Goal: Information Seeking & Learning: Understand process/instructions

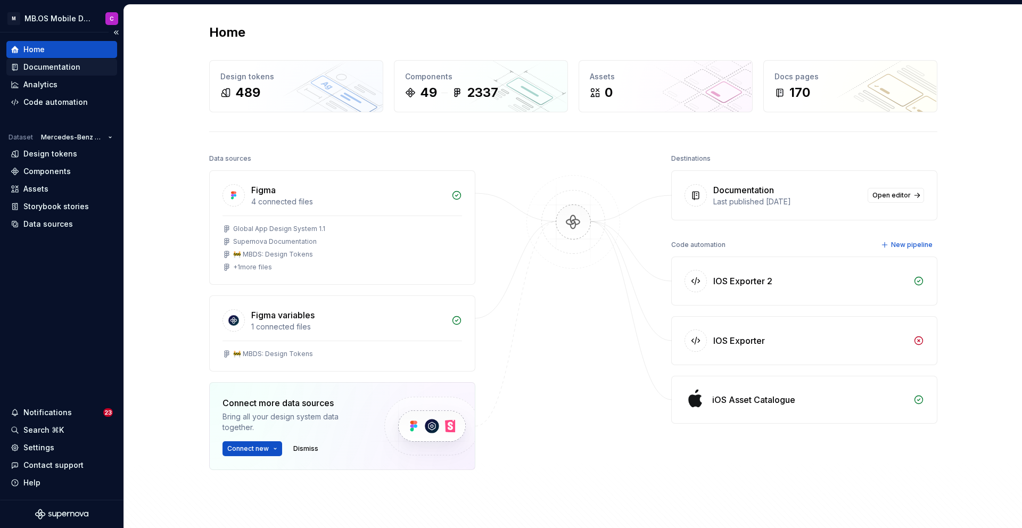
click at [47, 71] on div "Documentation" at bounding box center [51, 67] width 57 height 11
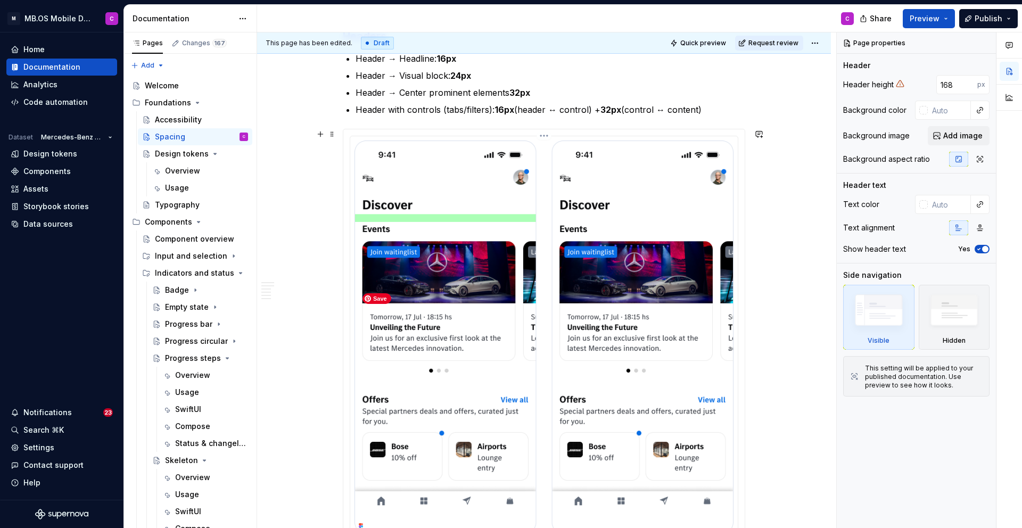
scroll to position [966, 0]
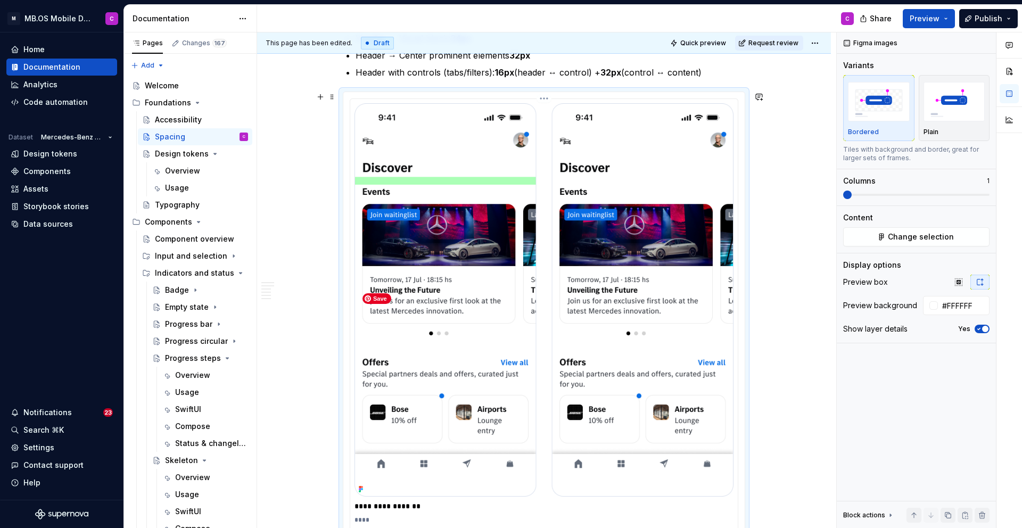
click at [466, 316] on img at bounding box center [544, 299] width 379 height 393
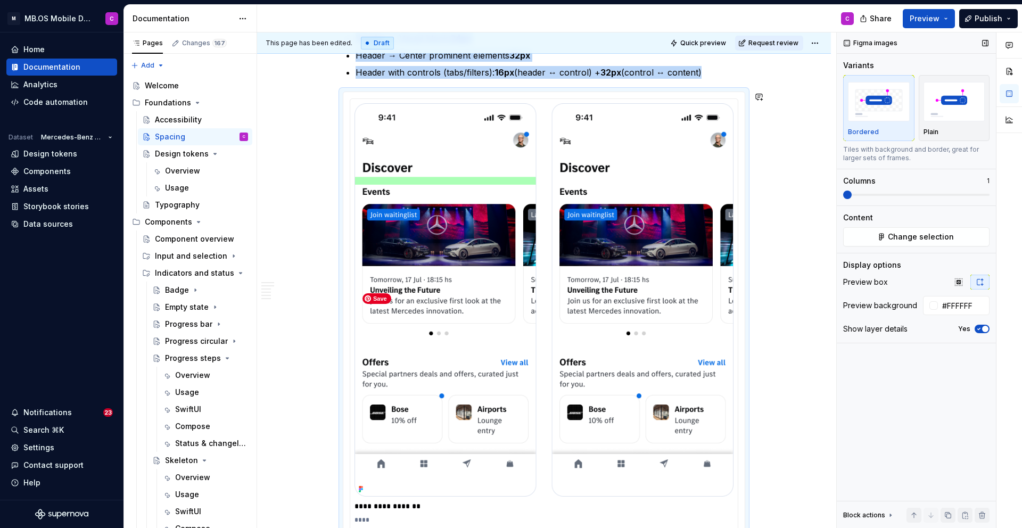
type textarea "*"
click at [852, 192] on span at bounding box center [847, 195] width 9 height 9
click at [875, 196] on span at bounding box center [916, 195] width 146 height 9
click at [849, 191] on span at bounding box center [916, 195] width 146 height 9
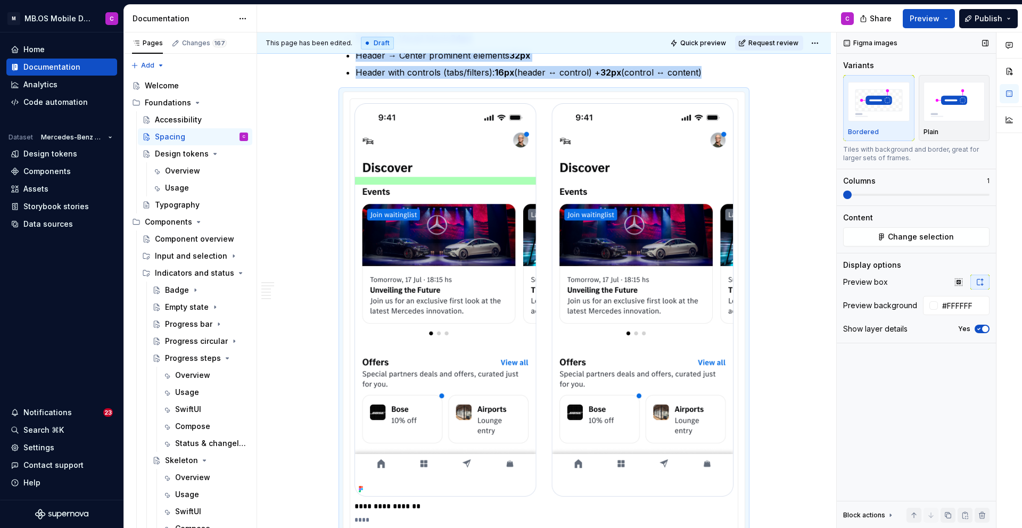
click at [852, 195] on span at bounding box center [847, 195] width 9 height 9
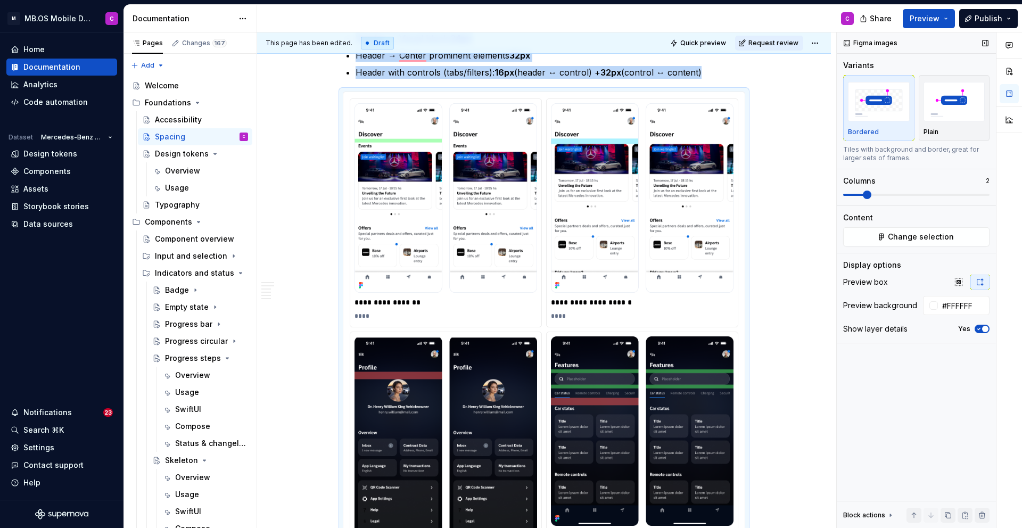
scroll to position [1025, 0]
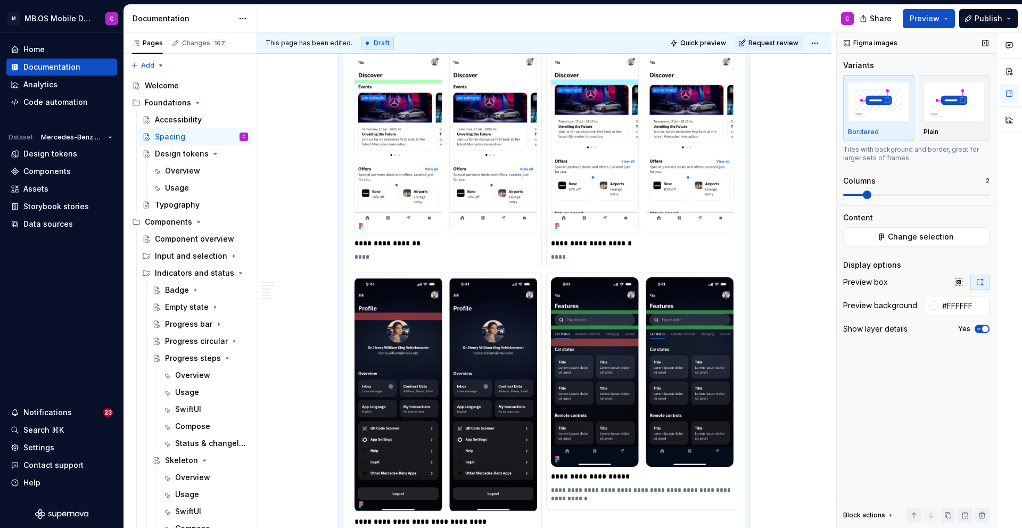
click at [870, 194] on span at bounding box center [867, 195] width 9 height 9
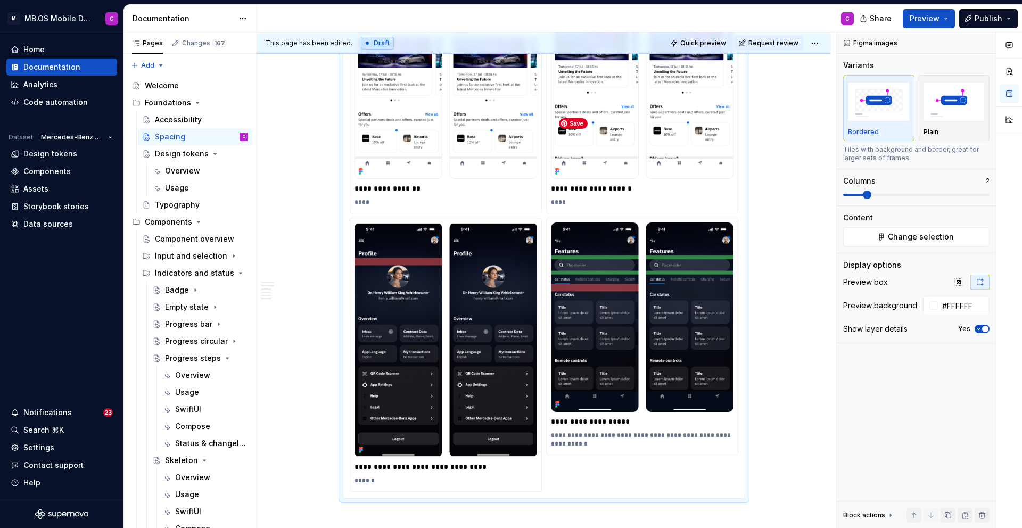
scroll to position [1045, 0]
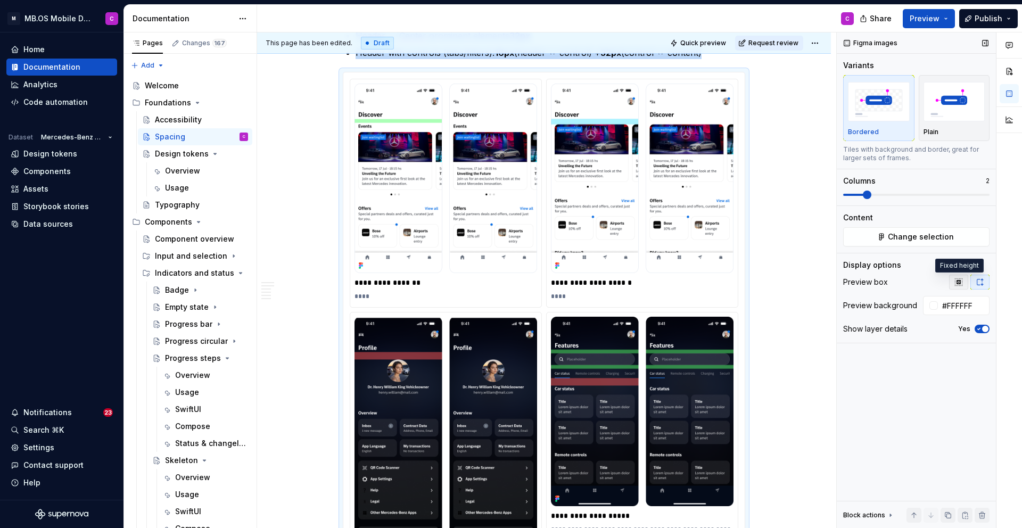
click at [961, 281] on icon "button" at bounding box center [959, 282] width 9 height 9
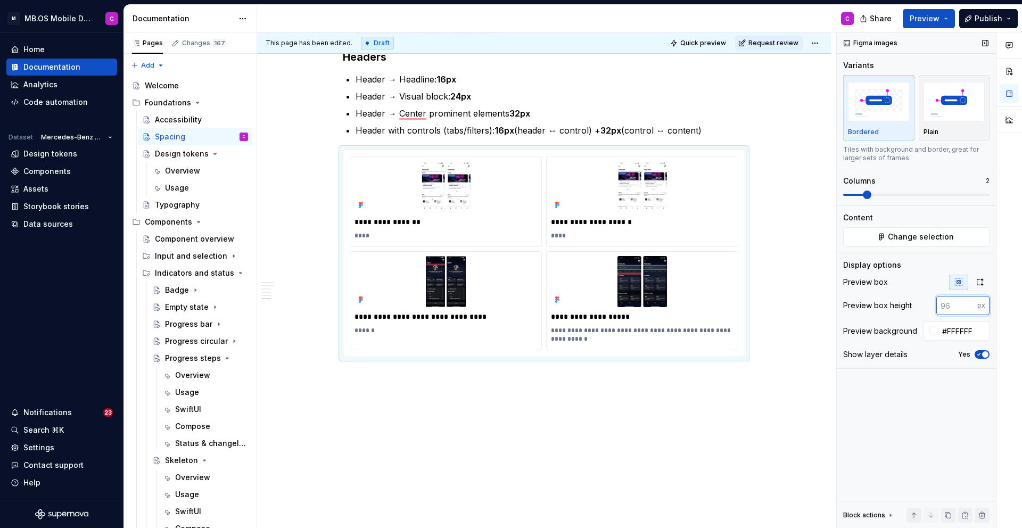
click at [954, 308] on input "number" at bounding box center [957, 305] width 41 height 19
type input "2"
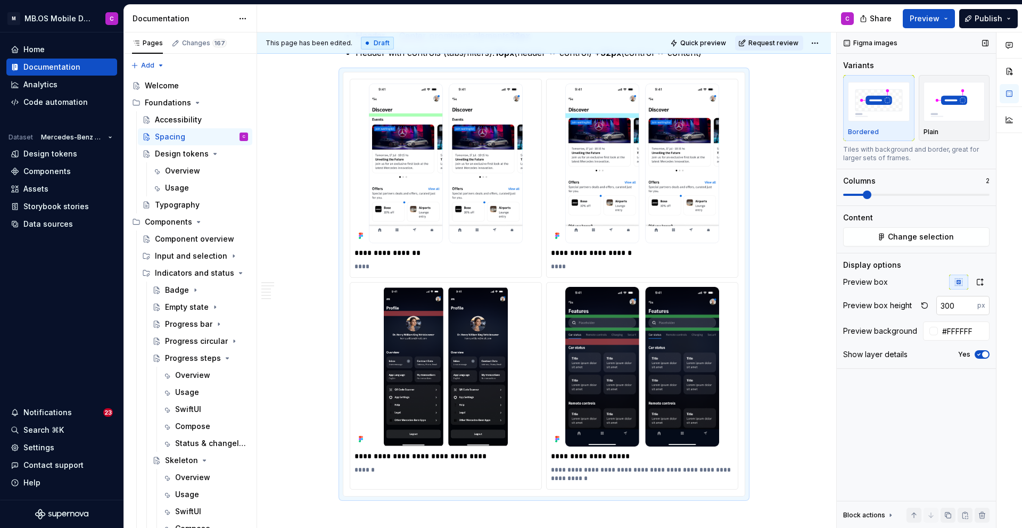
click at [957, 307] on input "300" at bounding box center [957, 305] width 41 height 19
type input "3"
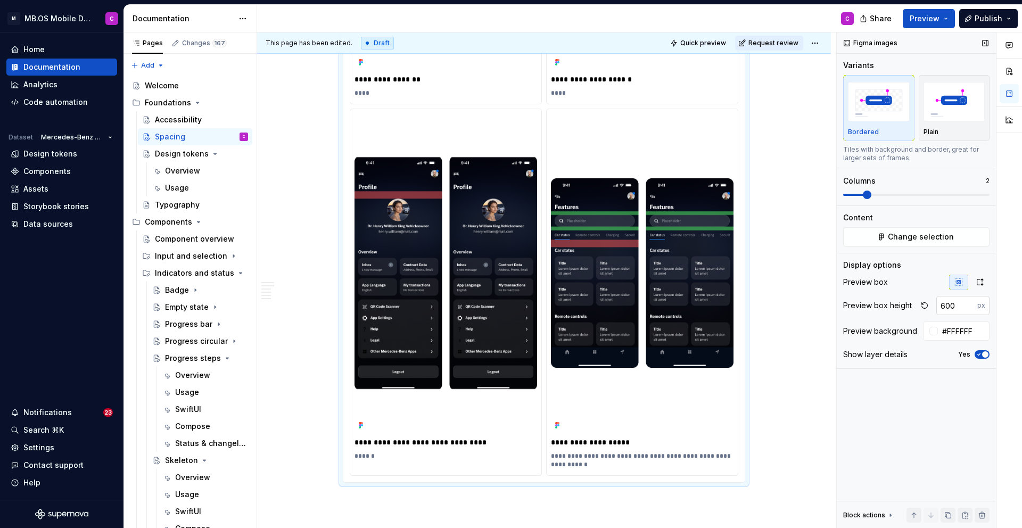
click at [956, 315] on input "600" at bounding box center [957, 305] width 41 height 19
click at [953, 309] on input "600" at bounding box center [957, 305] width 41 height 19
click at [947, 306] on input "600" at bounding box center [957, 305] width 41 height 19
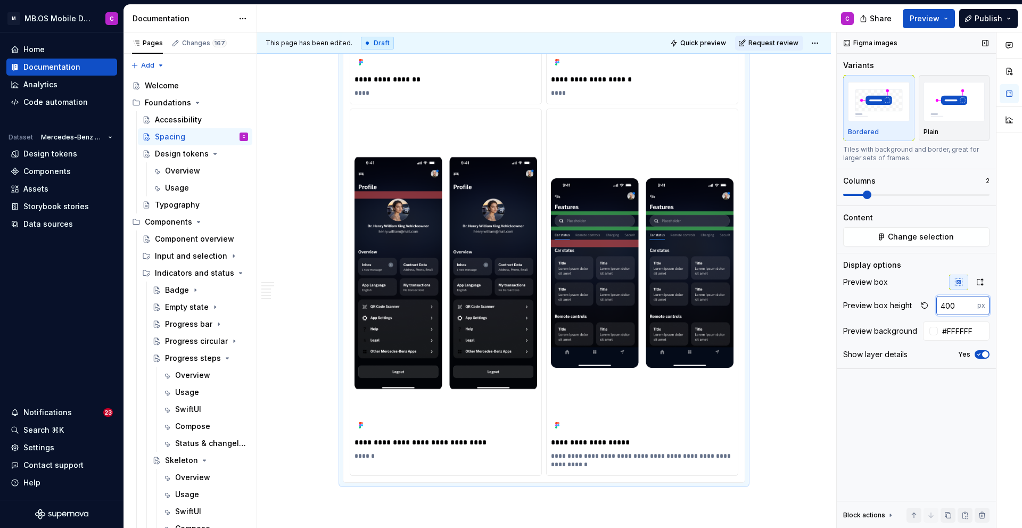
type input "400"
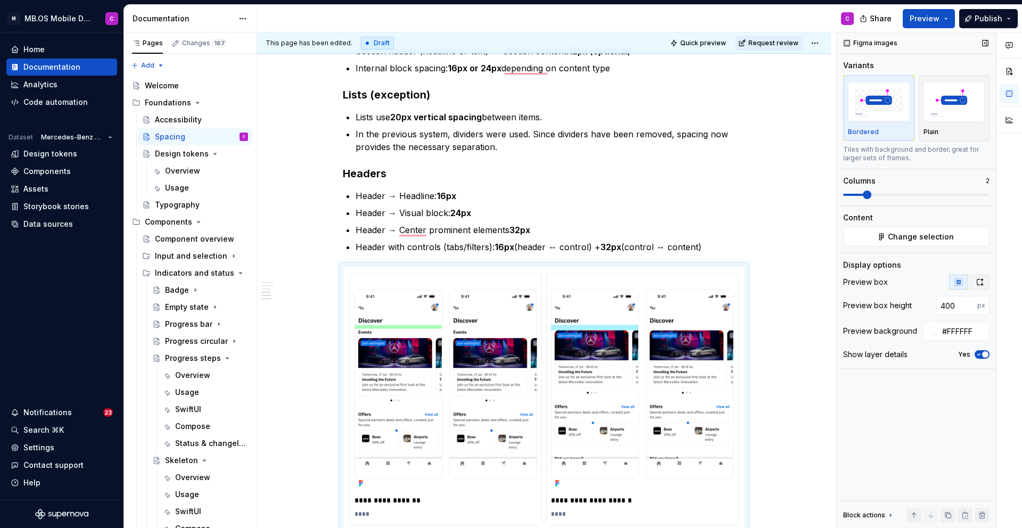
click at [980, 284] on icon "button" at bounding box center [980, 282] width 9 height 9
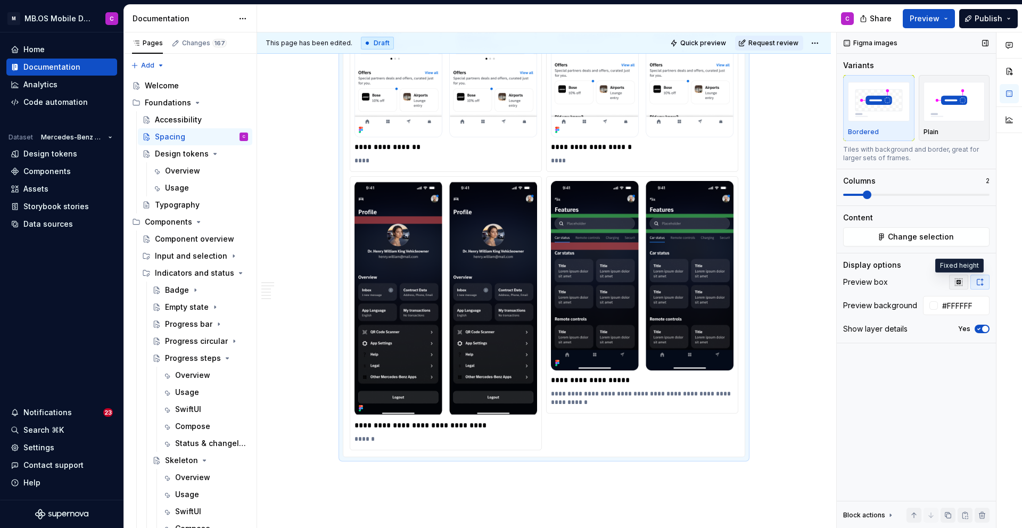
click at [962, 284] on icon "button" at bounding box center [959, 282] width 9 height 9
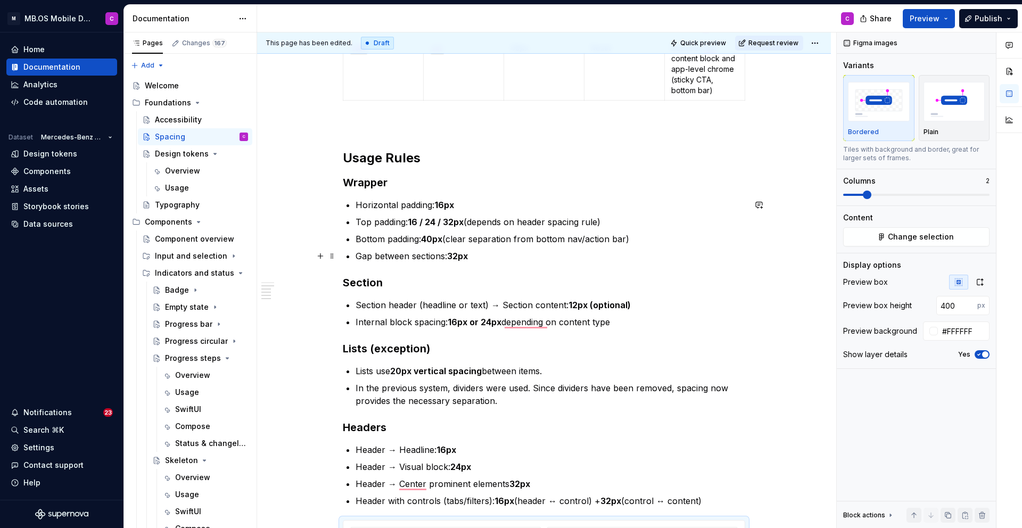
click at [520, 259] on p "Gap between sections: 32px" at bounding box center [551, 256] width 390 height 13
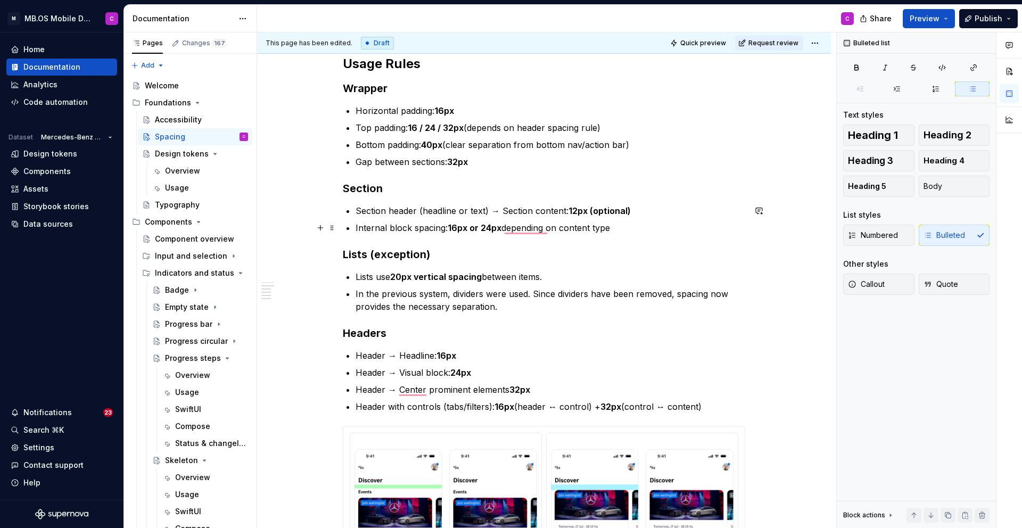
click at [640, 226] on p "Internal block spacing: 16px or 24px depending on content type" at bounding box center [551, 227] width 390 height 13
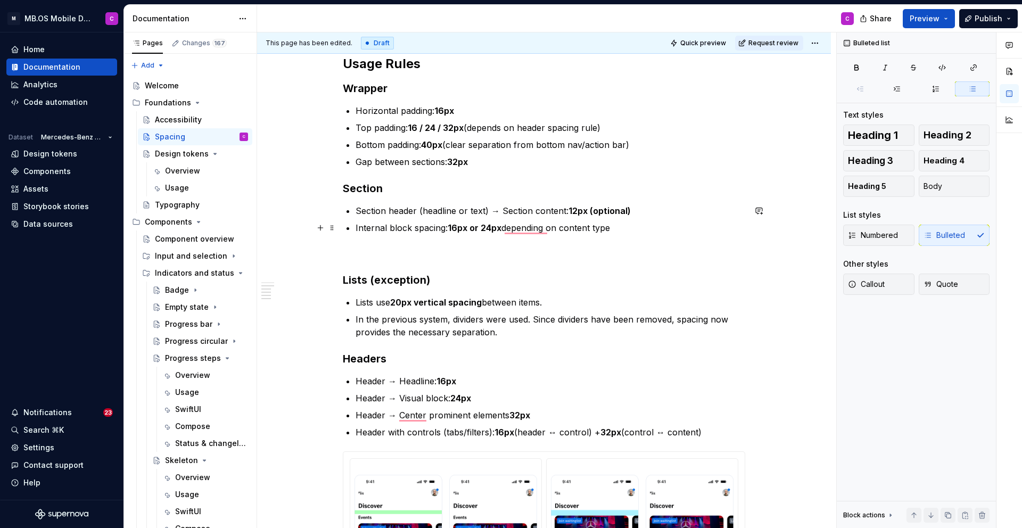
click at [629, 233] on p "Internal block spacing: 16px or 24px depending on content type" at bounding box center [551, 227] width 390 height 13
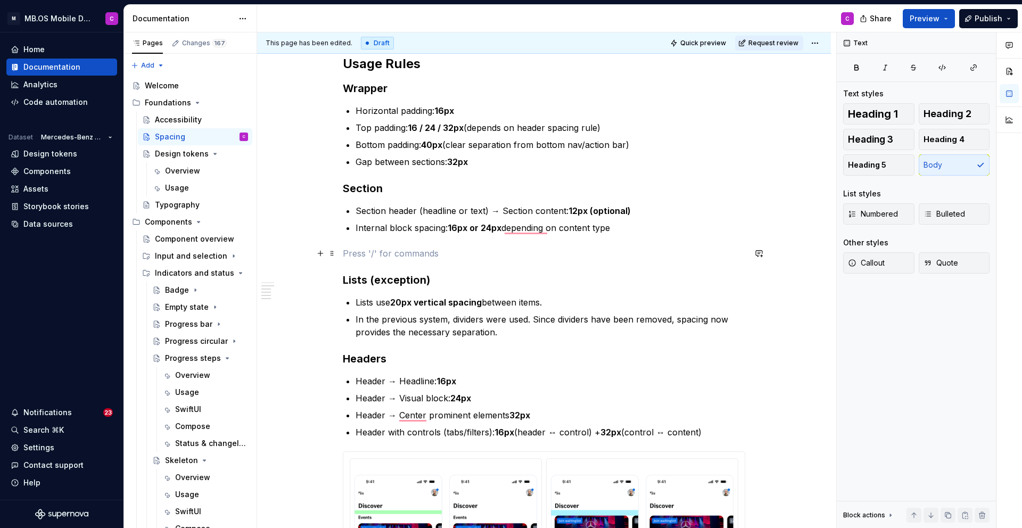
click at [561, 252] on p "To enrich screen reader interactions, please activate Accessibility in Grammarl…" at bounding box center [544, 253] width 403 height 13
click at [456, 291] on div "Callout" at bounding box center [418, 290] width 80 height 11
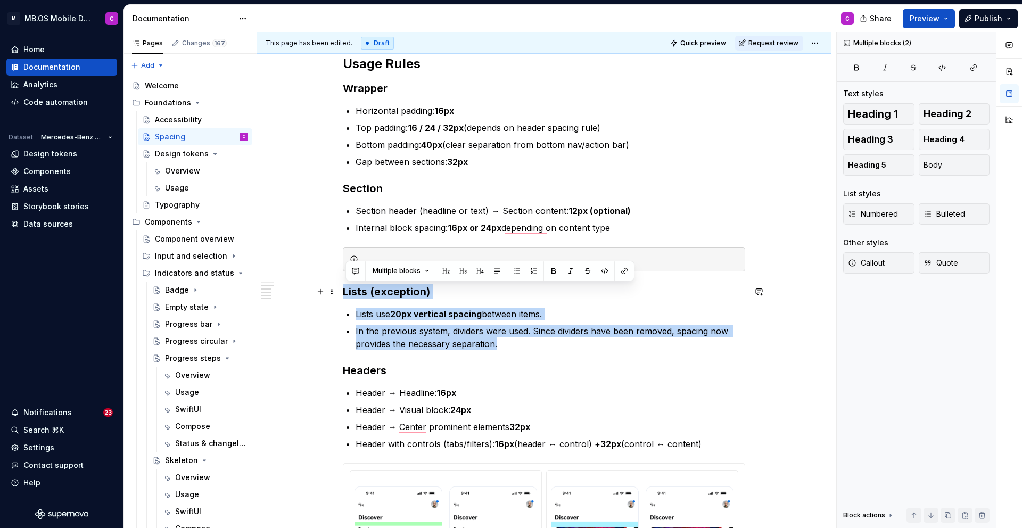
drag, startPoint x: 517, startPoint y: 347, endPoint x: 347, endPoint y: 296, distance: 177.9
click at [347, 296] on div "Scale We use a 6-step spacing scale , from xs (8px) to xxl (40px) . Each step i…" at bounding box center [544, 298] width 403 height 1393
copy div "Lists (exception) Lists use 20px vertical spacing between items. In the previou…"
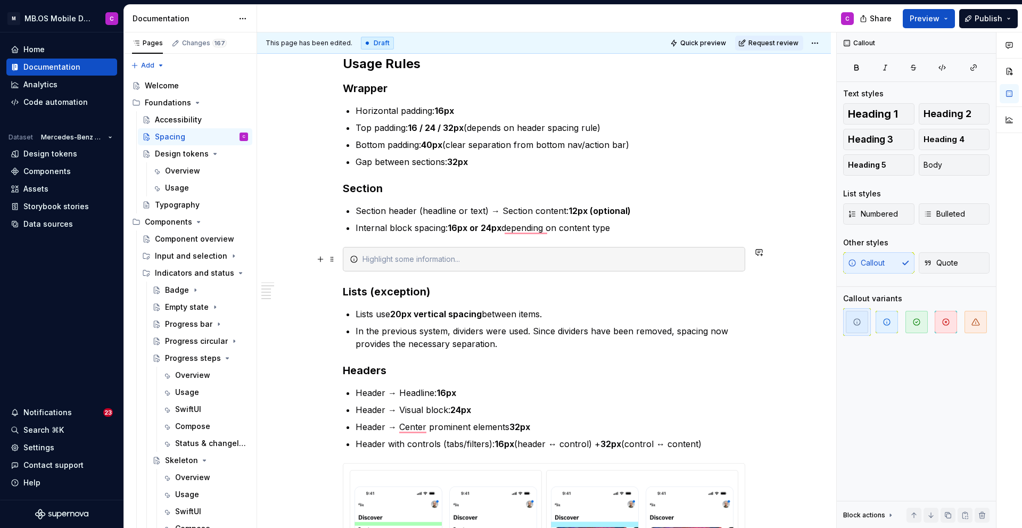
click at [388, 257] on div "To enrich screen reader interactions, please activate Accessibility in Grammarl…" at bounding box center [551, 259] width 376 height 11
click at [401, 254] on div "To enrich screen reader interactions, please activate Accessibility in Grammarl…" at bounding box center [551, 259] width 376 height 11
click at [412, 258] on div "To enrich screen reader interactions, please activate Accessibility in Grammarl…" at bounding box center [551, 259] width 376 height 11
click at [379, 267] on div "l" at bounding box center [544, 259] width 403 height 24
drag, startPoint x: 424, startPoint y: 260, endPoint x: 363, endPoint y: 260, distance: 61.2
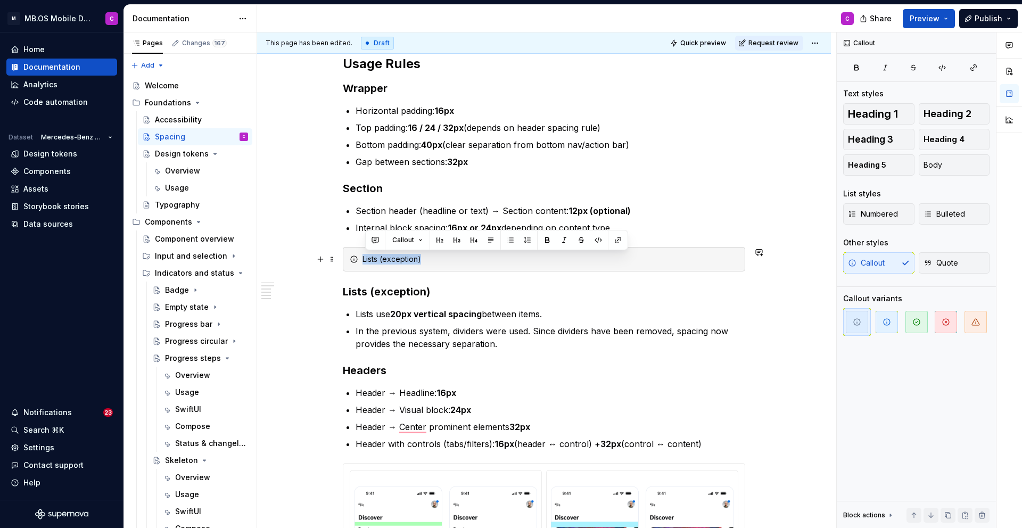
click at [363, 260] on div "Lists (exception)" at bounding box center [544, 259] width 403 height 24
click at [434, 262] on div "Lists (exception)" at bounding box center [551, 259] width 376 height 11
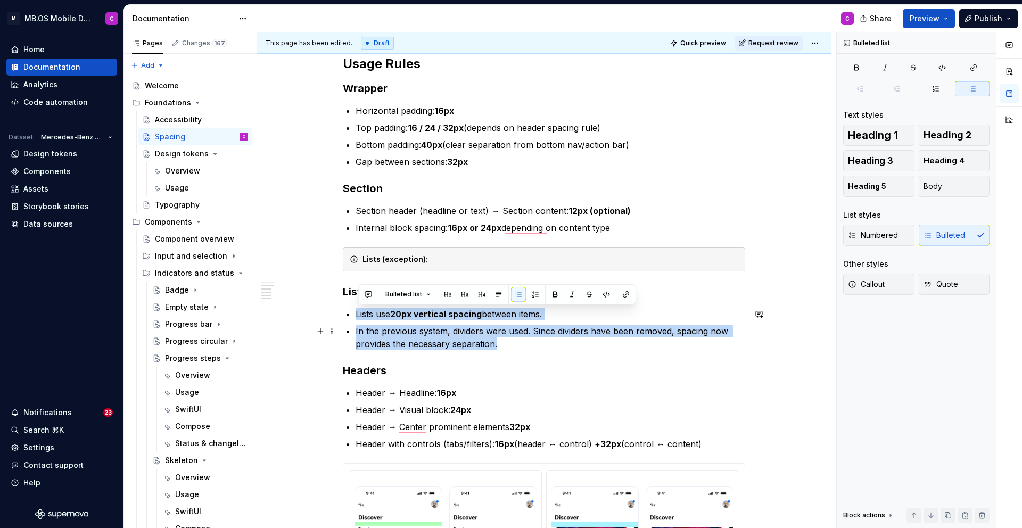
drag, startPoint x: 359, startPoint y: 315, endPoint x: 500, endPoint y: 340, distance: 143.4
click at [500, 340] on ul "Lists use 20px vertical spacing between items. In the previous system, dividers…" at bounding box center [551, 329] width 390 height 43
copy ul "Lists use 20px vertical spacing between items. In the previous system, dividers…"
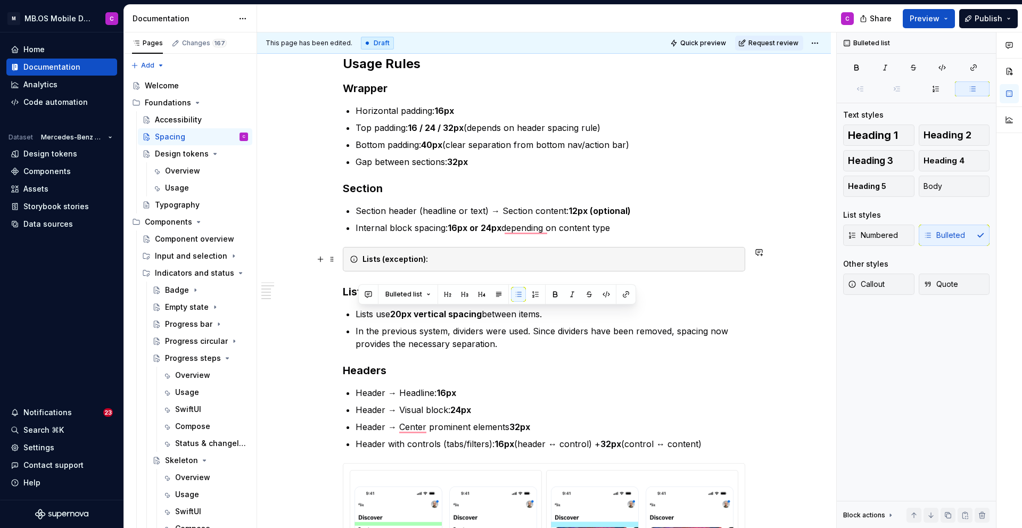
click at [448, 264] on div "Lists (exception):" at bounding box center [551, 259] width 376 height 11
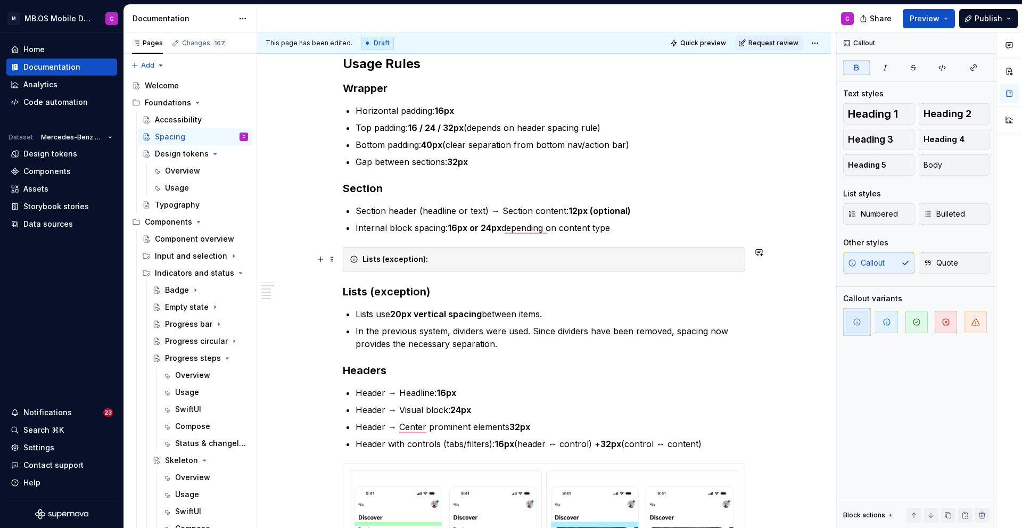
click at [449, 253] on div "Lists (exception):" at bounding box center [544, 259] width 403 height 24
click at [449, 257] on div "Lists (exception):" at bounding box center [551, 259] width 376 height 11
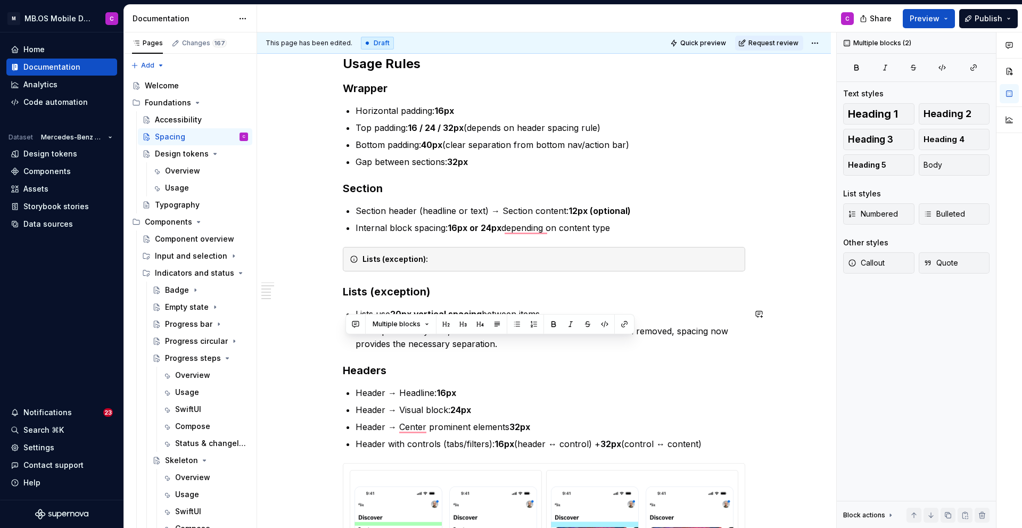
click at [371, 309] on p "Lists use 20px vertical spacing between items." at bounding box center [551, 314] width 390 height 13
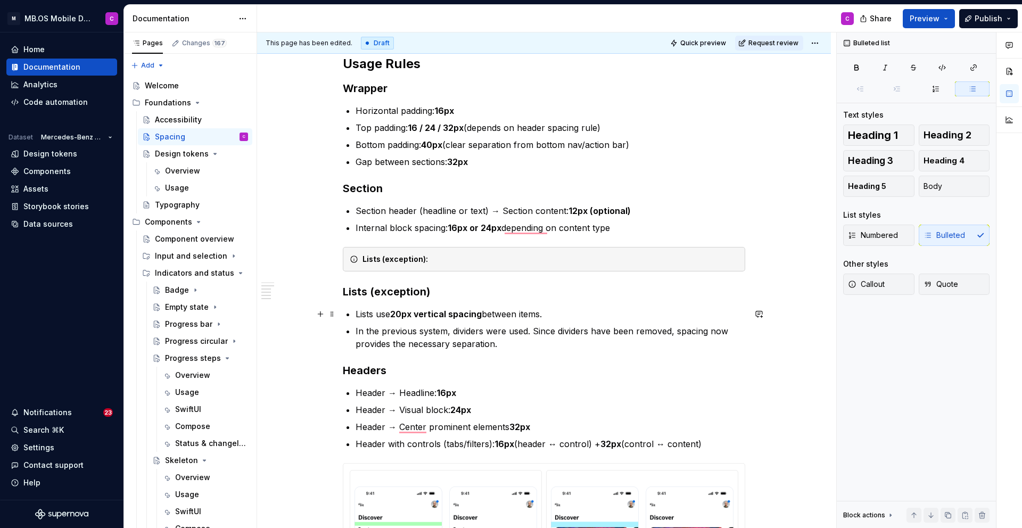
click at [375, 317] on p "Lists use 20px vertical spacing between items." at bounding box center [551, 314] width 390 height 13
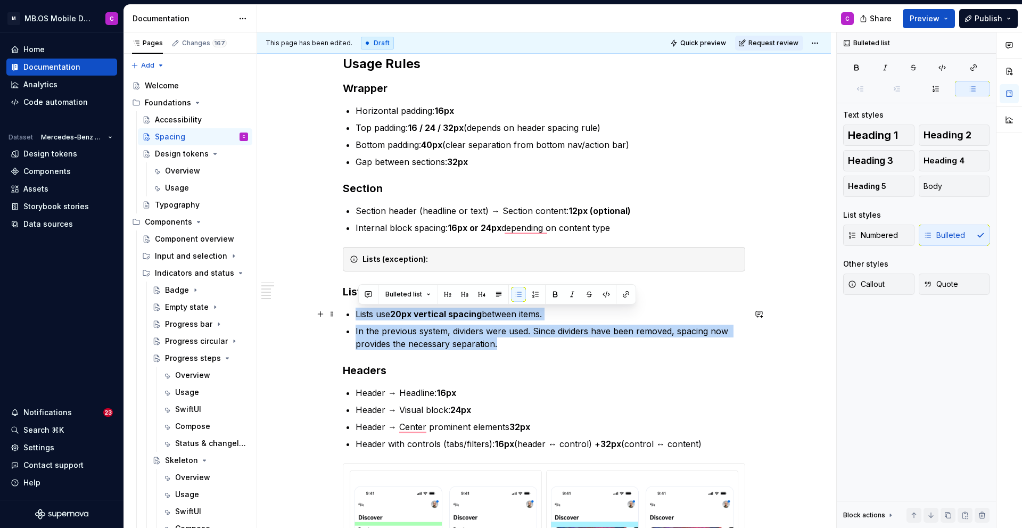
drag, startPoint x: 503, startPoint y: 342, endPoint x: 342, endPoint y: 313, distance: 163.4
click at [342, 313] on div "Scale We use a 6-step spacing scale , from xs (8px) to xxl (40px) . Each step i…" at bounding box center [544, 371] width 574 height 1590
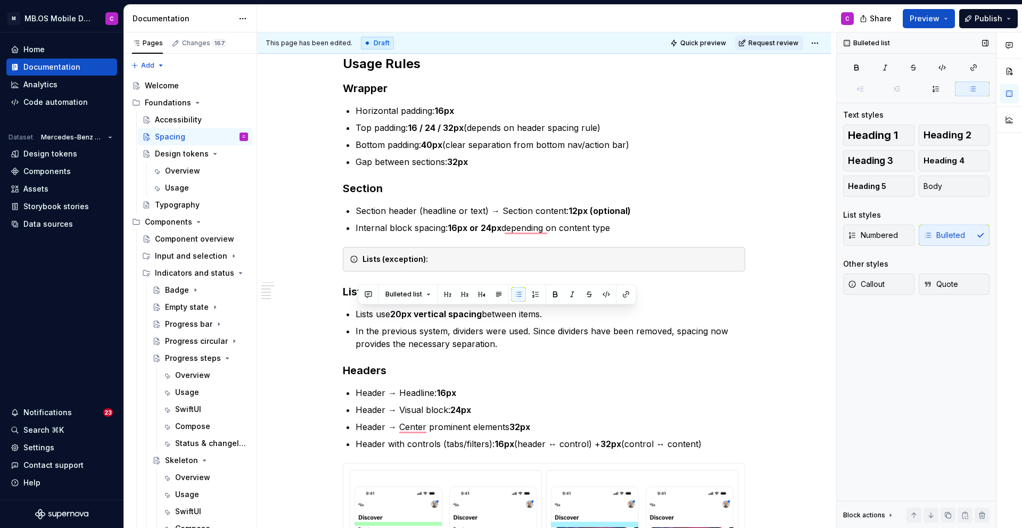
click at [944, 239] on div "Numbered Bulleted" at bounding box center [916, 235] width 146 height 21
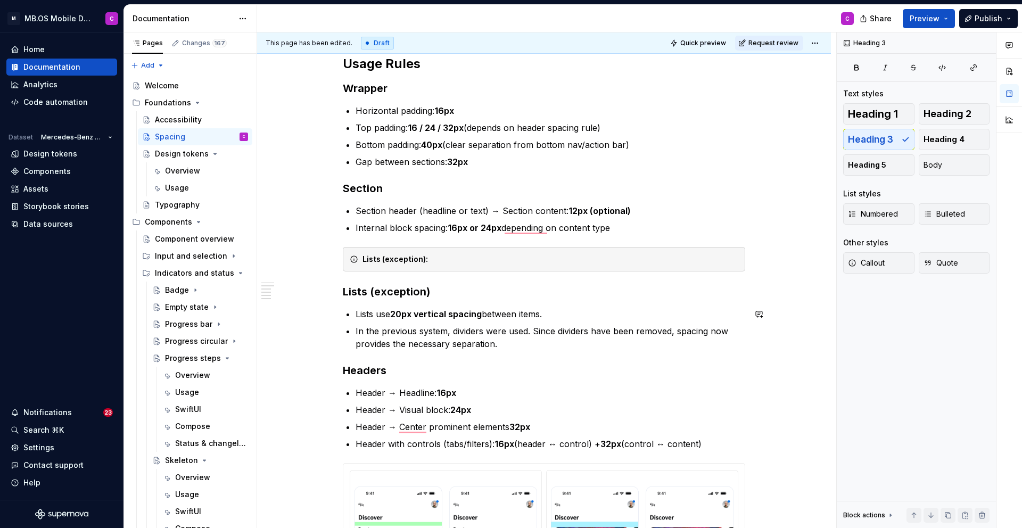
click at [502, 354] on div "Scale We use a 6-step spacing scale , from xs (8px) to xxl (40px) . Each step i…" at bounding box center [544, 298] width 403 height 1393
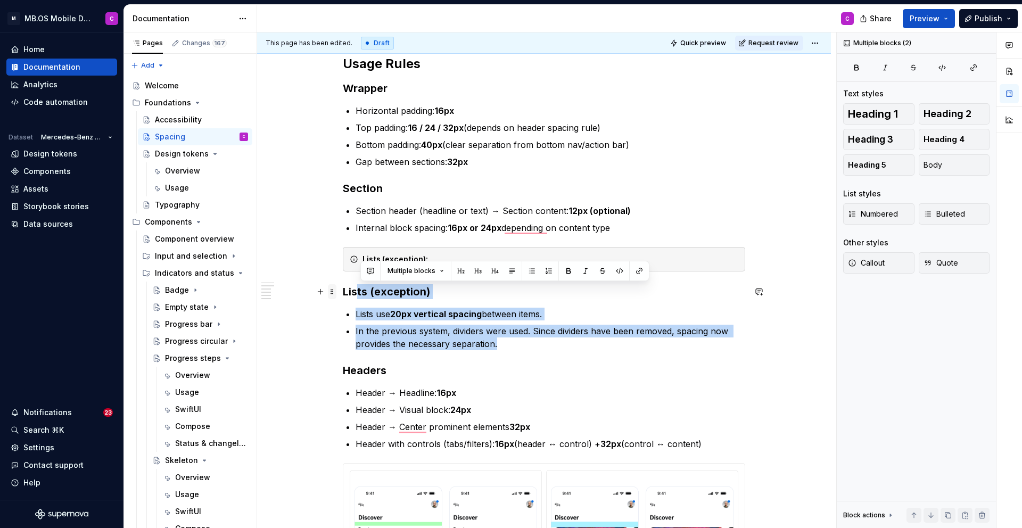
drag, startPoint x: 510, startPoint y: 348, endPoint x: 339, endPoint y: 293, distance: 179.3
click at [343, 293] on div "Scale We use a 6-step spacing scale , from xs (8px) to xxl (40px) . Each step i…" at bounding box center [544, 305] width 403 height 1406
click at [880, 264] on span "Callout" at bounding box center [866, 263] width 37 height 11
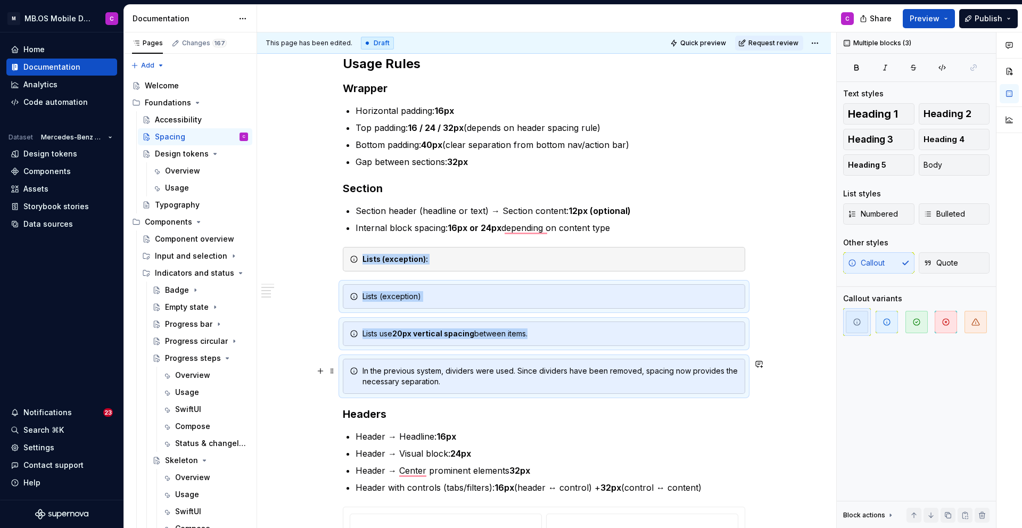
click at [453, 384] on div "In the previous system, dividers were used. Since dividers have been removed, s…" at bounding box center [551, 376] width 376 height 21
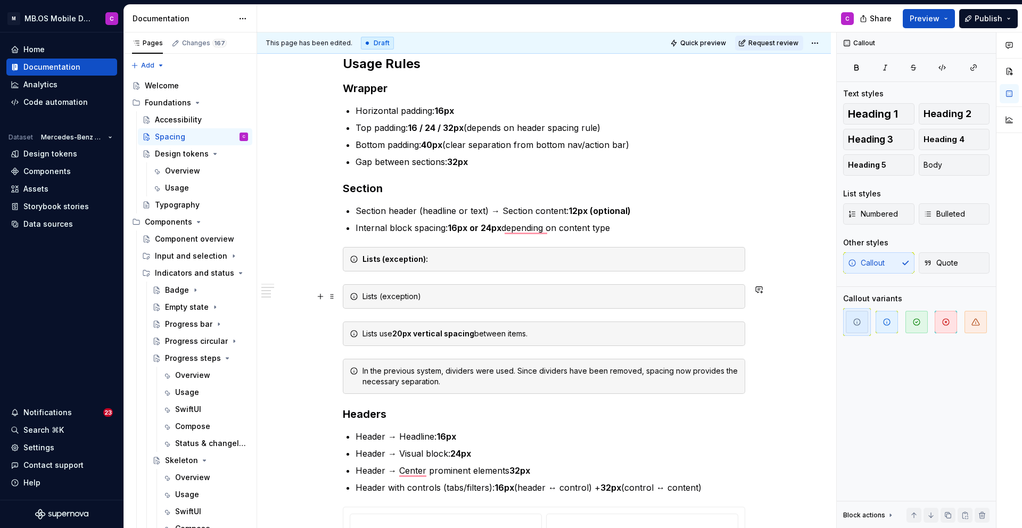
click at [341, 287] on div "Scale We use a 6-step spacing scale , from xs (8px) to xxl (40px) . Each step i…" at bounding box center [544, 393] width 574 height 1634
click at [342, 291] on div "Scale We use a 6-step spacing scale , from xs (8px) to xxl (40px) . Each step i…" at bounding box center [544, 393] width 574 height 1634
click at [336, 295] on span at bounding box center [332, 296] width 9 height 15
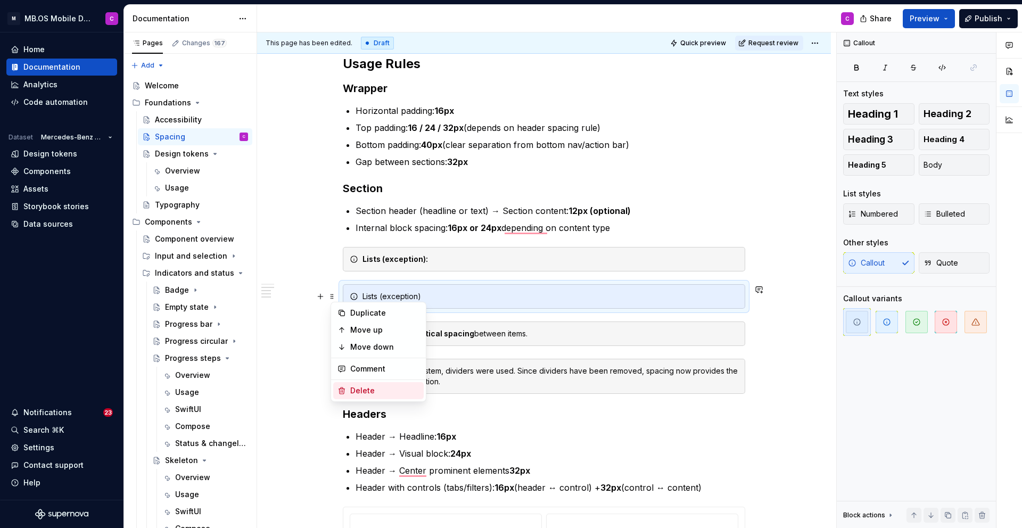
click at [362, 390] on div "Delete" at bounding box center [384, 390] width 69 height 11
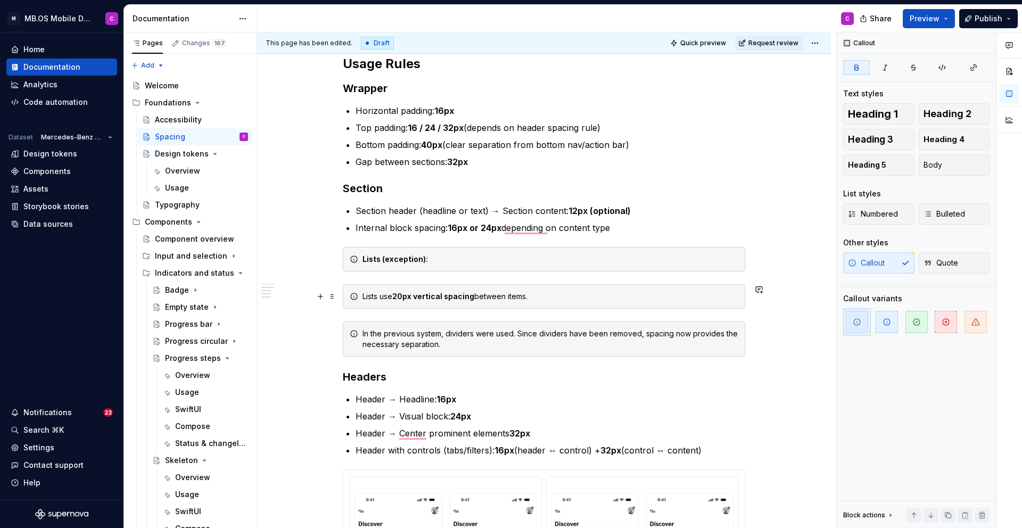
click at [401, 296] on strong "20px vertical spacing" at bounding box center [433, 296] width 82 height 9
copy div "Lists use 20px vertical spacing between items."
click at [436, 256] on div "Lists (exception):" at bounding box center [551, 259] width 376 height 11
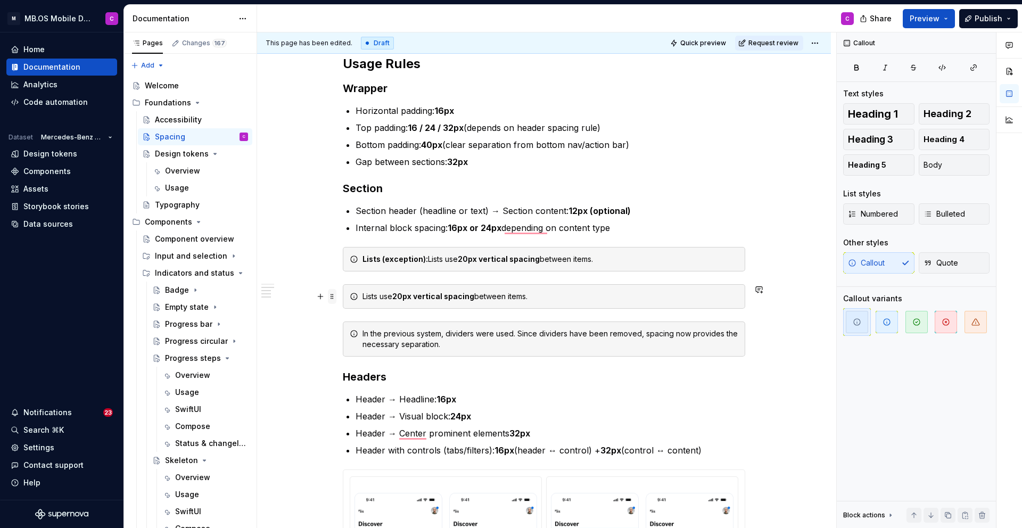
click at [332, 294] on span at bounding box center [332, 296] width 9 height 15
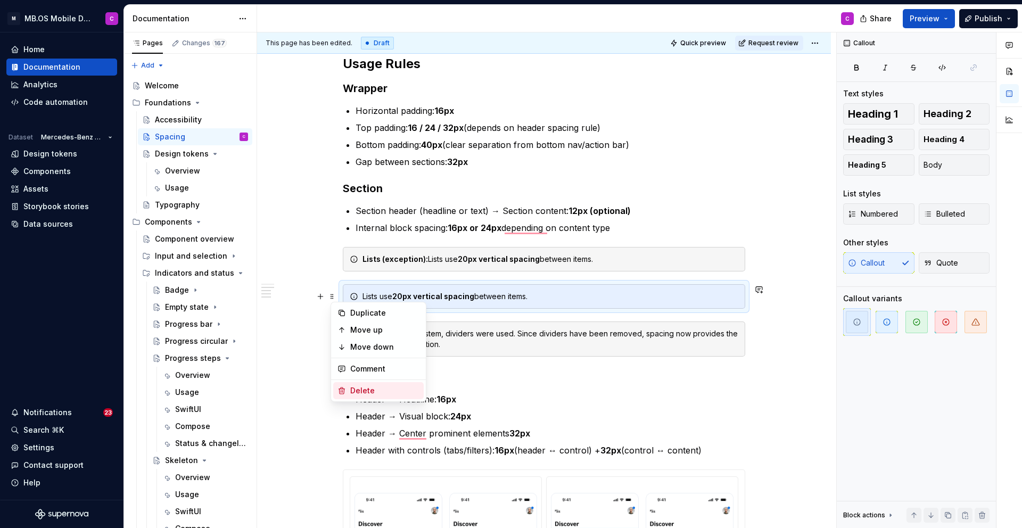
click at [388, 392] on div "Delete" at bounding box center [384, 390] width 69 height 11
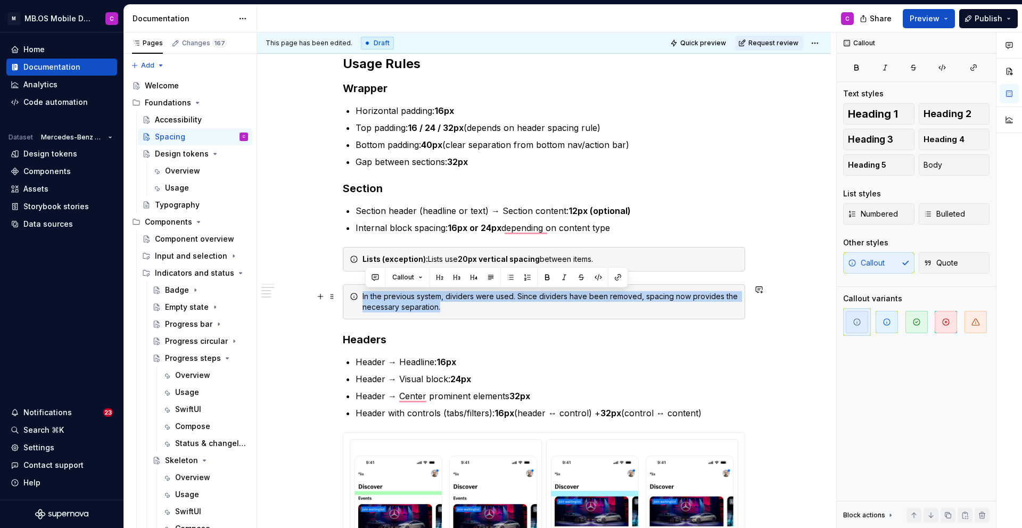
drag, startPoint x: 454, startPoint y: 312, endPoint x: 359, endPoint y: 292, distance: 96.9
click at [359, 292] on div "In the previous system, dividers were used. Since dividers have been removed, s…" at bounding box center [544, 301] width 403 height 35
copy div "In the previous system, dividers were used. Since dividers have been removed, s…"
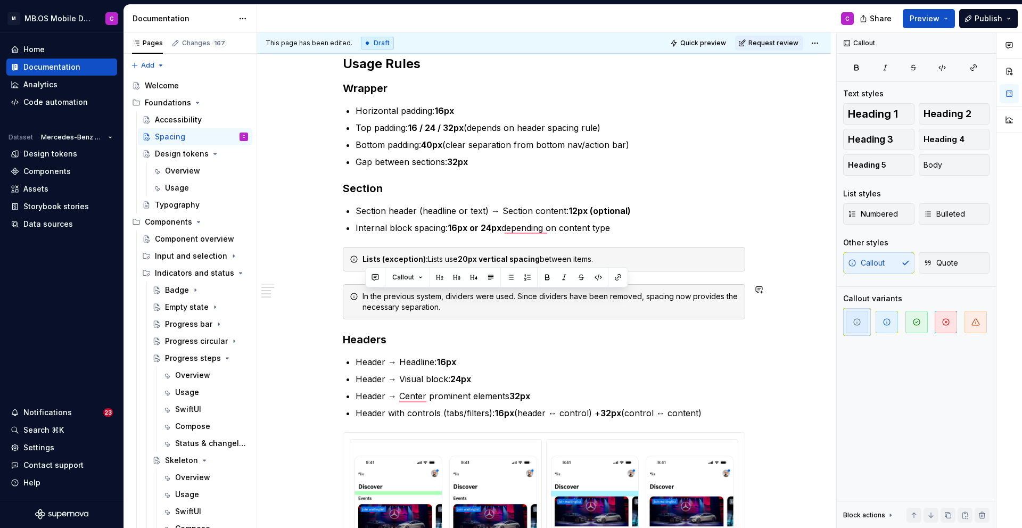
click at [620, 262] on div "Lists (exception): Lists use 20px vertical spacing between items." at bounding box center [551, 259] width 376 height 11
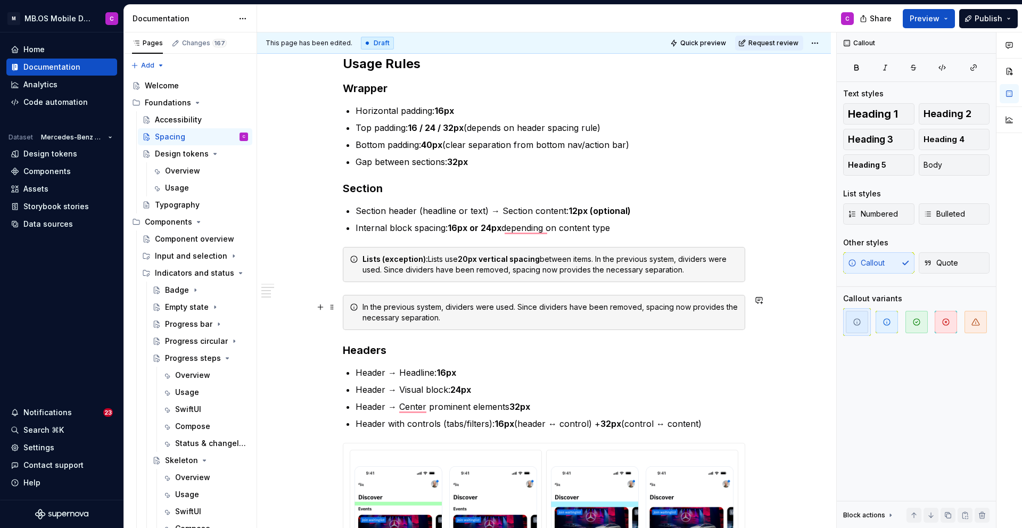
click at [332, 302] on span at bounding box center [332, 307] width 9 height 15
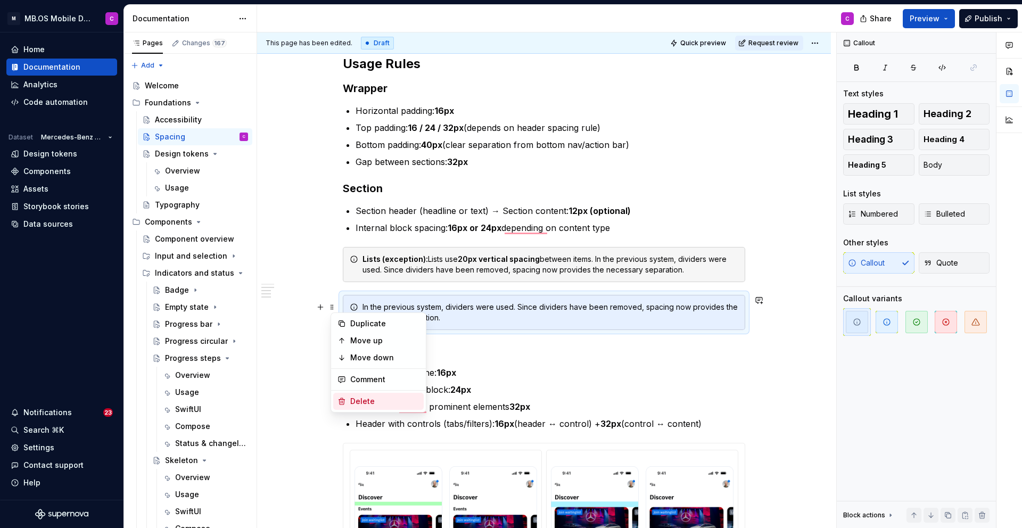
click at [365, 399] on div "Delete" at bounding box center [384, 401] width 69 height 11
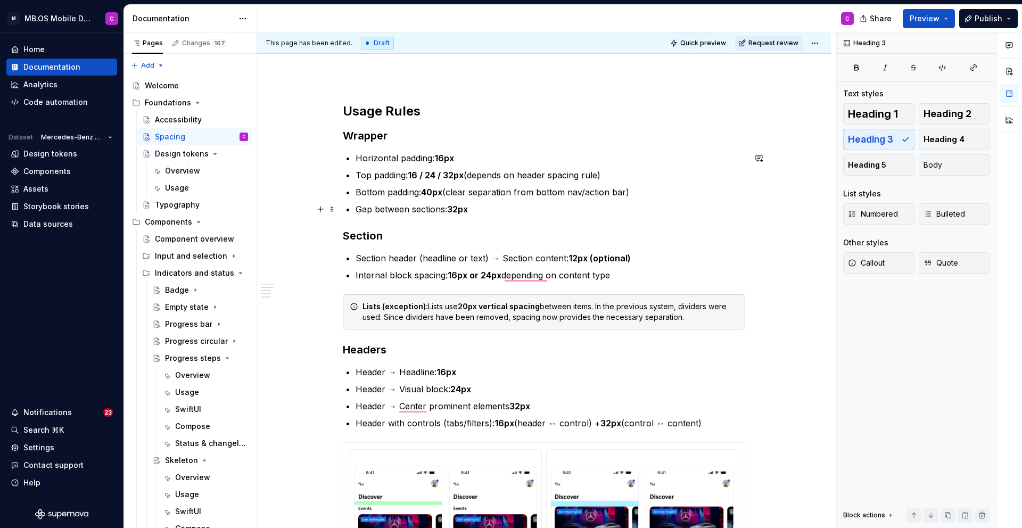
scroll to position [585, 0]
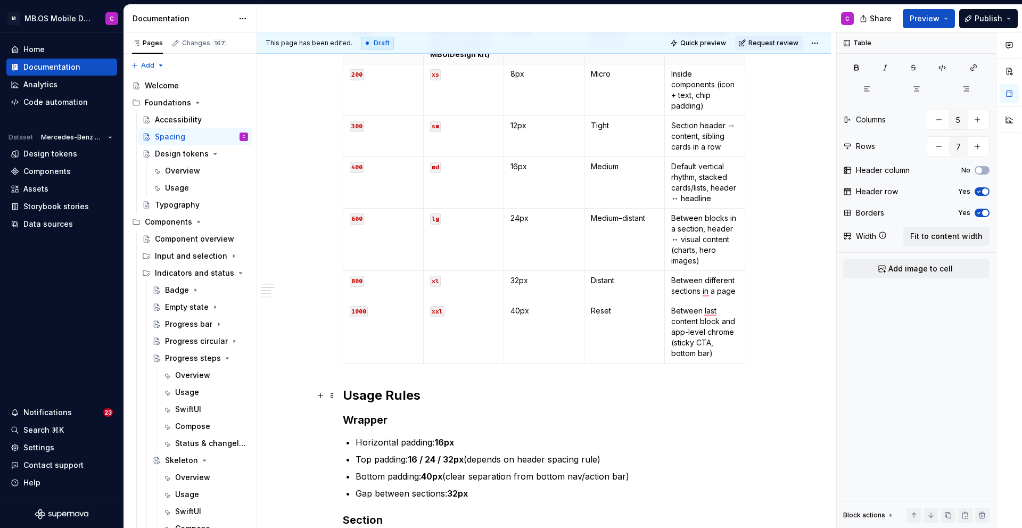
scroll to position [383, 0]
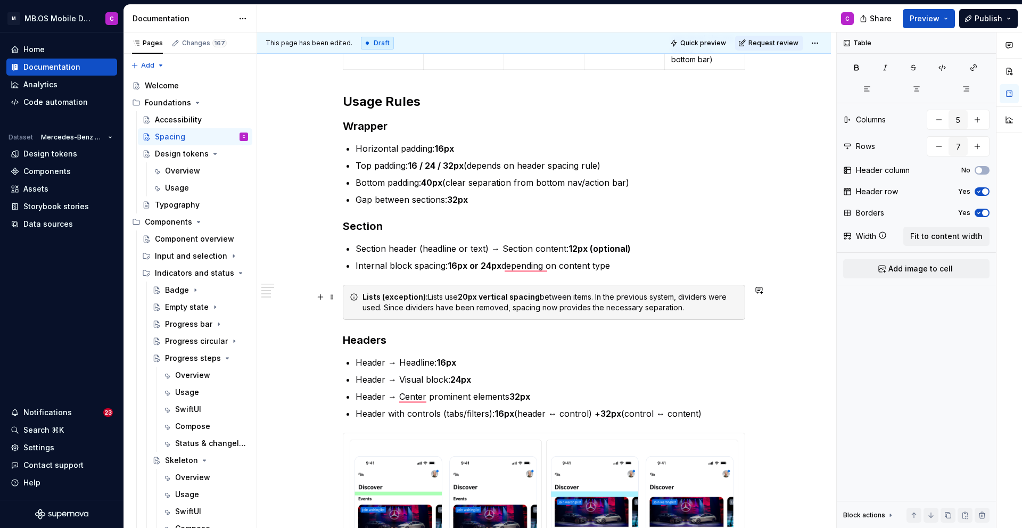
click at [781, 318] on div "Scale We use a 6-step spacing scale , from xs (8px) to xxl (40px) . Each step i…" at bounding box center [544, 388] width 574 height 1496
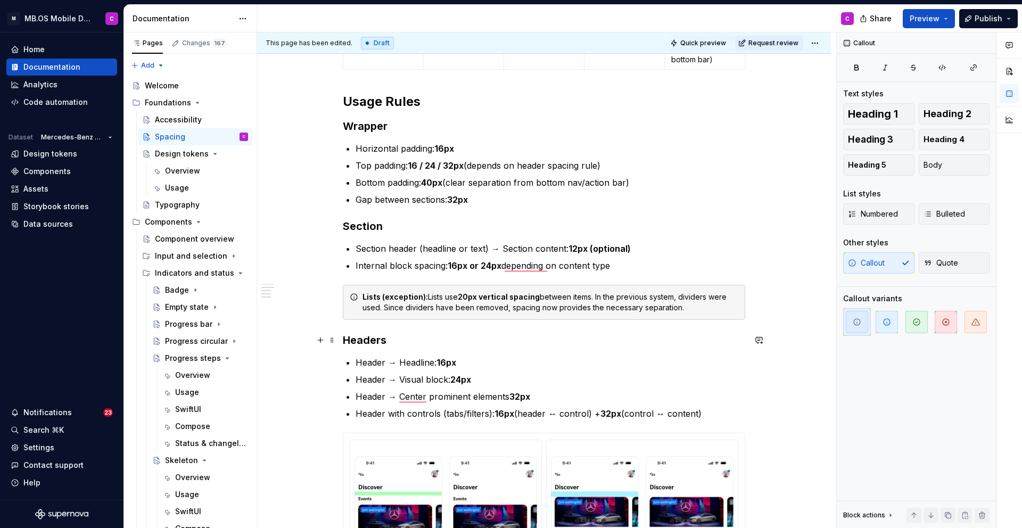
click at [347, 340] on h3 "Headers" at bounding box center [544, 340] width 403 height 15
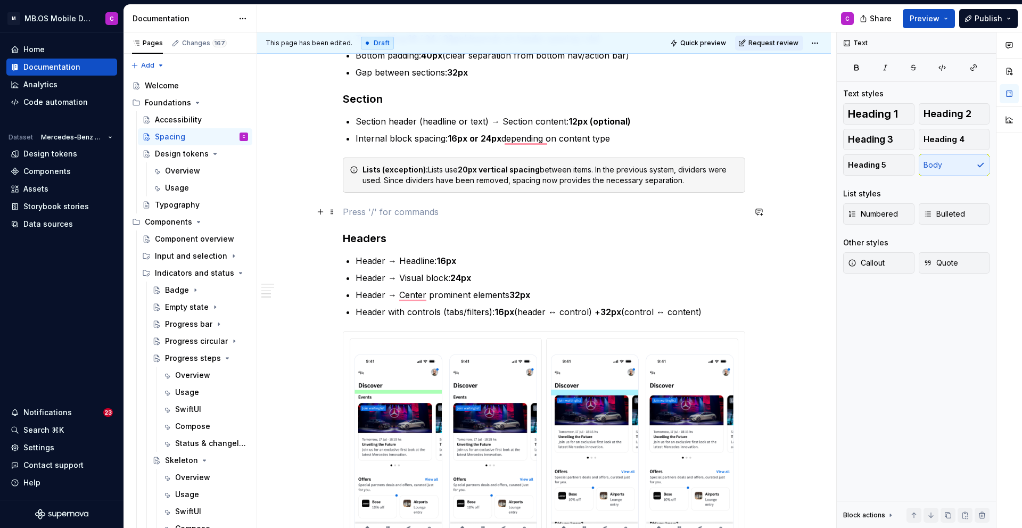
click at [367, 218] on p "To enrich screen reader interactions, please activate Accessibility in Grammarl…" at bounding box center [544, 212] width 403 height 13
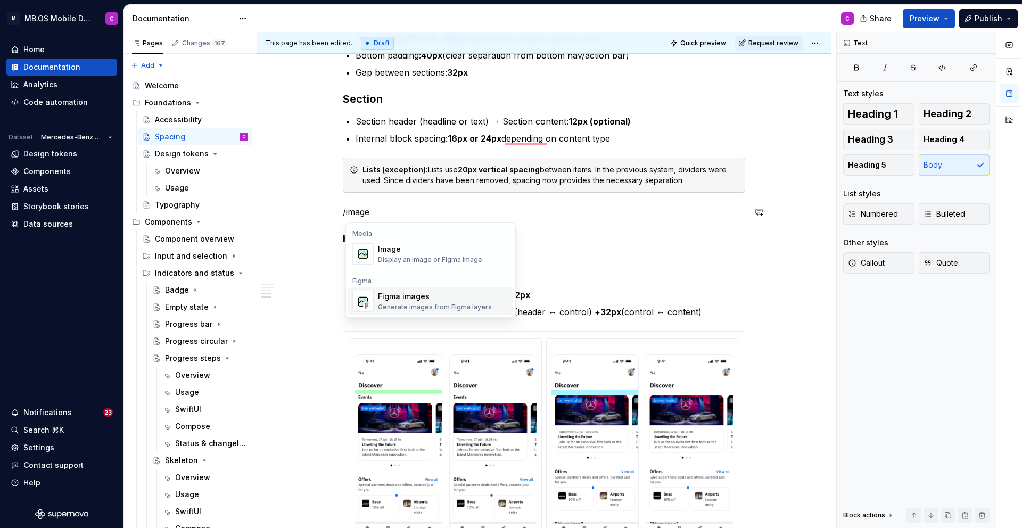
click at [406, 306] on div "Generate images from Figma layers" at bounding box center [435, 307] width 114 height 9
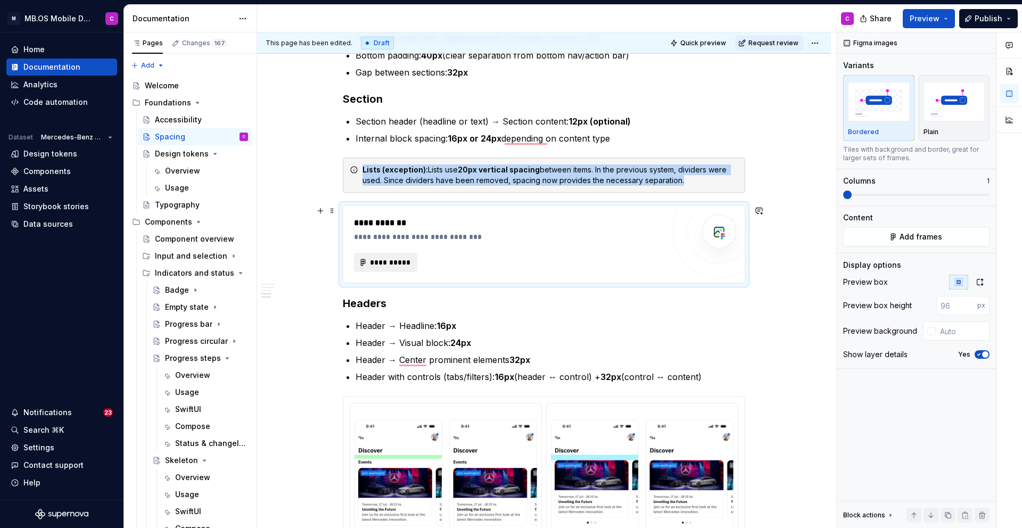
click at [391, 261] on span "**********" at bounding box center [390, 262] width 41 height 11
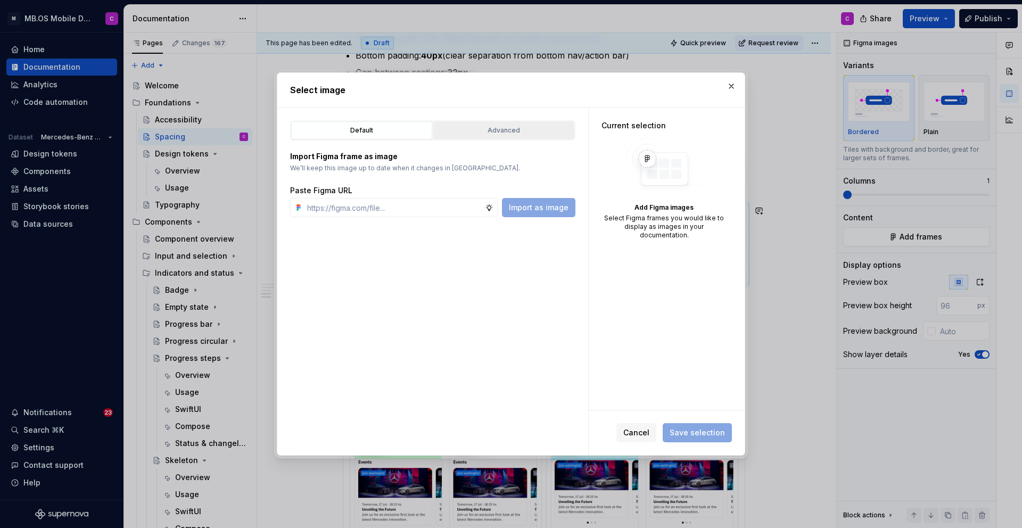
click at [498, 137] on button "Advanced" at bounding box center [503, 130] width 141 height 18
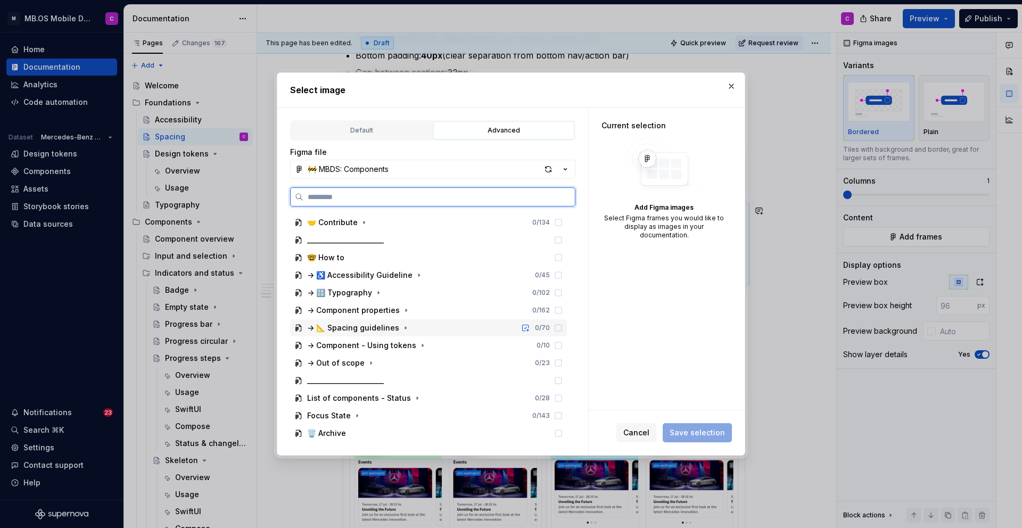
click at [407, 329] on div "-> 📐 Spacing guidelines 0 / 70" at bounding box center [428, 327] width 277 height 17
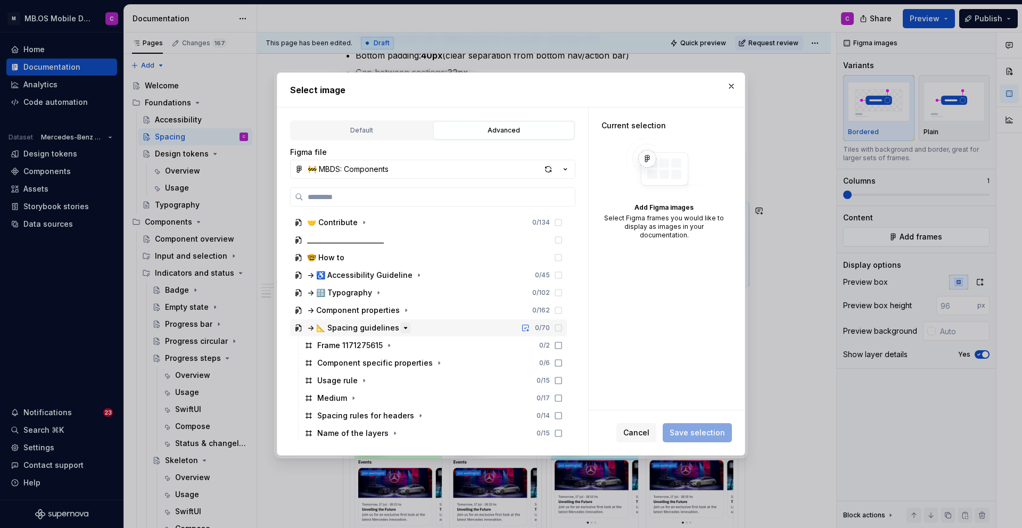
click at [401, 327] on icon "button" at bounding box center [405, 328] width 9 height 9
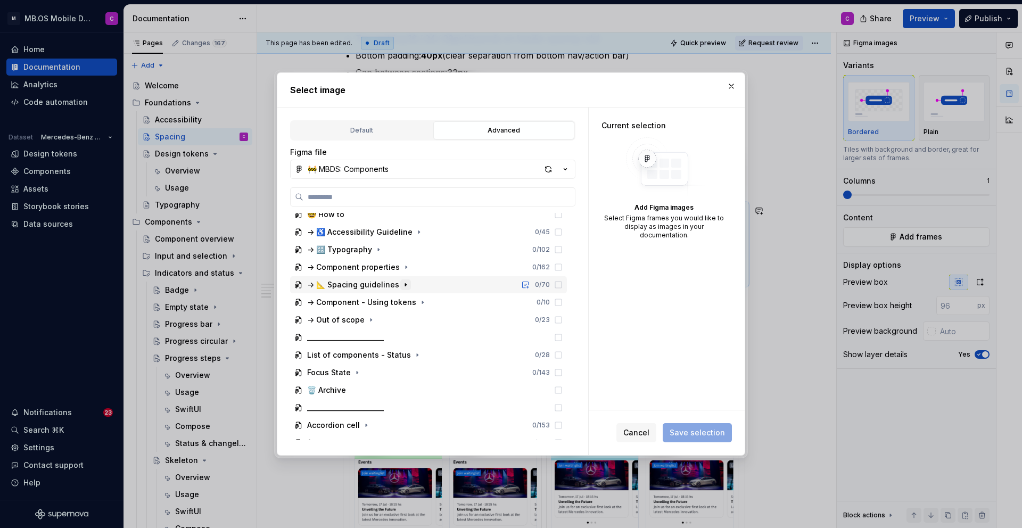
click at [403, 285] on icon "button" at bounding box center [405, 285] width 9 height 9
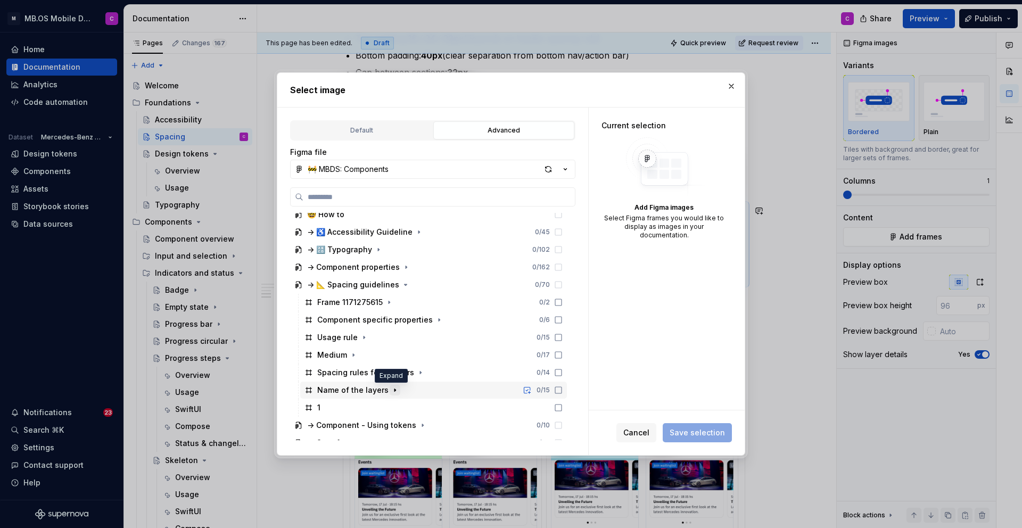
click at [393, 390] on icon "button" at bounding box center [395, 390] width 9 height 9
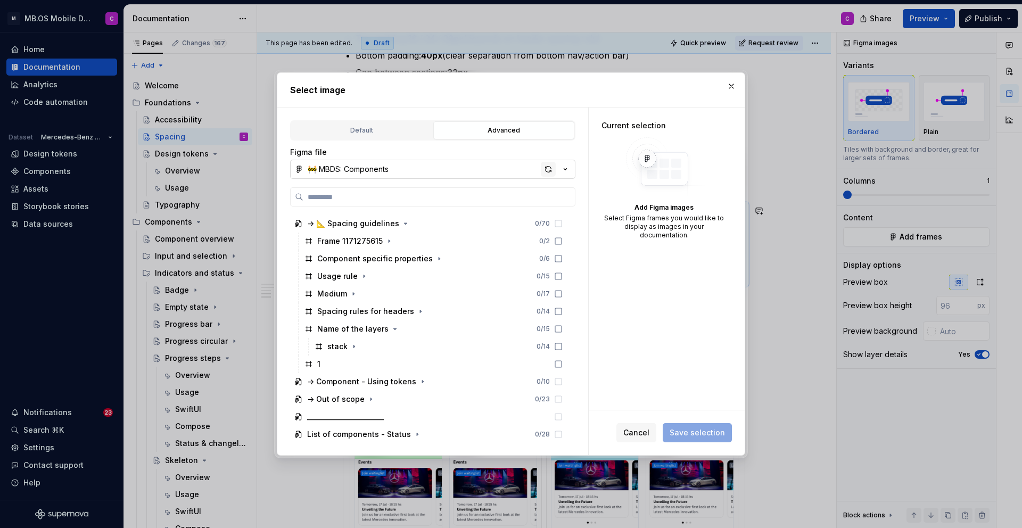
click at [550, 166] on div "button" at bounding box center [548, 169] width 15 height 15
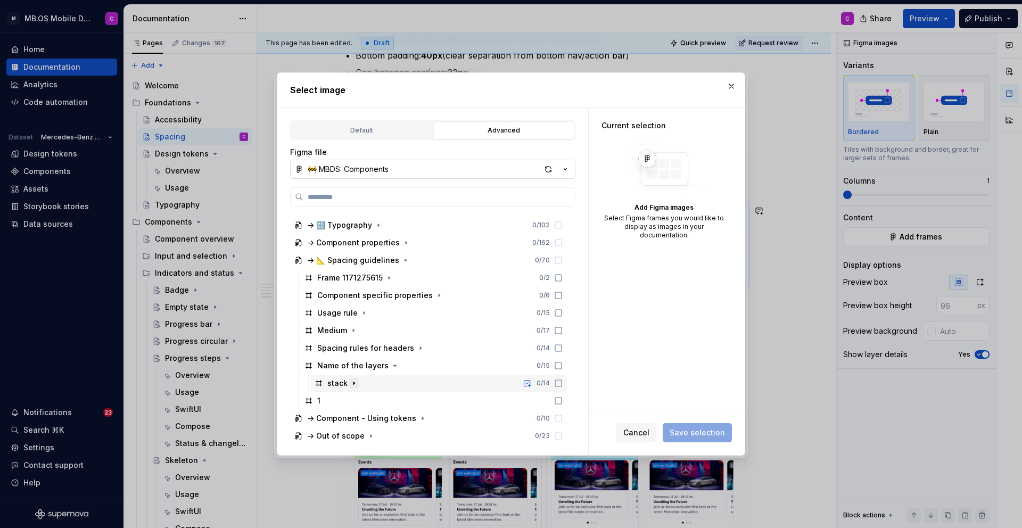
click at [351, 384] on icon "button" at bounding box center [354, 383] width 9 height 9
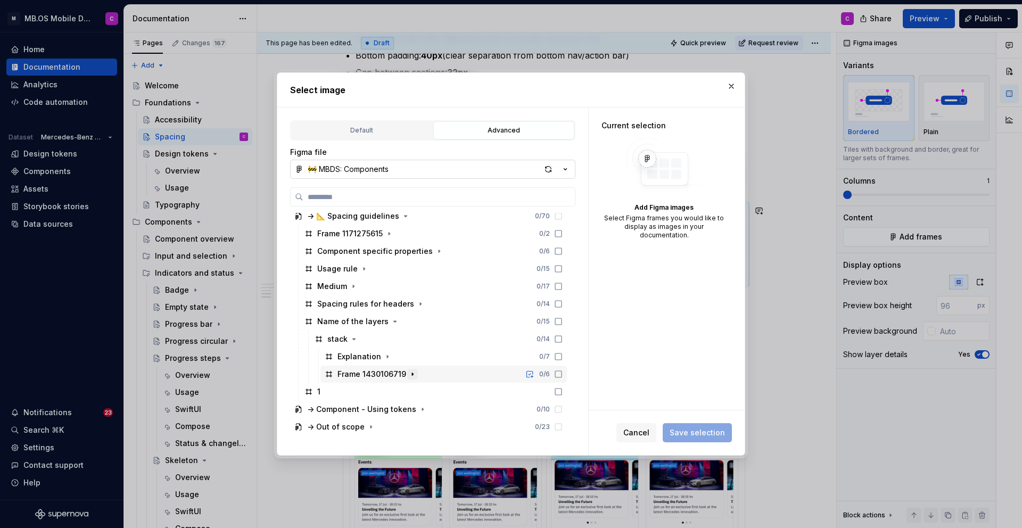
click at [412, 373] on icon "button" at bounding box center [412, 374] width 1 height 3
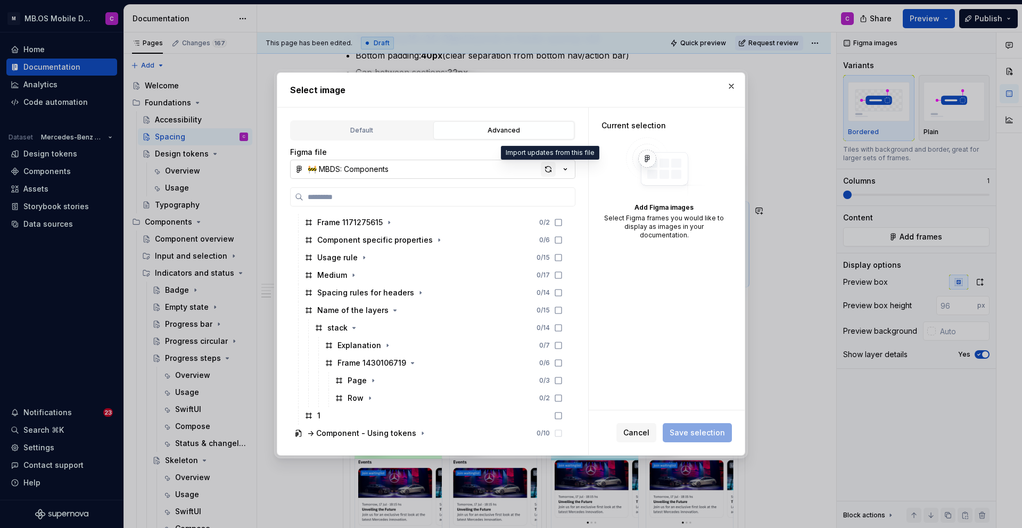
click at [548, 169] on div "button" at bounding box center [548, 169] width 15 height 15
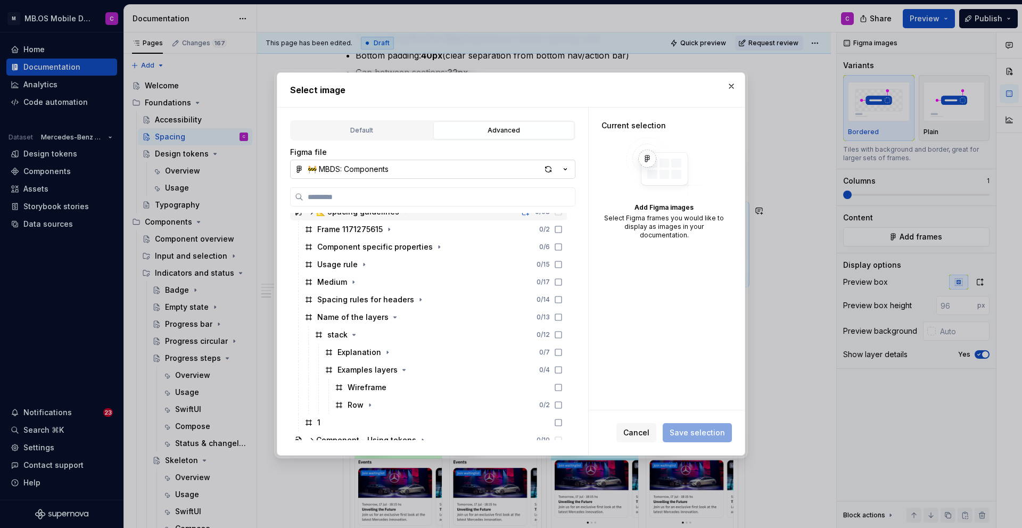
scroll to position [220, 0]
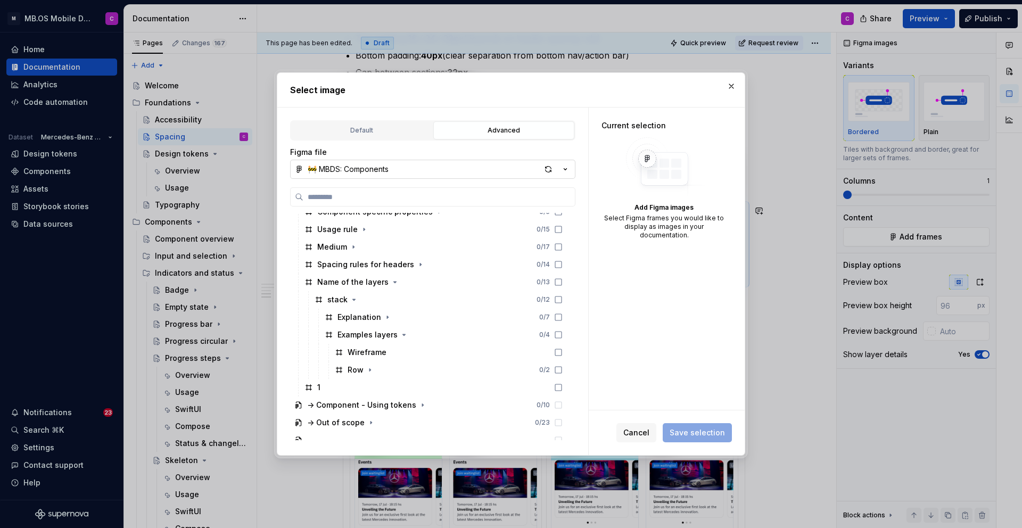
type textarea "*"
click at [439, 349] on div "Wireframe" at bounding box center [449, 352] width 236 height 17
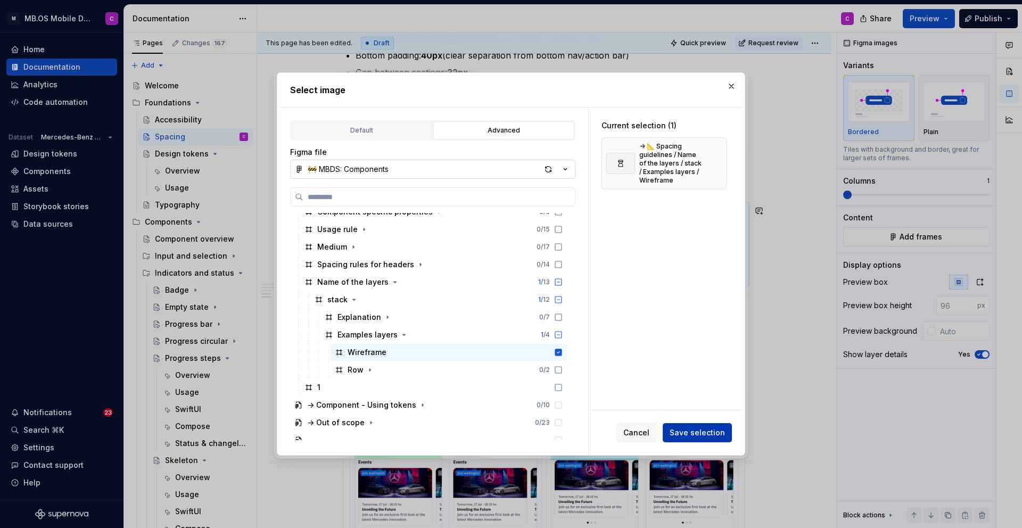
click at [686, 435] on span "Save selection" at bounding box center [697, 433] width 55 height 11
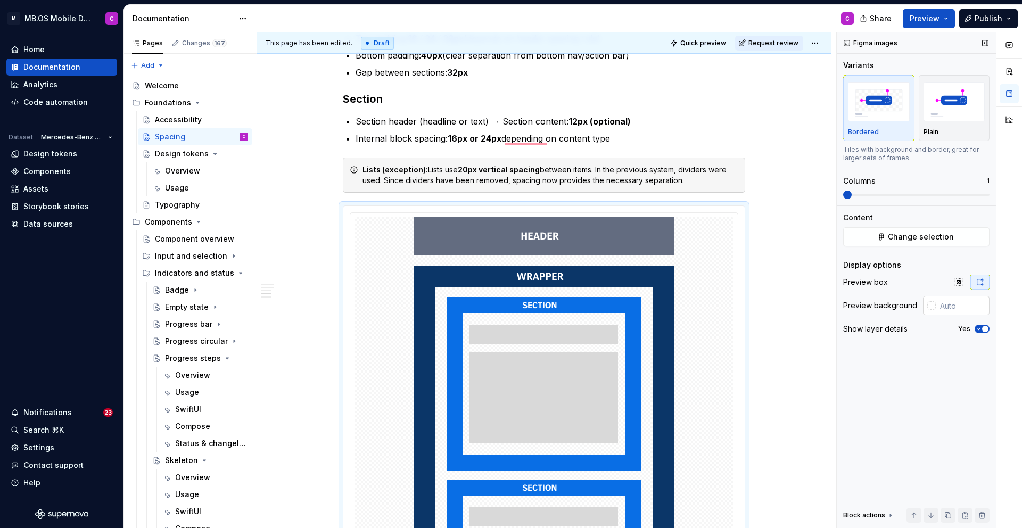
click at [948, 310] on input "text" at bounding box center [963, 305] width 54 height 19
type input "#FFFFFF"
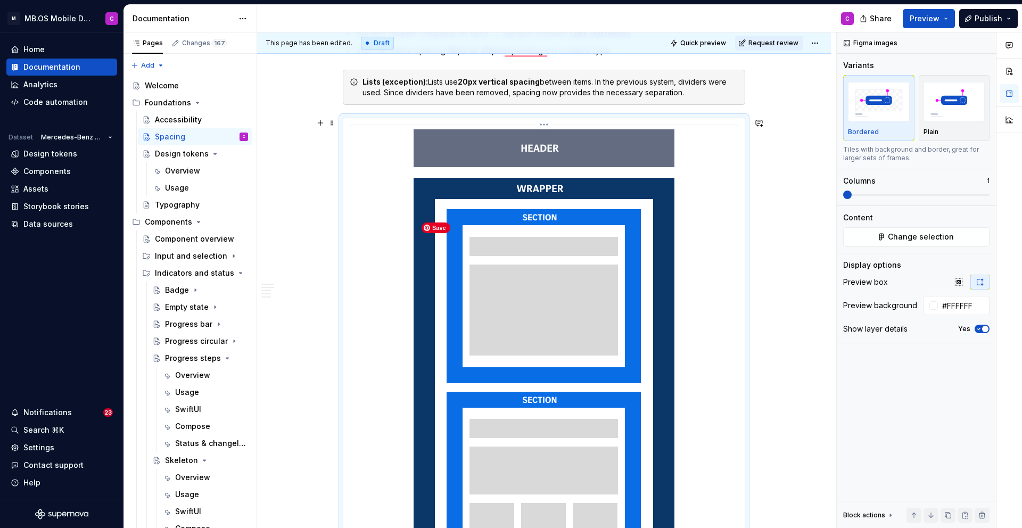
scroll to position [783, 0]
click at [957, 282] on icon "button" at bounding box center [958, 281] width 7 height 7
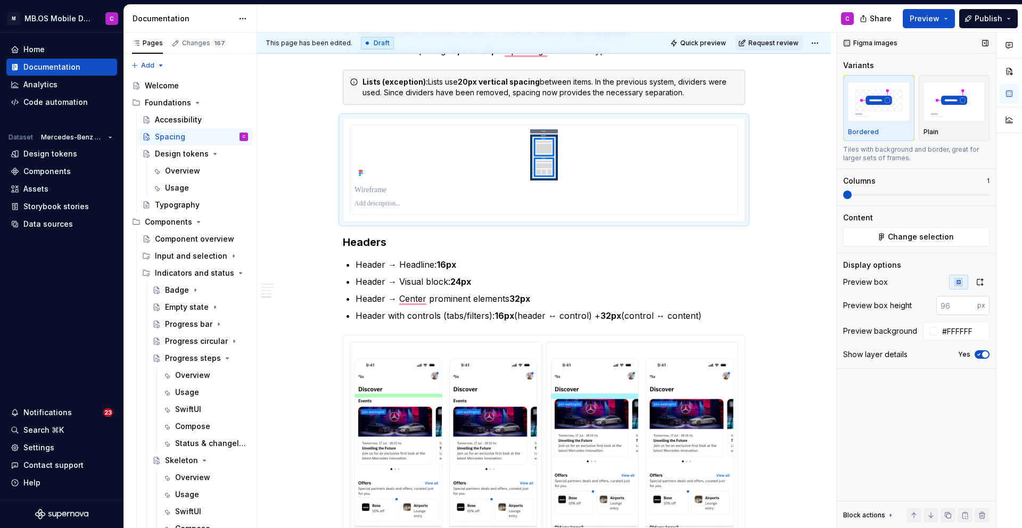
click at [955, 305] on input "number" at bounding box center [957, 305] width 41 height 19
type input "200"
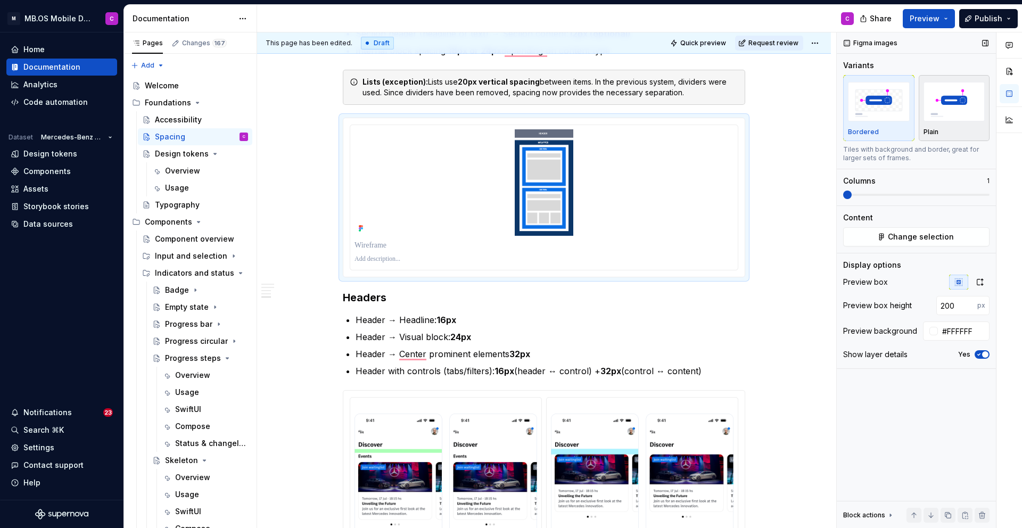
click at [960, 112] on img "button" at bounding box center [955, 101] width 62 height 39
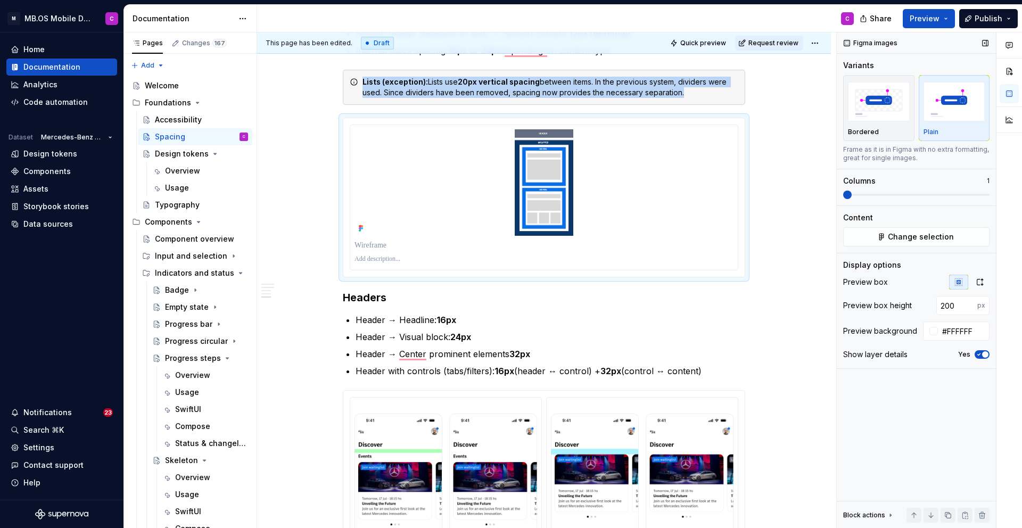
type textarea "*"
click at [879, 114] on img "button" at bounding box center [879, 101] width 62 height 39
click at [931, 120] on img "button" at bounding box center [955, 101] width 62 height 39
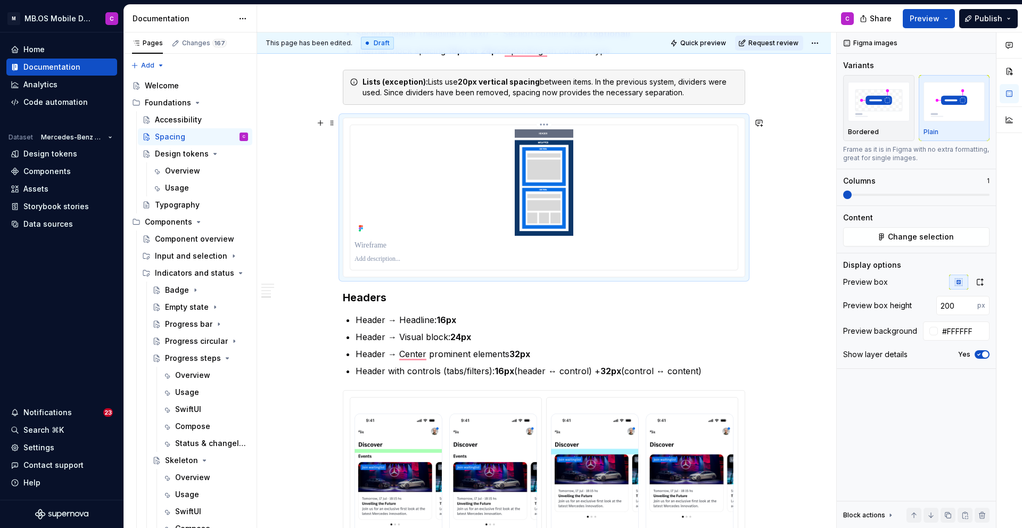
click at [371, 242] on p "To enrich screen reader interactions, please activate Accessibility in Grammarl…" at bounding box center [544, 245] width 379 height 11
drag, startPoint x: 521, startPoint y: 246, endPoint x: 434, endPoint y: 245, distance: 87.3
click at [434, 245] on p "**********" at bounding box center [544, 245] width 379 height 11
click at [398, 244] on p "**********" at bounding box center [544, 245] width 379 height 11
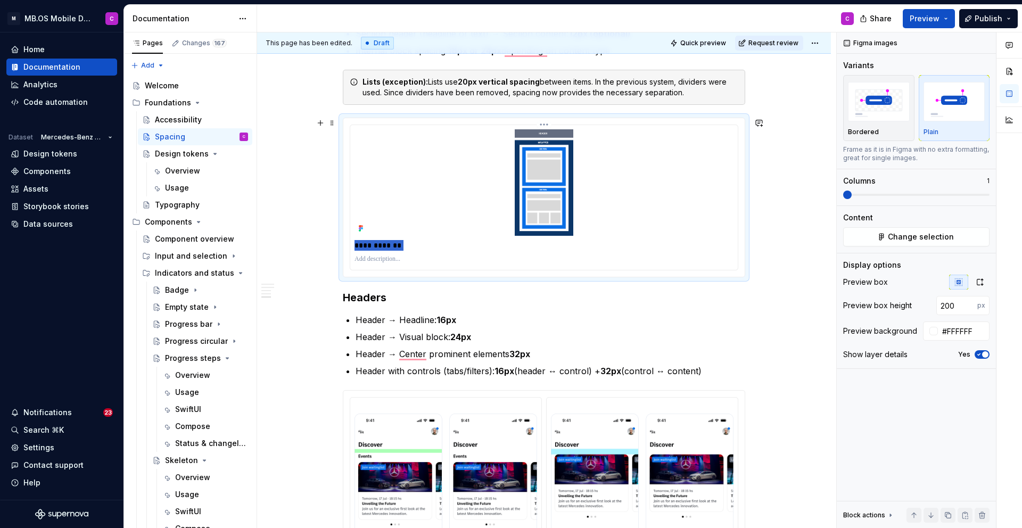
click at [398, 244] on p "**********" at bounding box center [544, 245] width 379 height 11
click at [307, 257] on div "Scale We use a 6-step spacing scale , from xs (8px) to xxl (40px) . Each step i…" at bounding box center [544, 258] width 574 height 1669
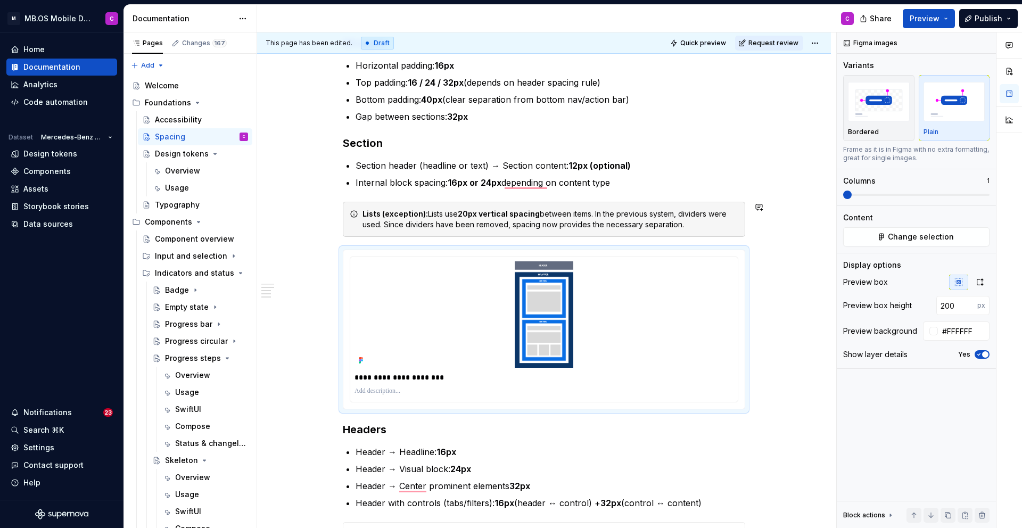
scroll to position [653, 0]
click at [712, 37] on button "Quick preview" at bounding box center [699, 43] width 64 height 15
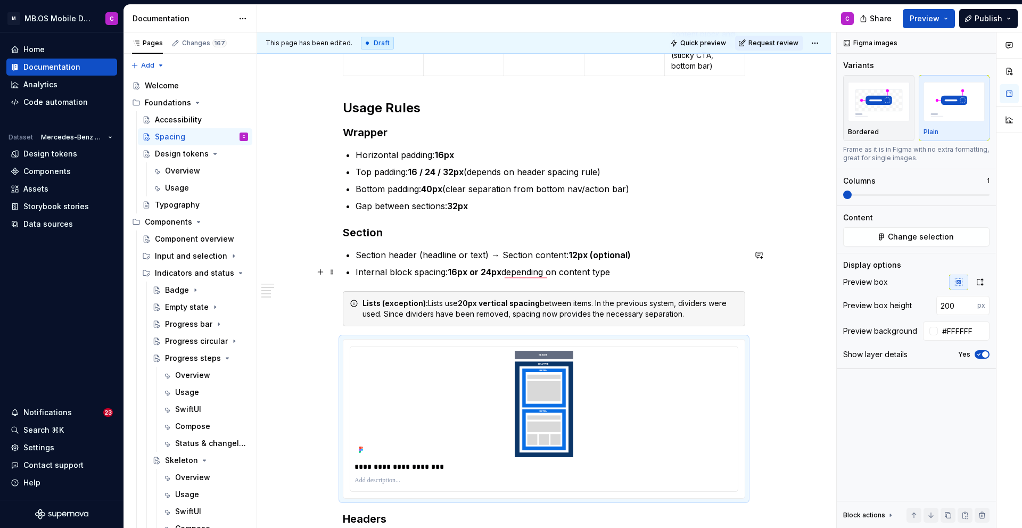
scroll to position [553, 0]
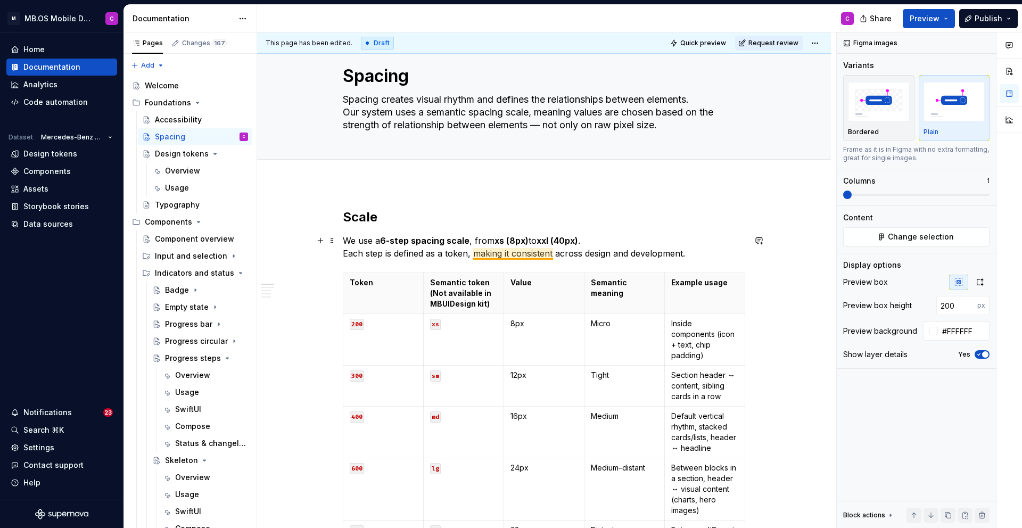
click at [528, 251] on p "We use a 6-step spacing scale , from xs (8px) to xxl (40px) . Each step is defi…" at bounding box center [544, 247] width 403 height 26
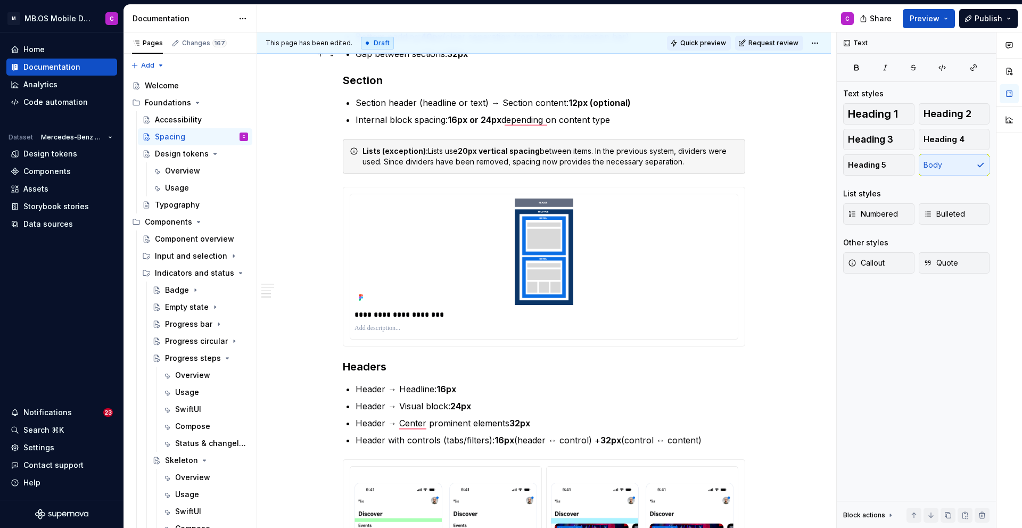
click at [710, 46] on span "Quick preview" at bounding box center [703, 43] width 46 height 9
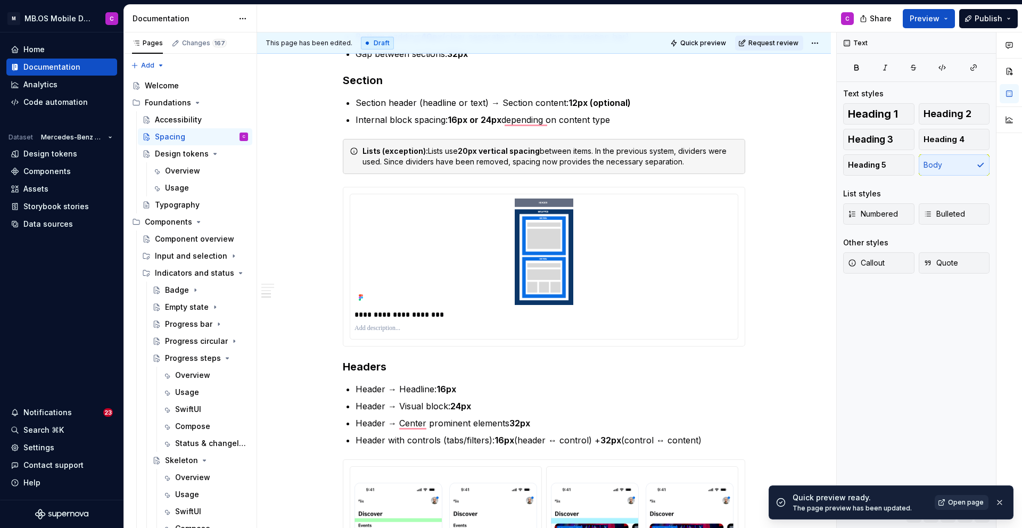
click at [964, 504] on span "Open page" at bounding box center [966, 502] width 36 height 9
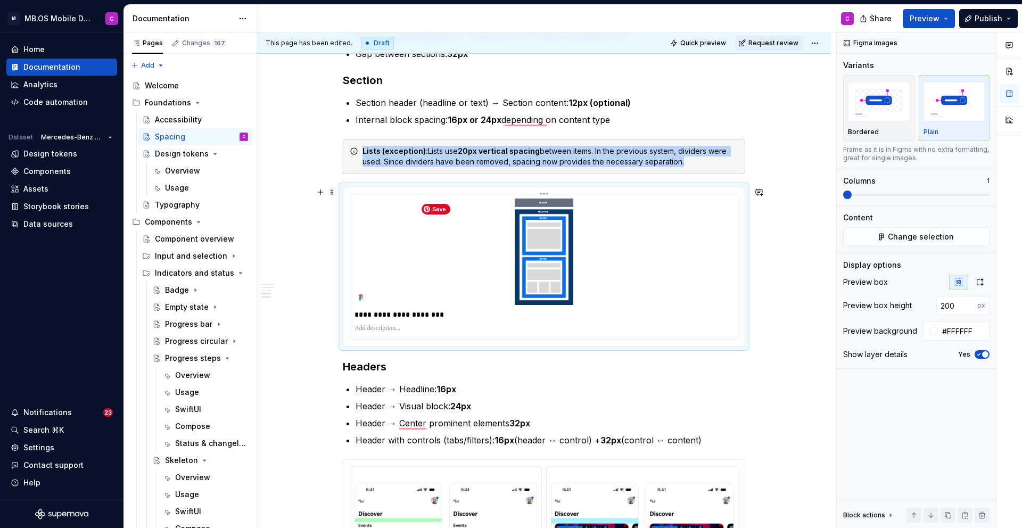
click at [633, 259] on img "To enrich screen reader interactions, please activate Accessibility in Grammarl…" at bounding box center [544, 252] width 261 height 106
type textarea "*"
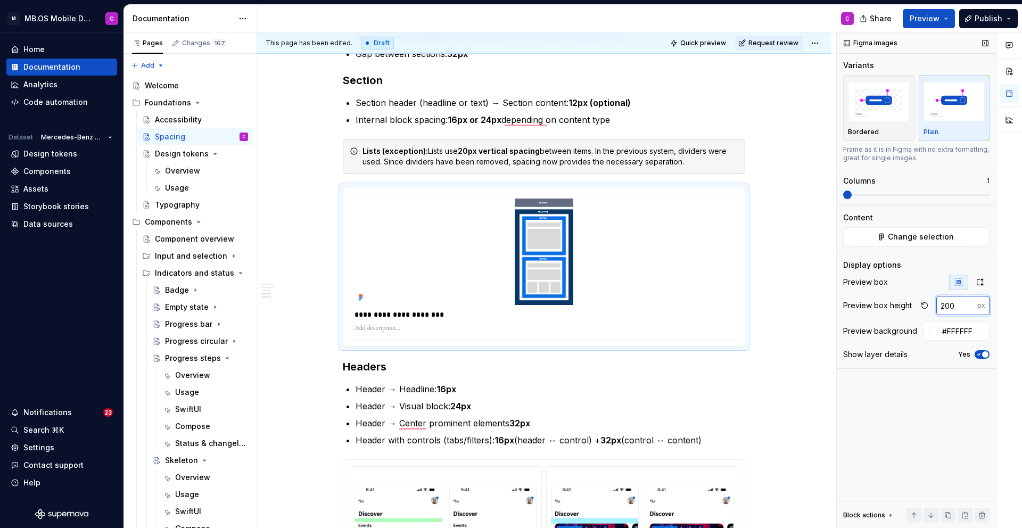
click at [956, 308] on input "200" at bounding box center [957, 305] width 41 height 19
type input "2"
type input "100"
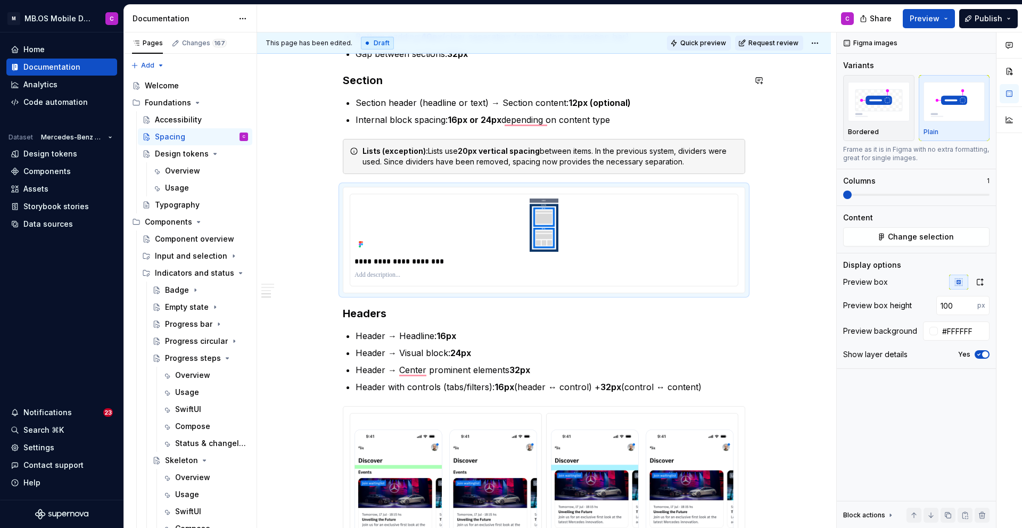
click at [705, 44] on span "Quick preview" at bounding box center [703, 43] width 46 height 9
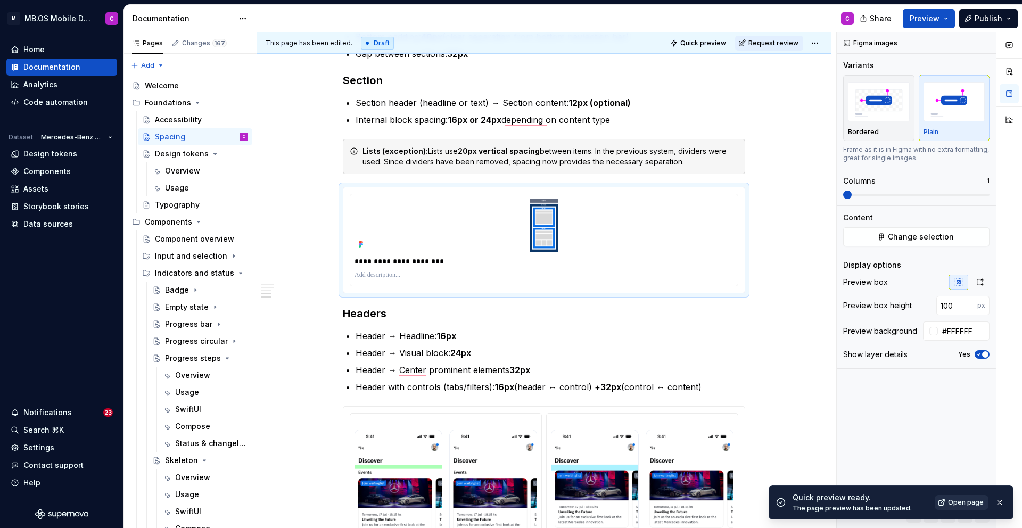
click at [971, 500] on span "Open page" at bounding box center [966, 502] width 36 height 9
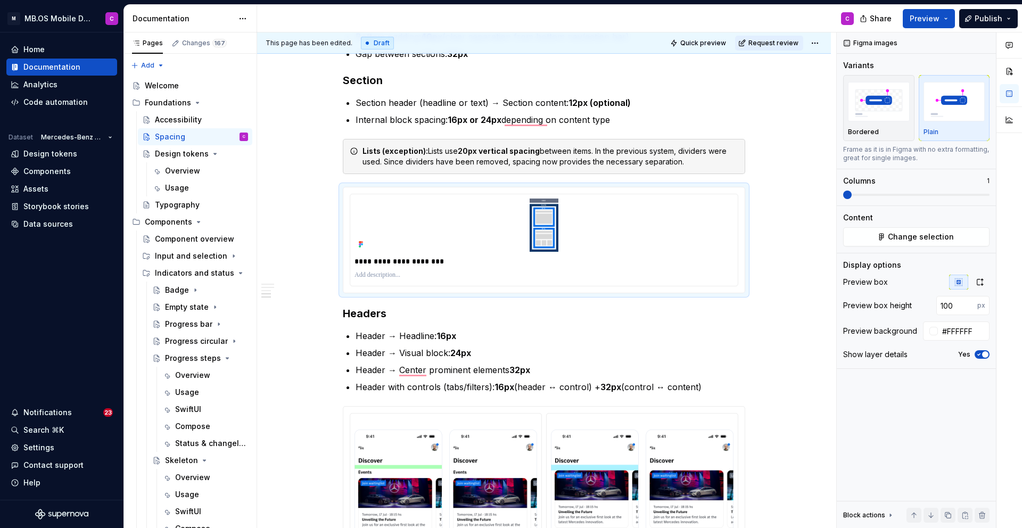
type textarea "*"
click at [891, 118] on img "button" at bounding box center [879, 101] width 62 height 39
click at [957, 311] on input "100" at bounding box center [957, 305] width 41 height 19
click at [952, 307] on input "100" at bounding box center [957, 305] width 41 height 19
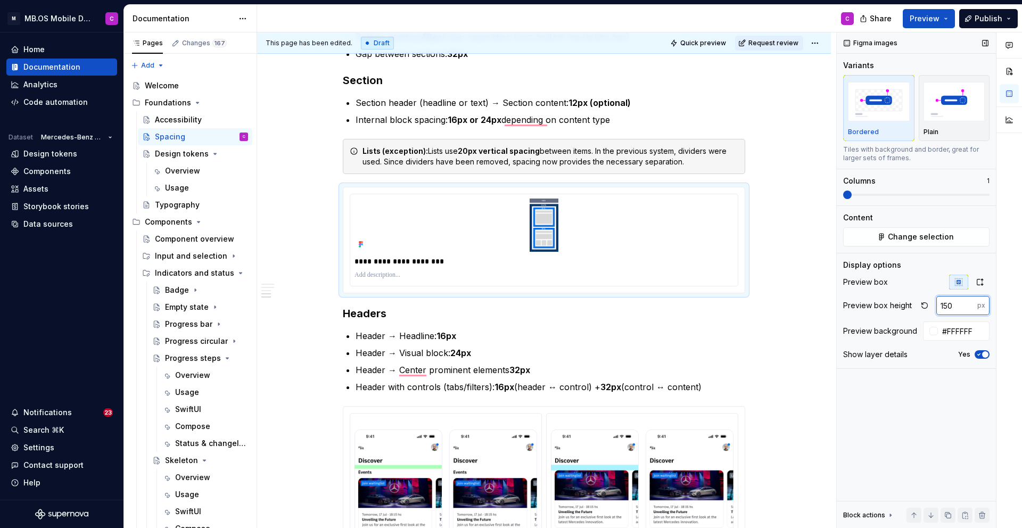
type input "150"
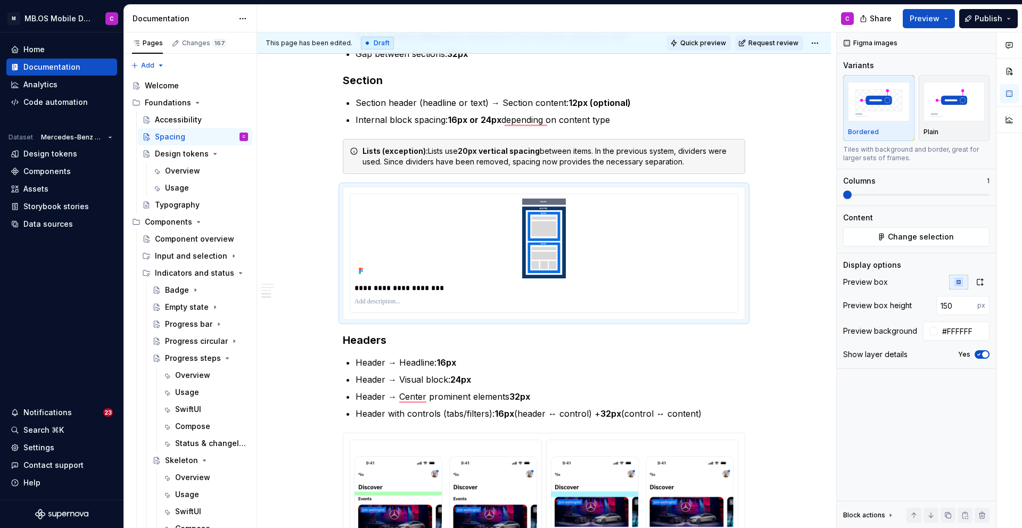
click at [720, 43] on span "Quick preview" at bounding box center [703, 43] width 46 height 9
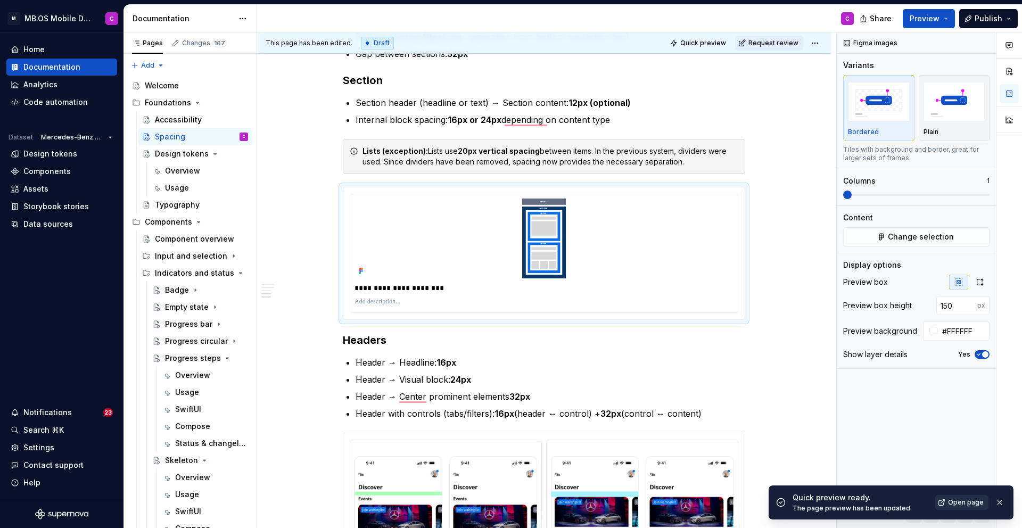
click at [957, 504] on span "Open page" at bounding box center [966, 502] width 36 height 9
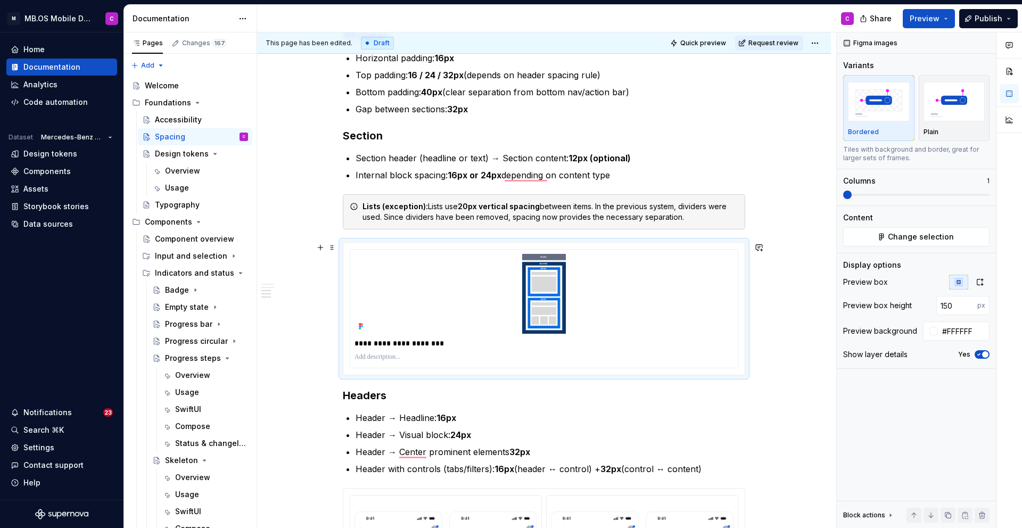
scroll to position [657, 0]
click at [782, 373] on div "Scale We use a 6-step spacing scale , from xs (8px) to xxl (40px) . Each step i…" at bounding box center [544, 372] width 574 height 1642
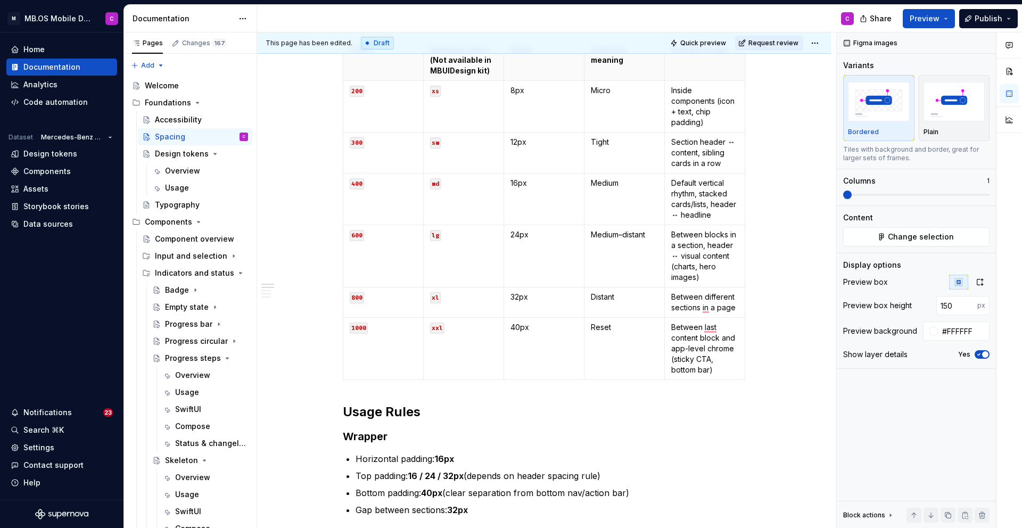
scroll to position [434, 0]
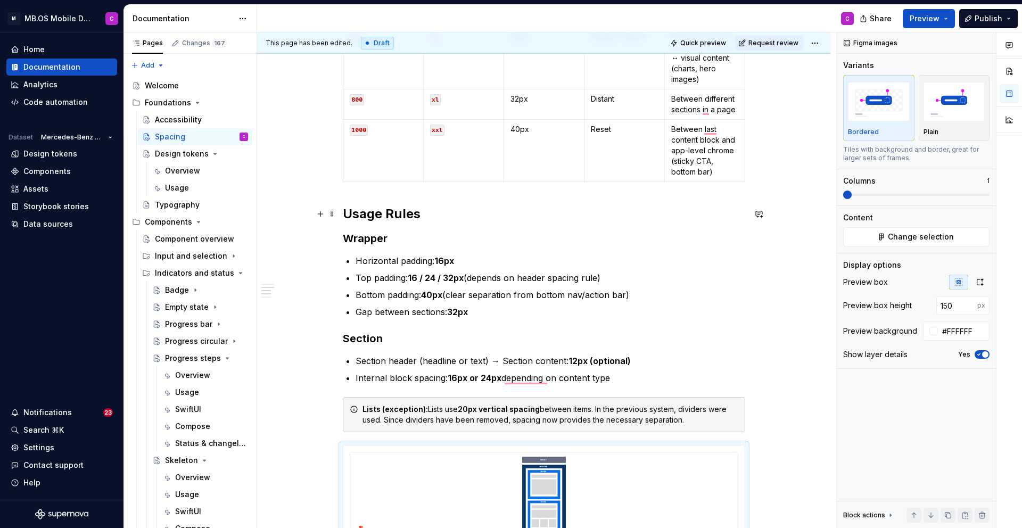
click at [347, 211] on h2 "Usage Rules" at bounding box center [544, 214] width 403 height 17
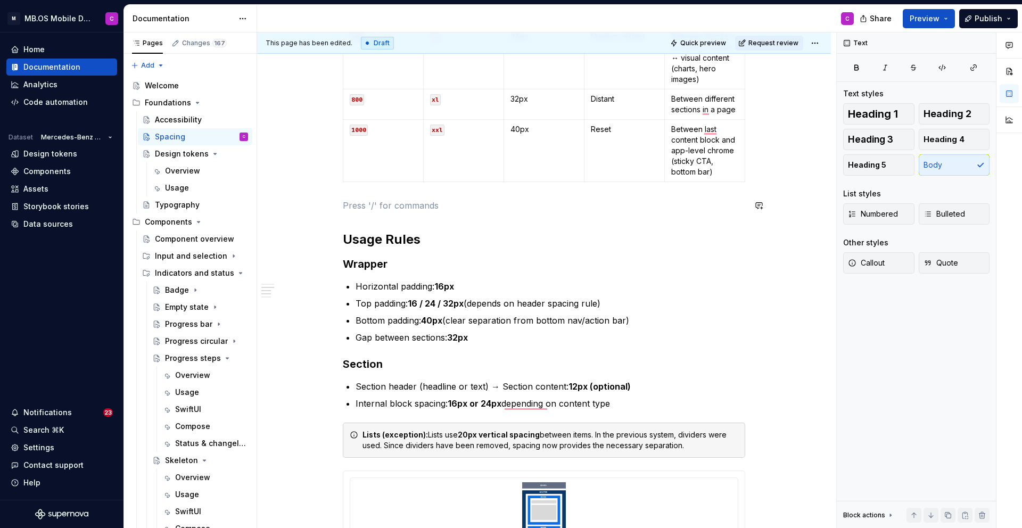
click at [353, 195] on div "Scale We use a 6-step spacing scale , from xs (8px) to xxl (40px) . Each step i…" at bounding box center [544, 512] width 403 height 1471
click at [426, 293] on div "Figma images" at bounding box center [435, 290] width 114 height 11
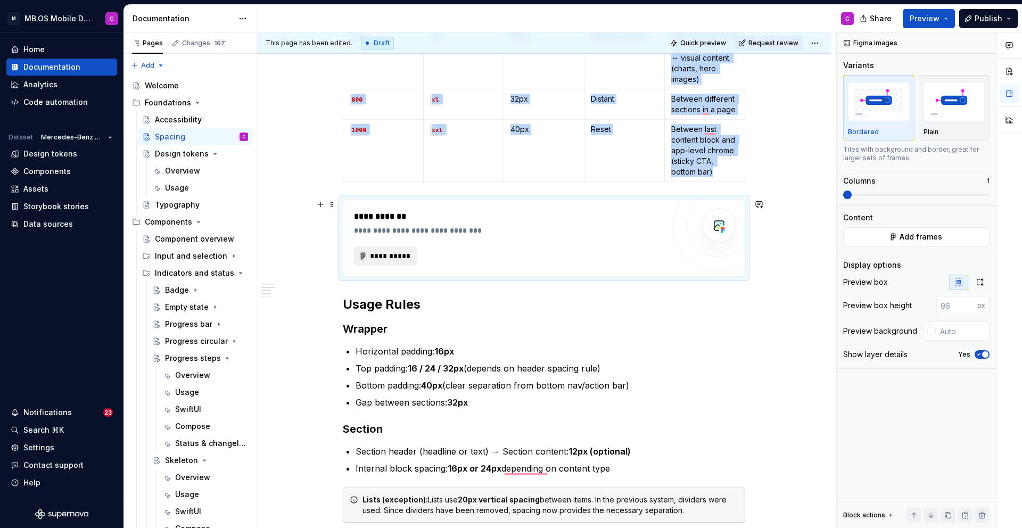
click at [381, 253] on span "**********" at bounding box center [390, 256] width 41 height 11
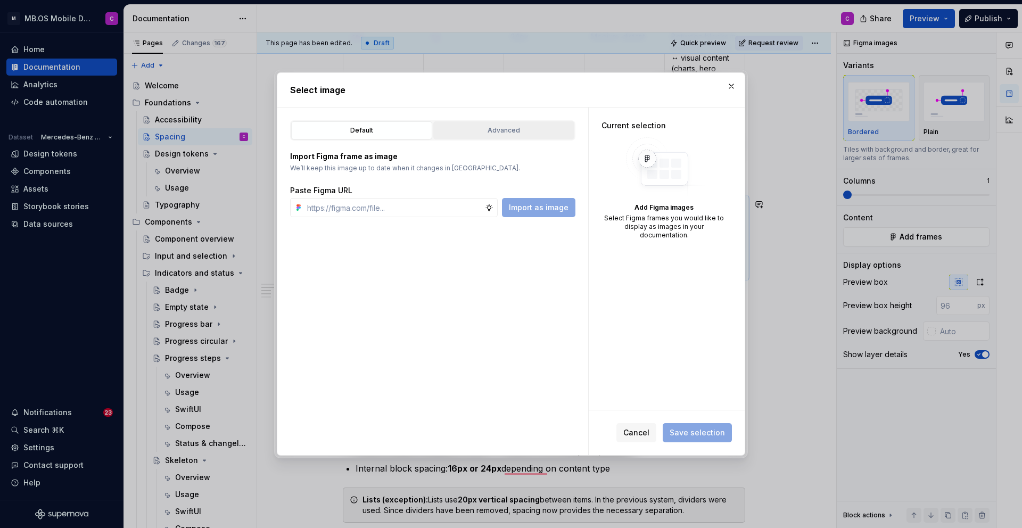
click at [488, 128] on div "Advanced" at bounding box center [504, 130] width 134 height 11
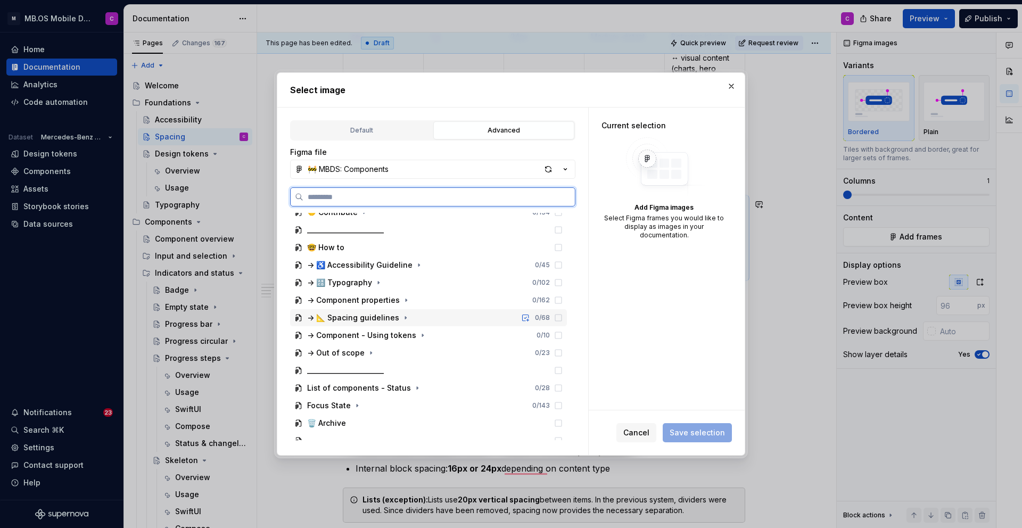
click at [349, 324] on div "-> 📐 Spacing guidelines 0 / 68" at bounding box center [428, 317] width 277 height 17
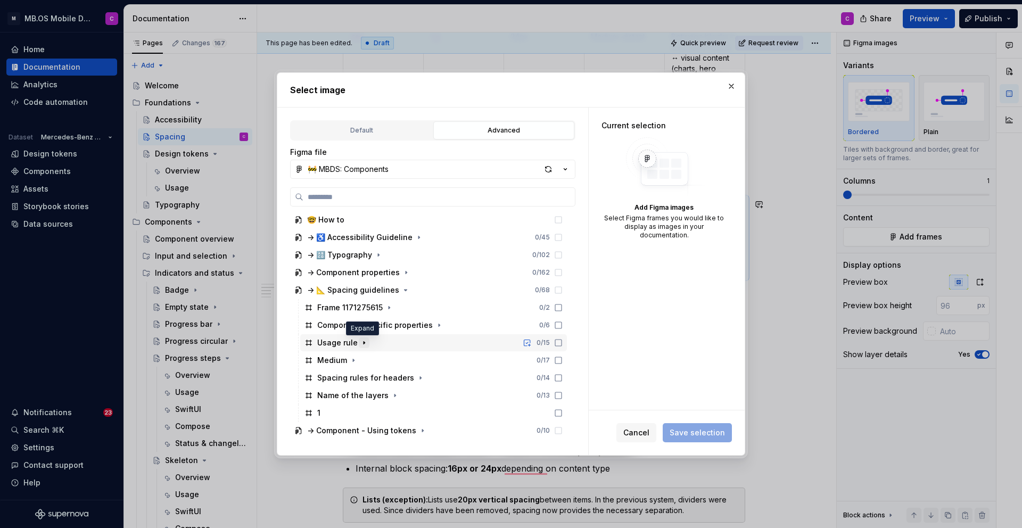
click at [362, 341] on icon "button" at bounding box center [364, 343] width 9 height 9
click at [367, 340] on icon "button" at bounding box center [369, 341] width 9 height 9
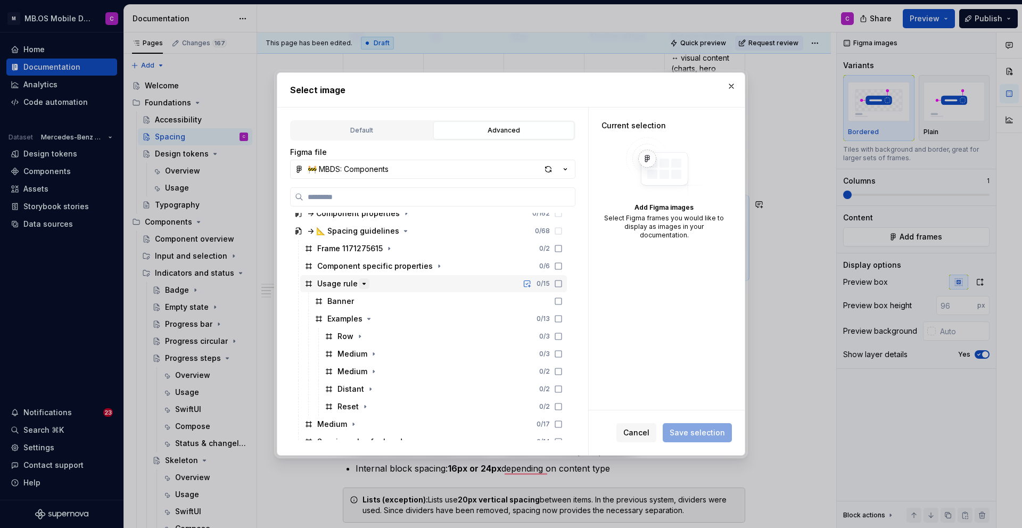
click at [360, 285] on icon "button" at bounding box center [364, 284] width 9 height 9
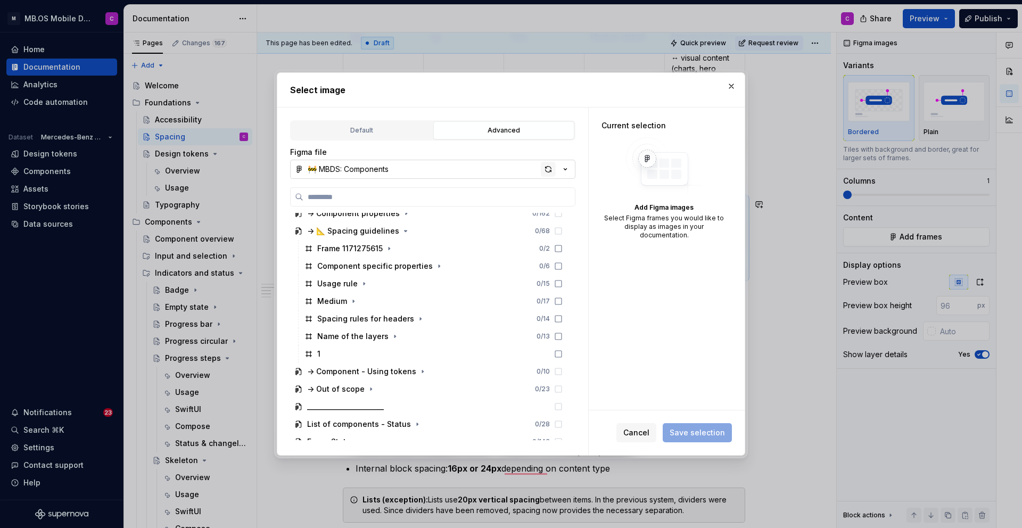
click at [546, 169] on div "button" at bounding box center [548, 169] width 15 height 15
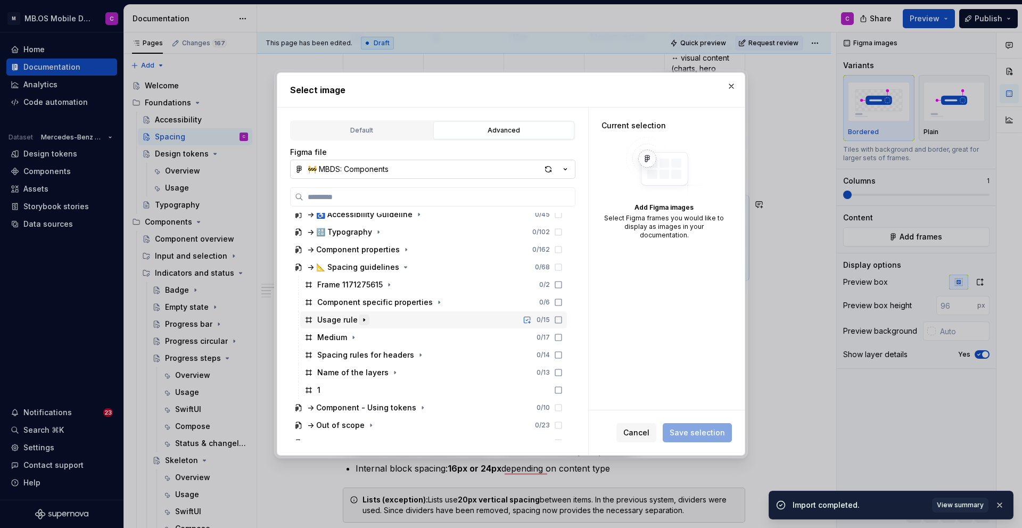
click at [363, 323] on icon "button" at bounding box center [364, 320] width 9 height 9
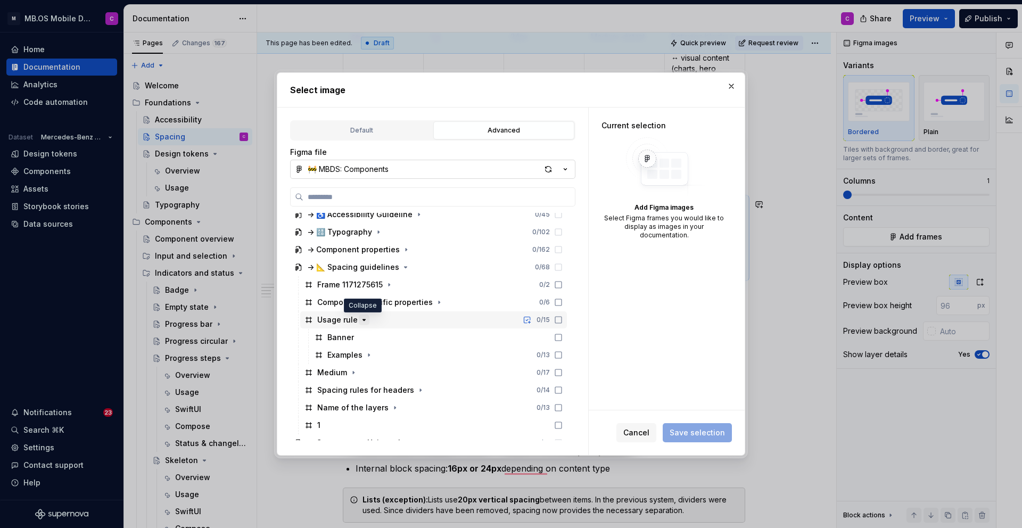
scroll to position [173, 0]
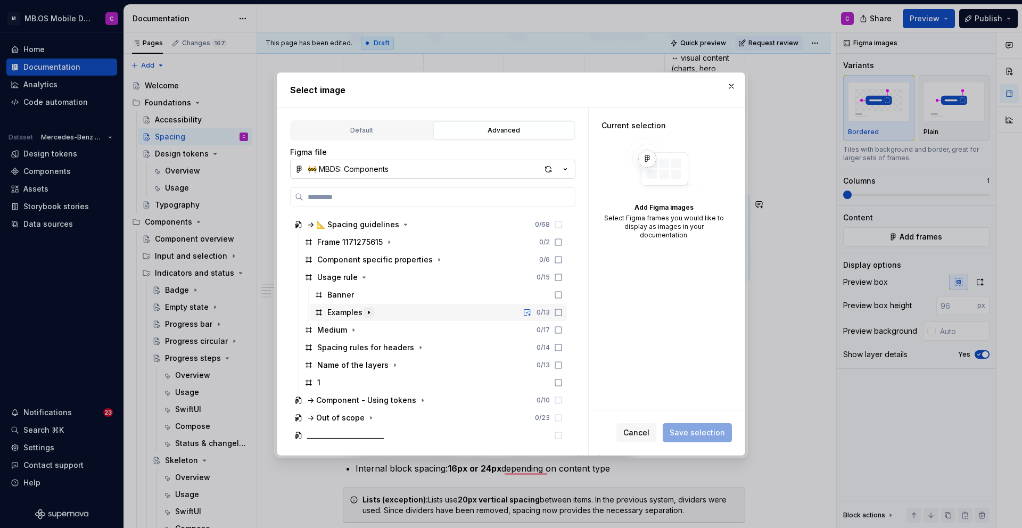
click at [366, 315] on icon "button" at bounding box center [369, 312] width 9 height 9
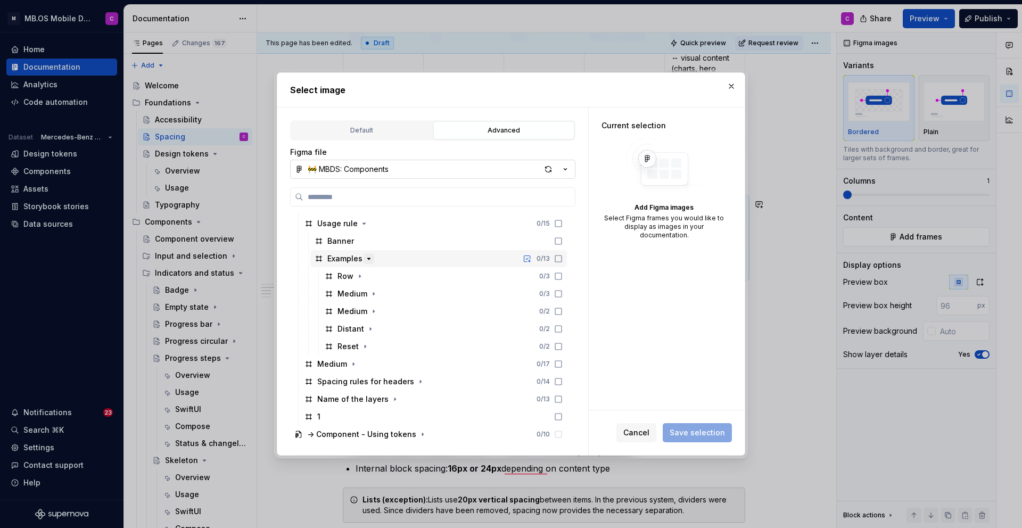
scroll to position [233, 0]
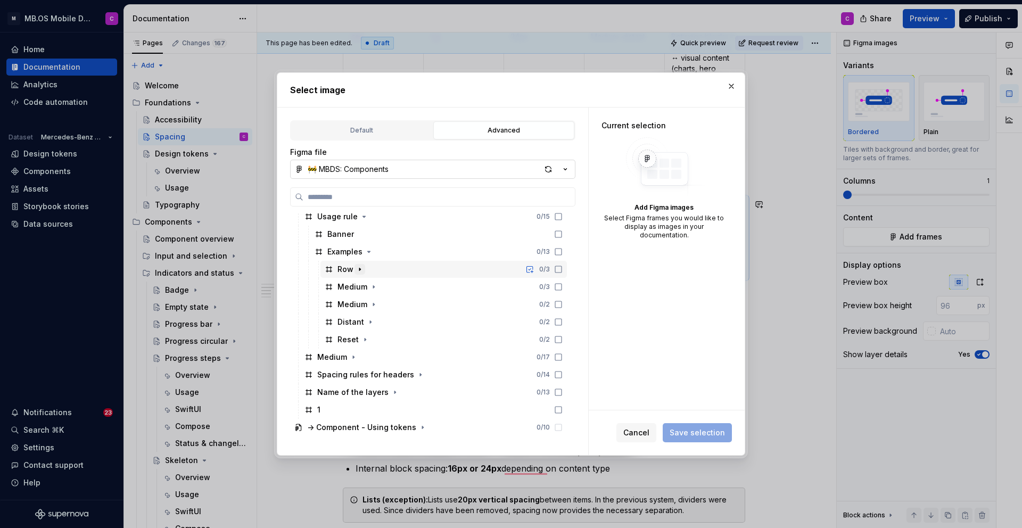
click at [360, 268] on icon "button" at bounding box center [360, 269] width 9 height 9
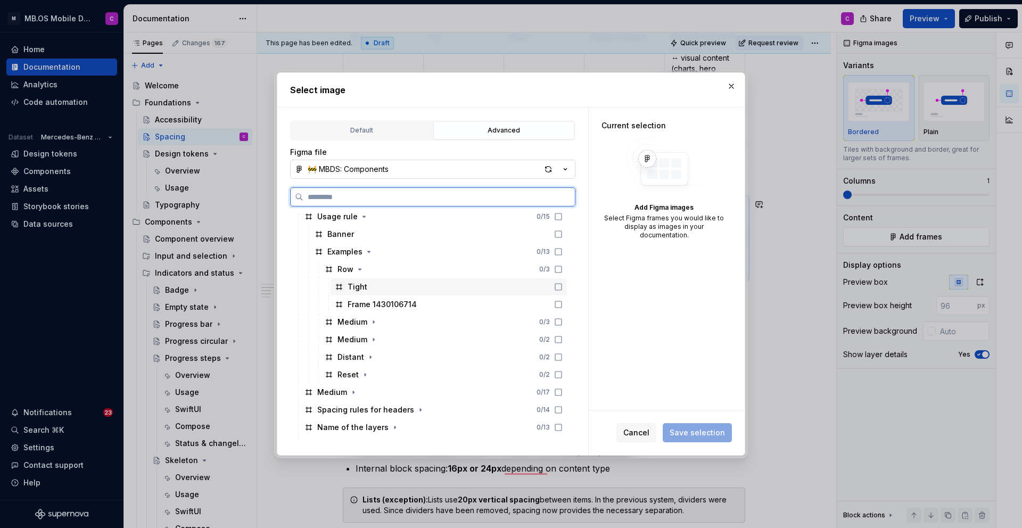
click at [513, 285] on div "Tight" at bounding box center [449, 286] width 236 height 17
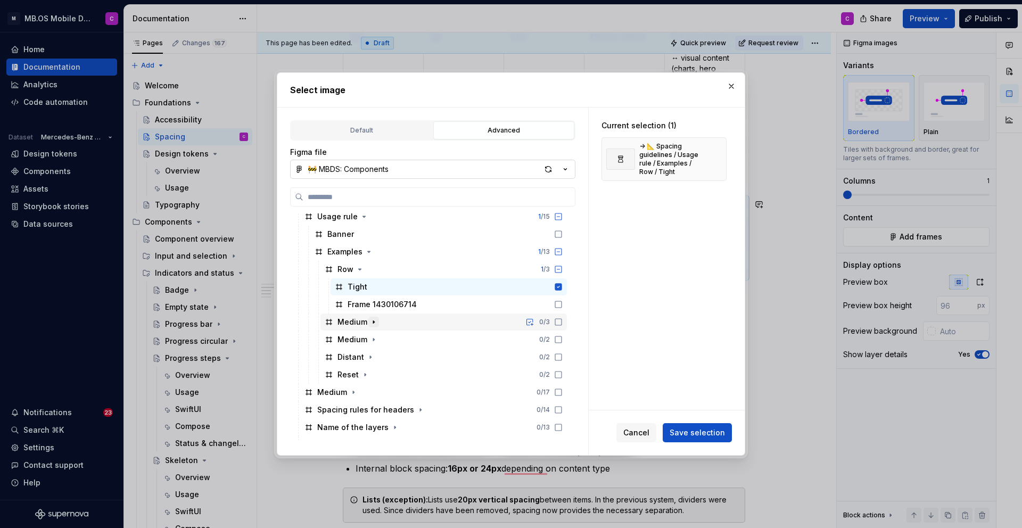
click at [373, 322] on icon "button" at bounding box center [373, 322] width 1 height 3
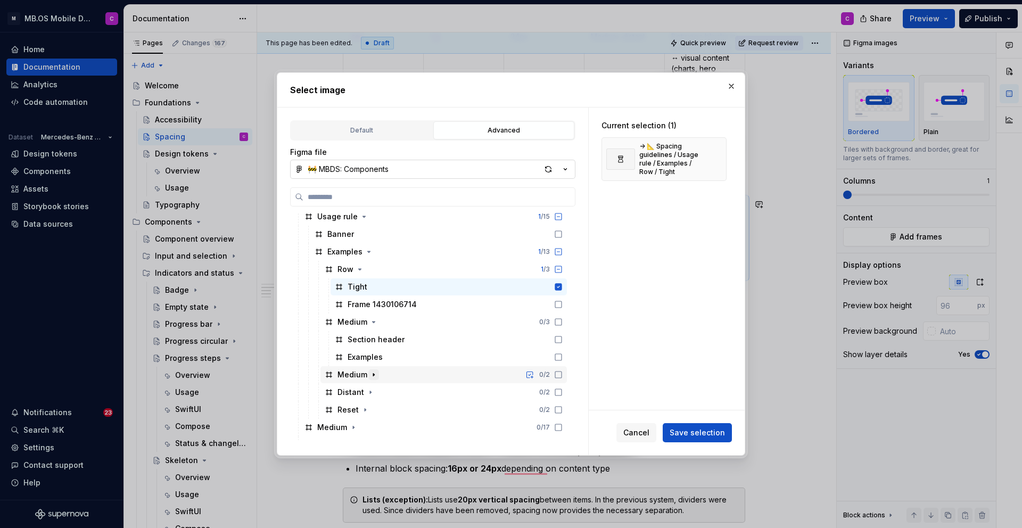
click at [371, 374] on icon "button" at bounding box center [374, 375] width 9 height 9
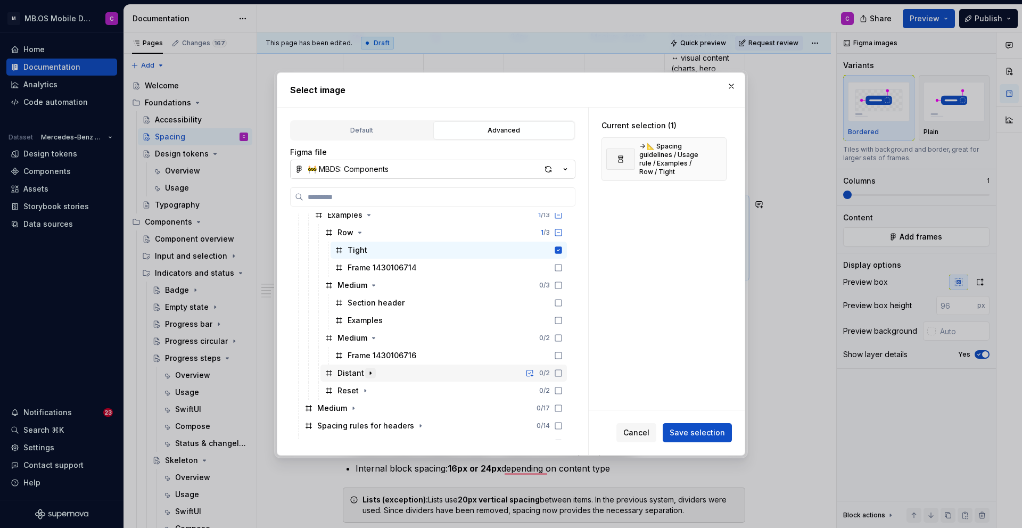
click at [370, 372] on icon "button" at bounding box center [370, 373] width 9 height 9
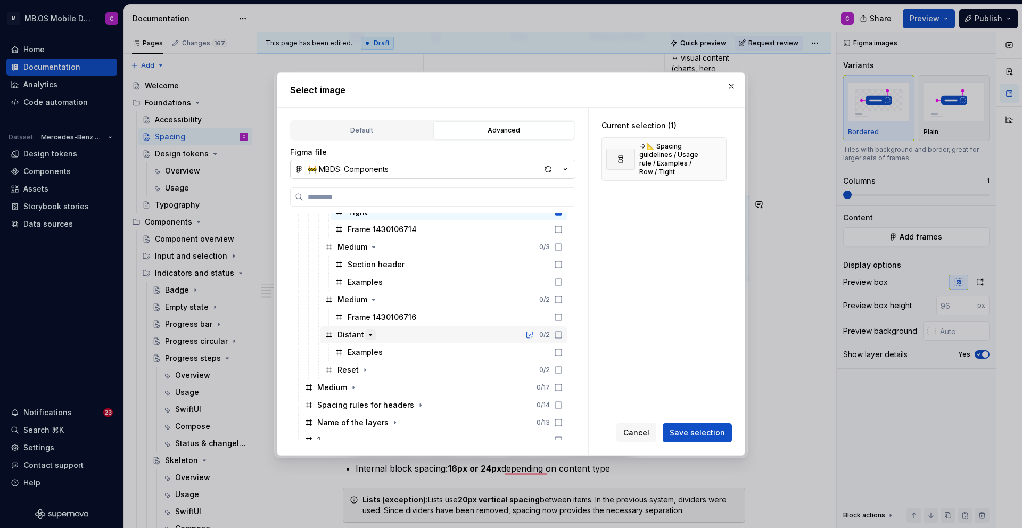
scroll to position [311, 0]
click at [362, 364] on icon "button" at bounding box center [365, 367] width 9 height 9
click at [547, 168] on div "button" at bounding box center [548, 169] width 15 height 15
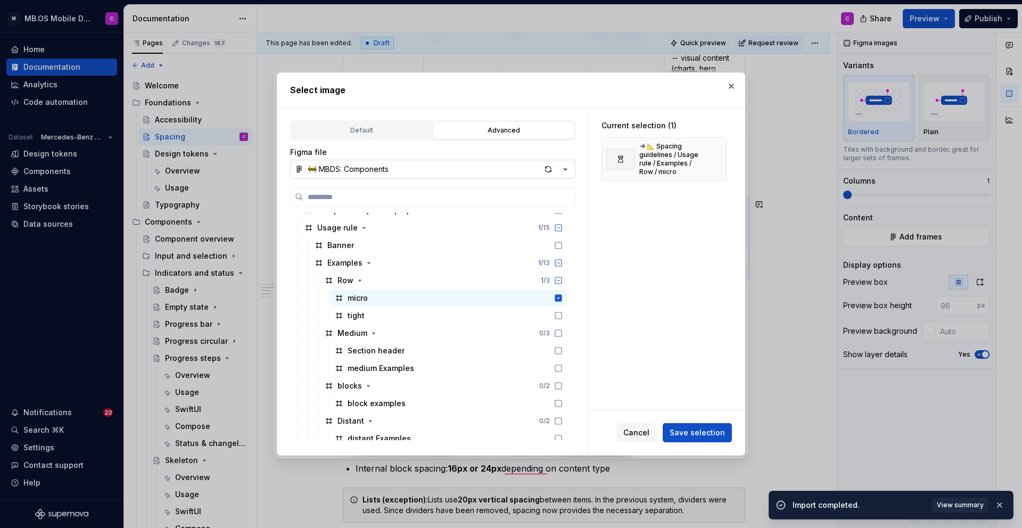
scroll to position [223, 0]
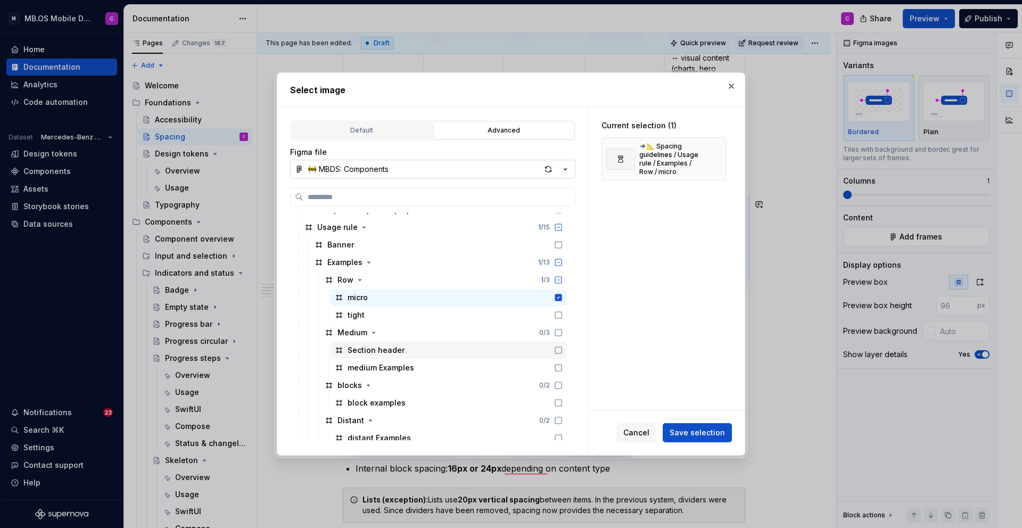
type textarea "*"
click at [414, 366] on div "medium Examples" at bounding box center [449, 367] width 236 height 17
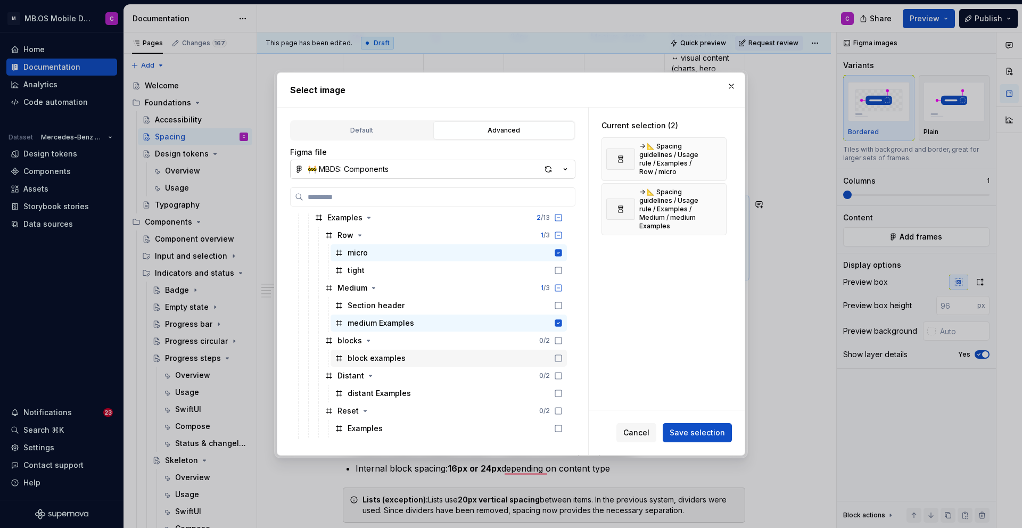
scroll to position [269, 0]
click at [416, 359] on div "block examples" at bounding box center [449, 356] width 236 height 17
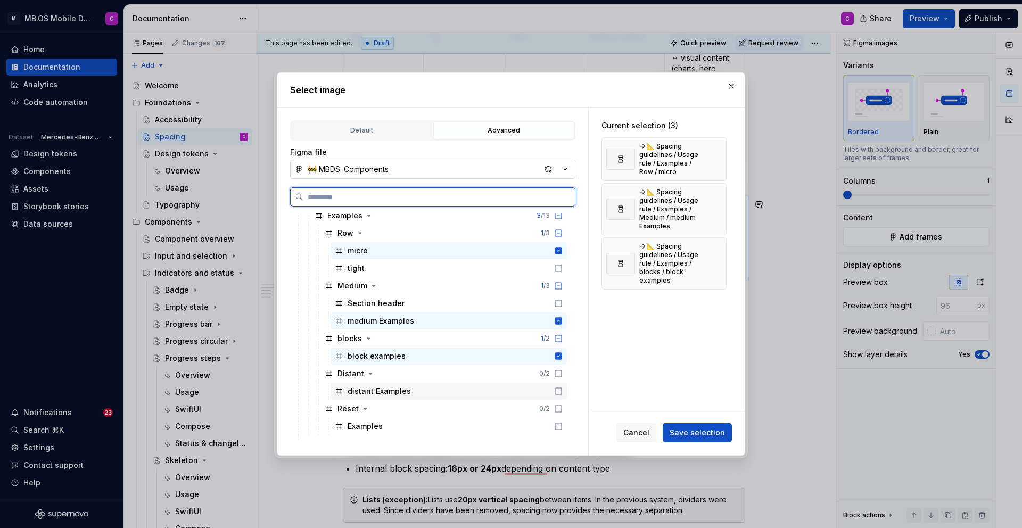
click at [417, 393] on div "distant Examples" at bounding box center [449, 391] width 236 height 17
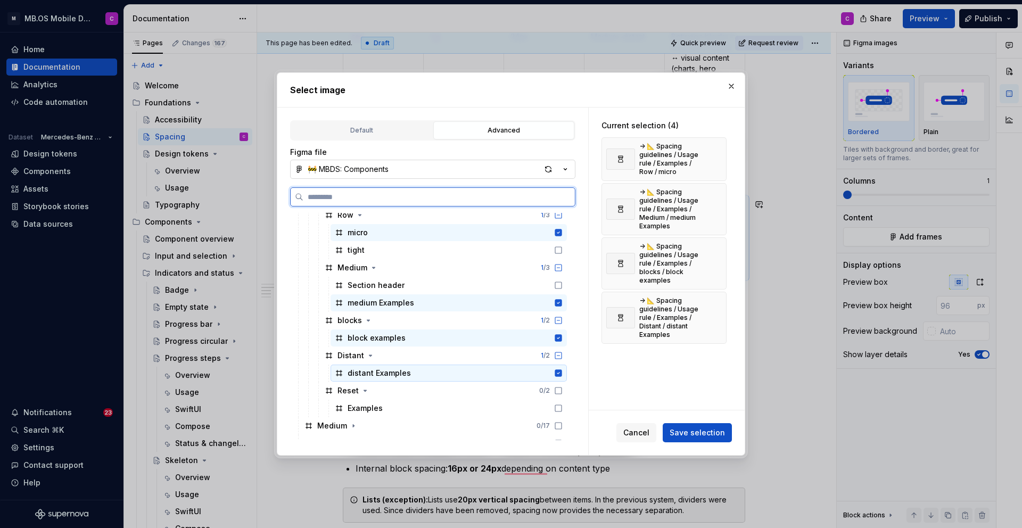
click at [407, 373] on div "distant Examples" at bounding box center [379, 373] width 63 height 11
click at [412, 373] on div "distant Examples" at bounding box center [449, 373] width 236 height 17
click at [687, 434] on span "Save selection" at bounding box center [697, 433] width 55 height 11
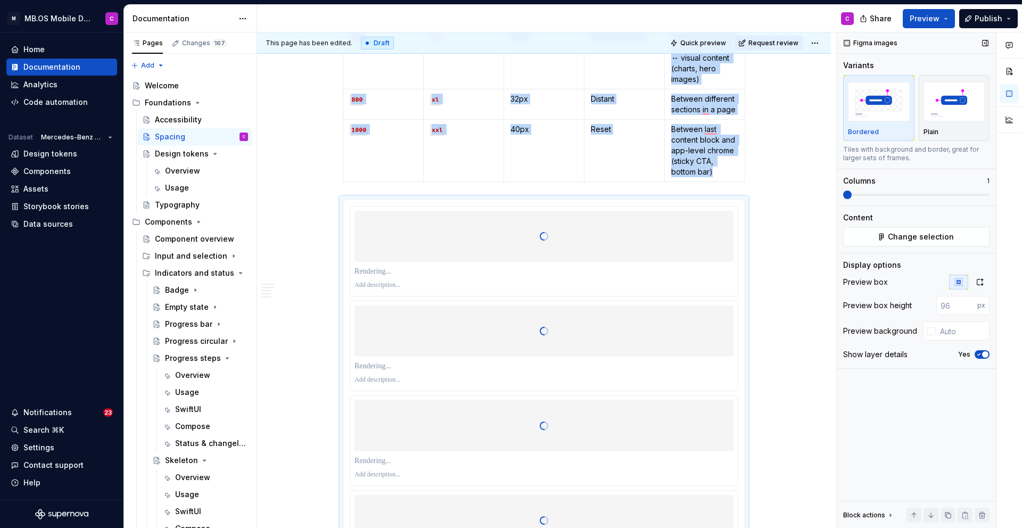
scroll to position [515, 0]
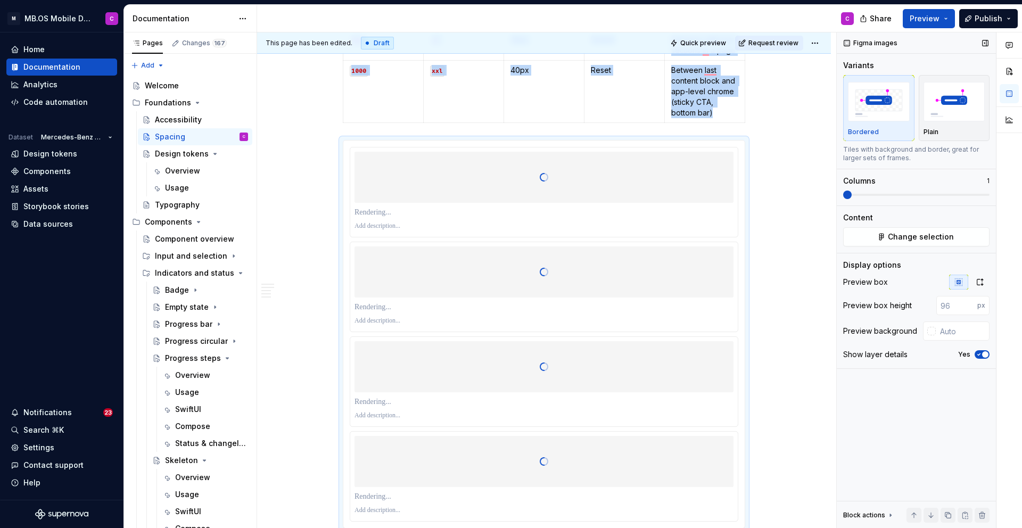
click at [843, 192] on span at bounding box center [847, 195] width 9 height 9
click at [979, 278] on icon "button" at bounding box center [980, 282] width 9 height 9
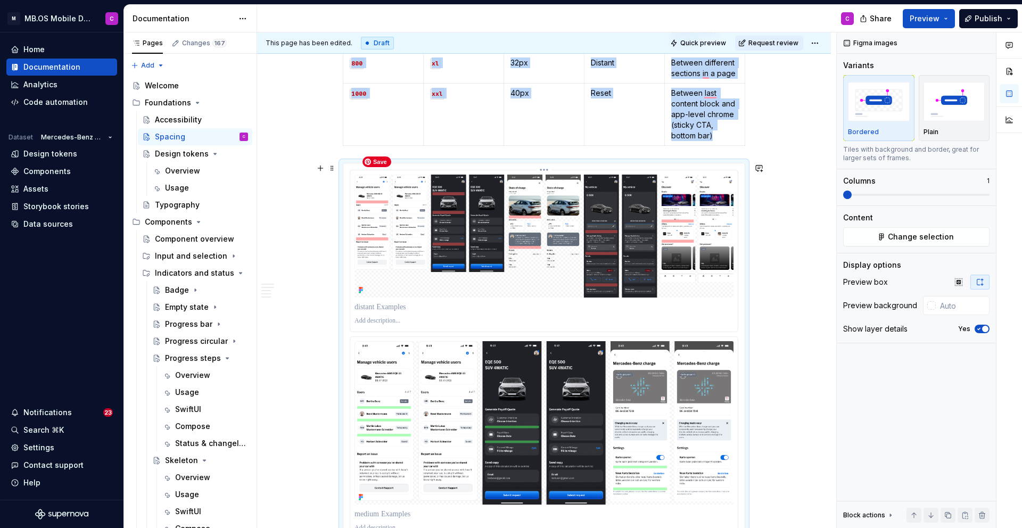
scroll to position [491, 0]
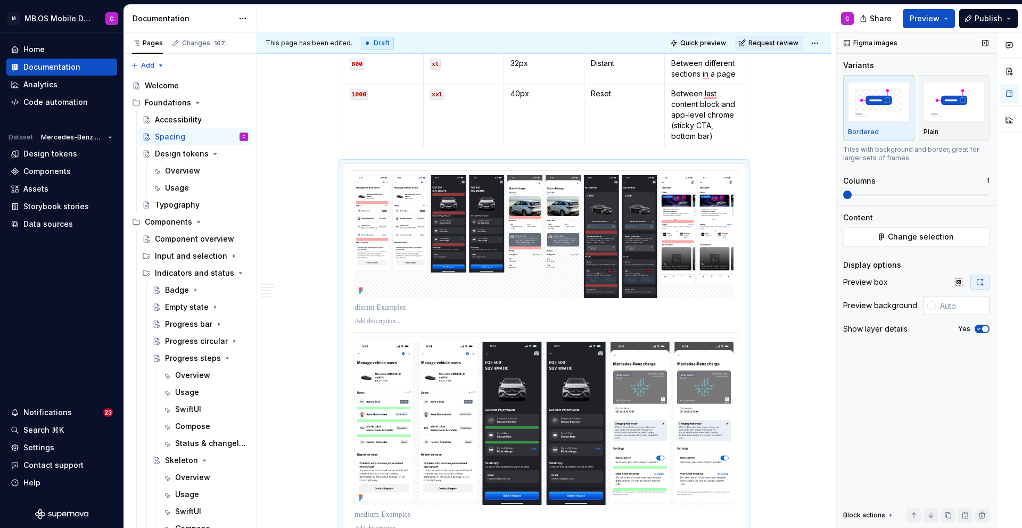
click at [948, 306] on input "text" at bounding box center [963, 305] width 54 height 19
type input "#FFFFFF"
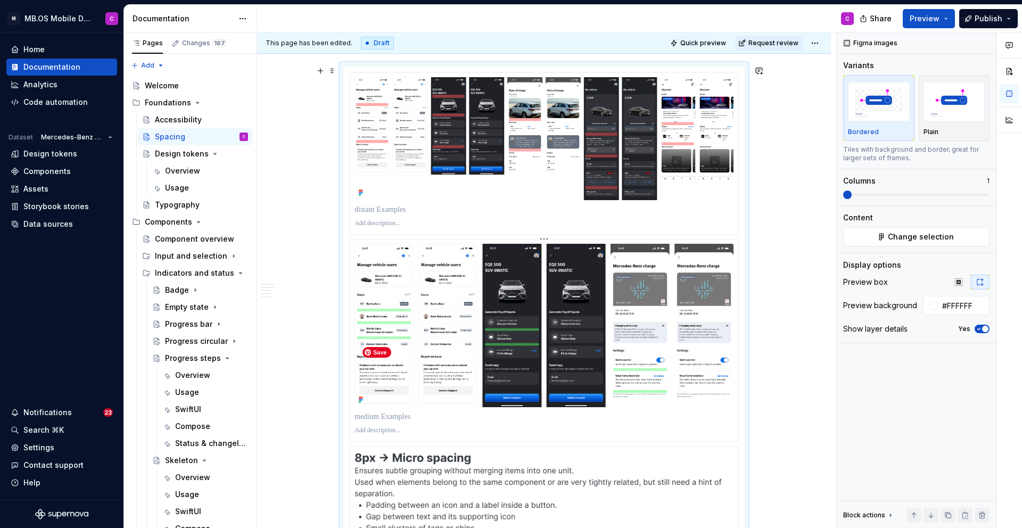
scroll to position [570, 0]
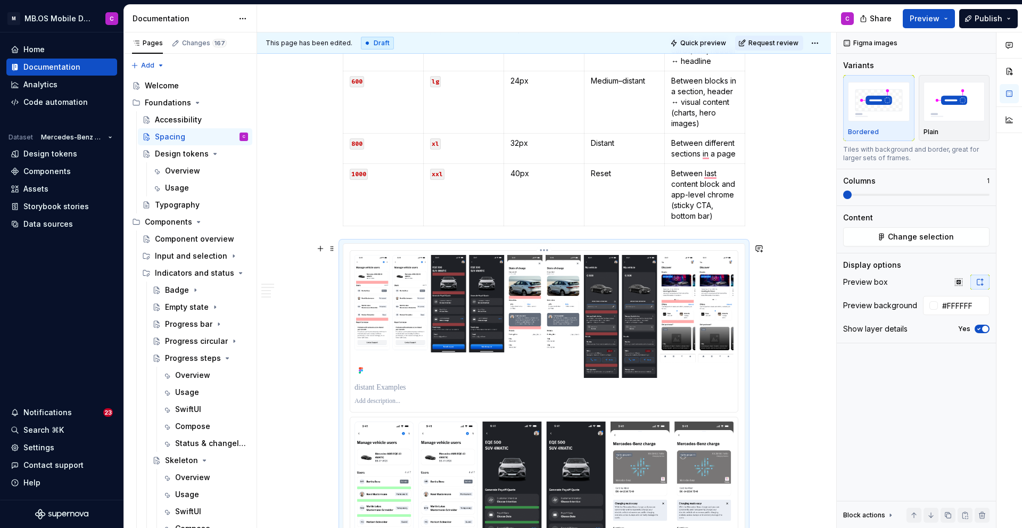
click at [381, 385] on p "To enrich screen reader interactions, please activate Accessibility in Grammarl…" at bounding box center [544, 387] width 379 height 11
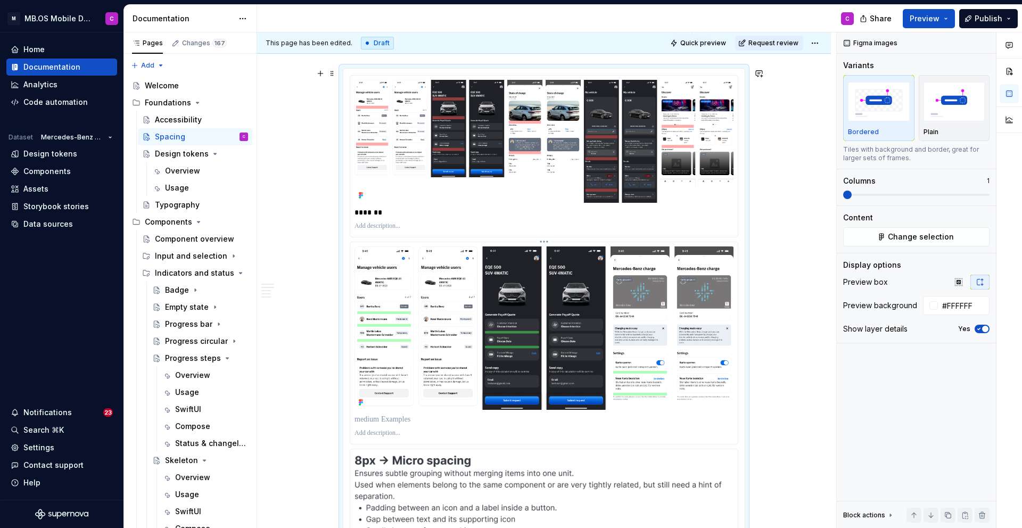
click at [387, 420] on p "To enrich screen reader interactions, please activate Accessibility in Grammarl…" at bounding box center [544, 419] width 379 height 11
type textarea "*"
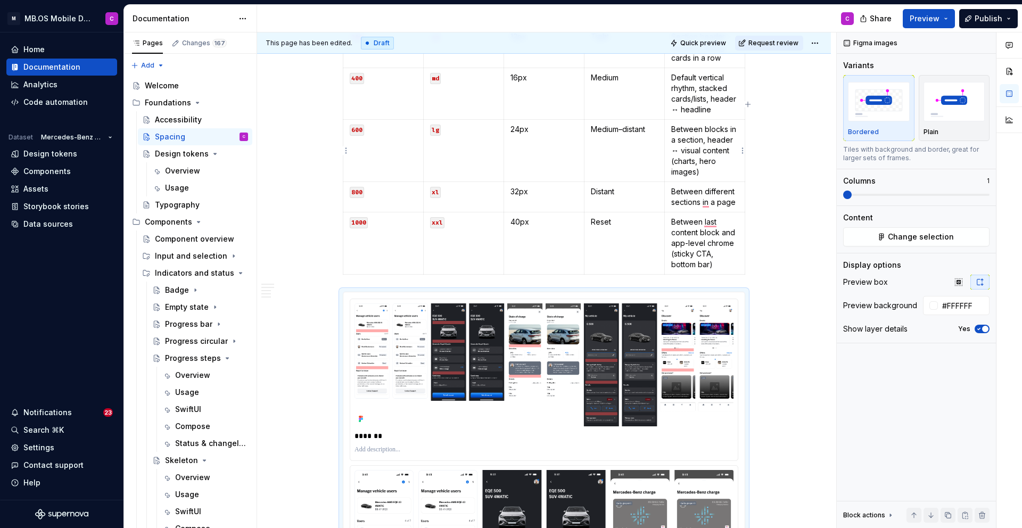
click at [705, 145] on p "Between blocks in a section, header ↔ visual content (charts, hero images)" at bounding box center [704, 150] width 67 height 53
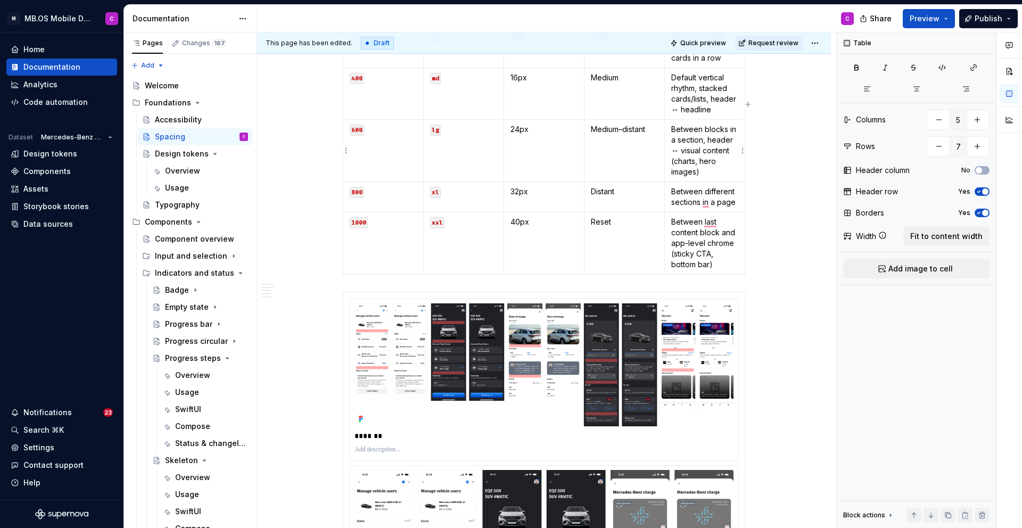
click at [709, 160] on p "Between blocks in a section, header ↔ visual content (charts, hero images)" at bounding box center [704, 150] width 67 height 53
click at [702, 173] on p "Between blocks in a section, header ↔ visual content (charts, hero images)" at bounding box center [704, 150] width 67 height 53
click at [637, 129] on p "Medium–distant" at bounding box center [624, 129] width 67 height 11
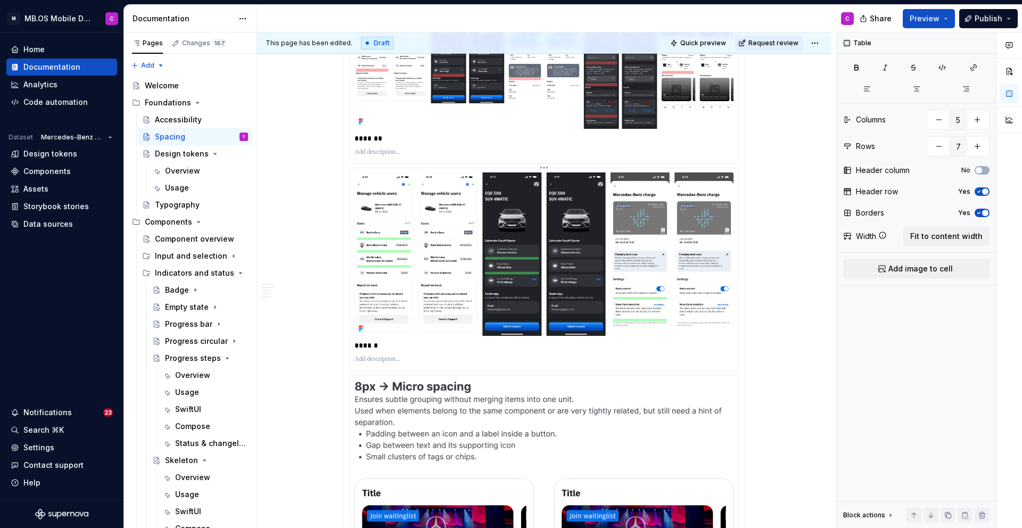
click at [455, 336] on div "******" at bounding box center [544, 269] width 388 height 202
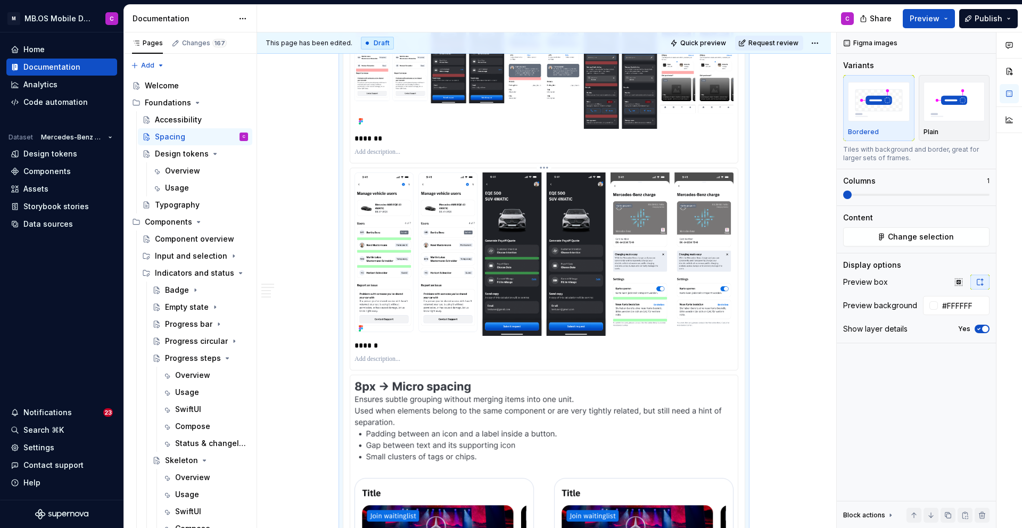
type textarea "*"
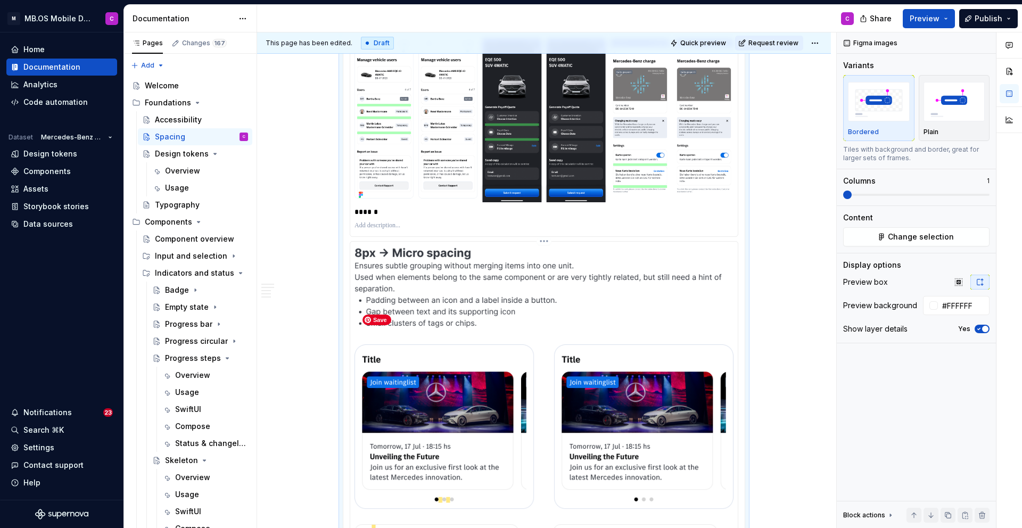
click at [457, 309] on img "To enrich screen reader interactions, please activate Accessibility in Grammarl…" at bounding box center [544, 418] width 379 height 344
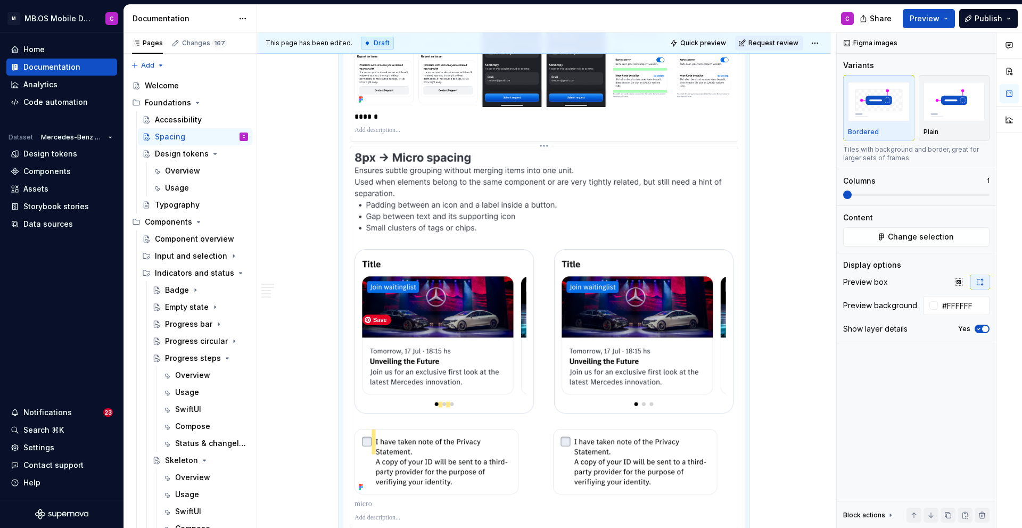
click at [454, 278] on img "To enrich screen reader interactions, please activate Accessibility in Grammarl…" at bounding box center [544, 323] width 379 height 344
click at [449, 250] on img "To enrich screen reader interactions, please activate Accessibility in Grammarl…" at bounding box center [544, 323] width 379 height 344
click at [445, 215] on img "To enrich screen reader interactions, please activate Accessibility in Grammarl…" at bounding box center [544, 323] width 379 height 344
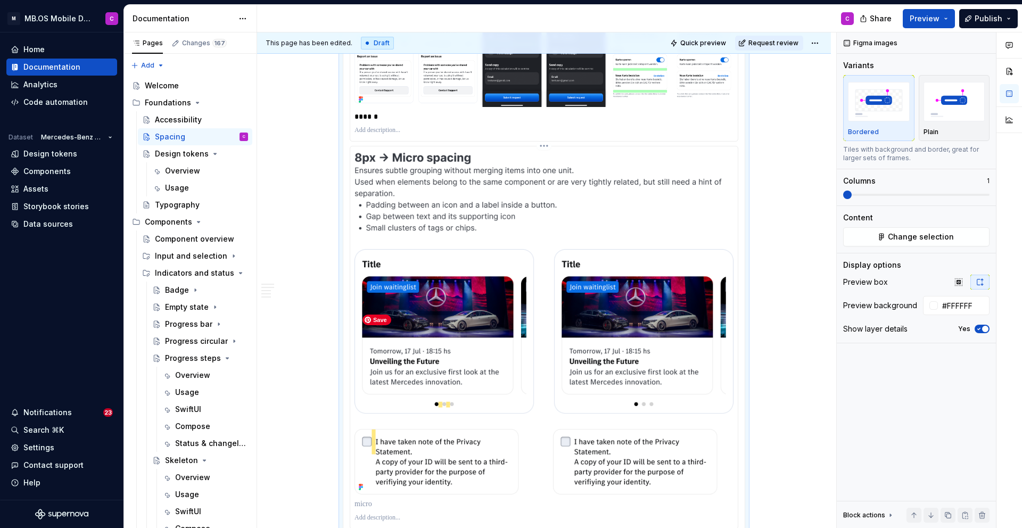
click at [445, 215] on img "To enrich screen reader interactions, please activate Accessibility in Grammarl…" at bounding box center [544, 323] width 379 height 344
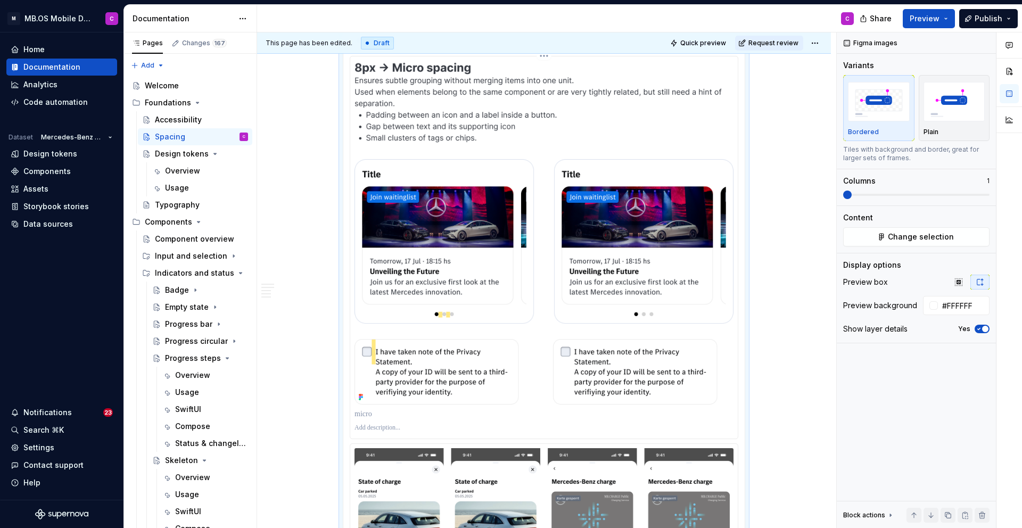
click at [374, 416] on p "To enrich screen reader interactions, please activate Accessibility in Grammarl…" at bounding box center [544, 414] width 379 height 11
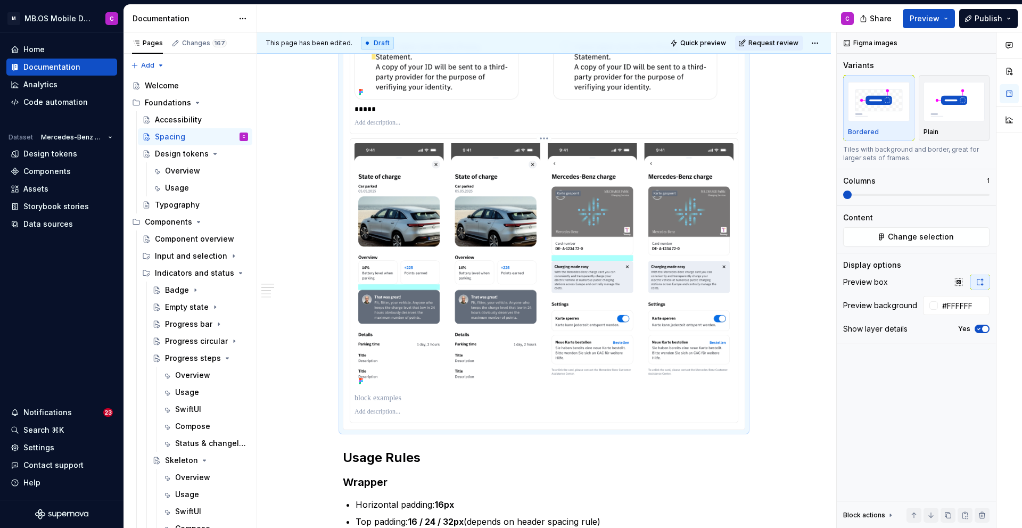
click at [417, 400] on p "To enrich screen reader interactions, please activate Accessibility in Grammarl…" at bounding box center [544, 398] width 379 height 11
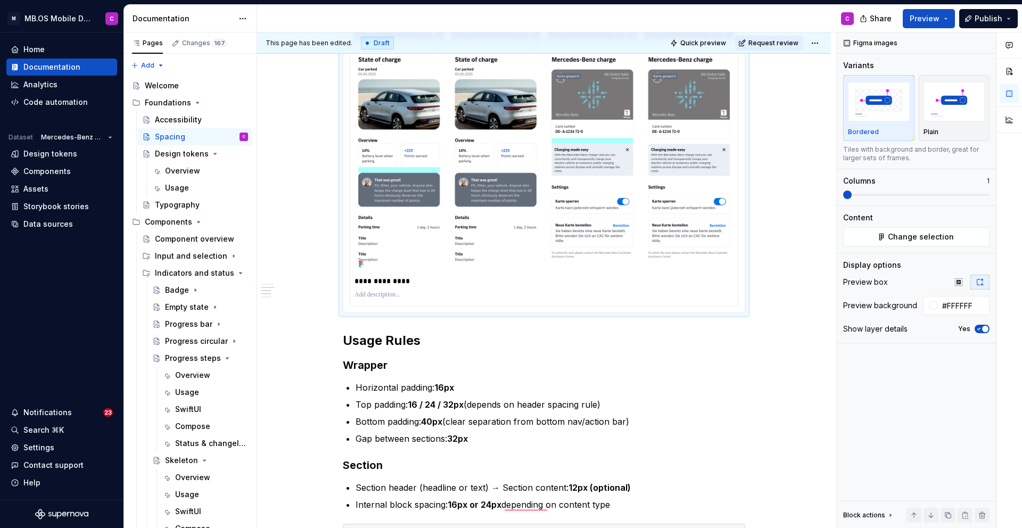
click at [326, 273] on div "**********" at bounding box center [544, 163] width 574 height 2715
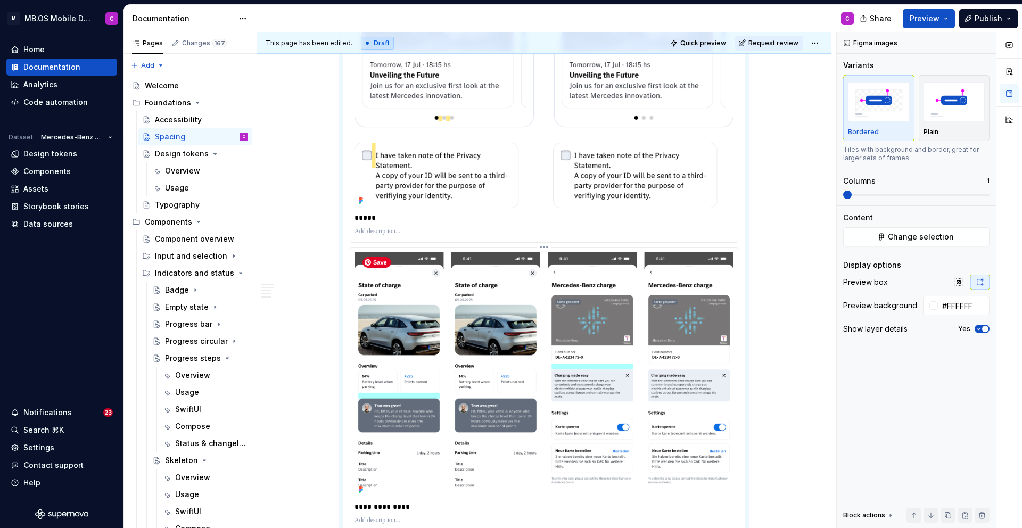
click at [396, 323] on img "To enrich screen reader interactions, please activate Accessibility in Grammarl…" at bounding box center [544, 374] width 379 height 245
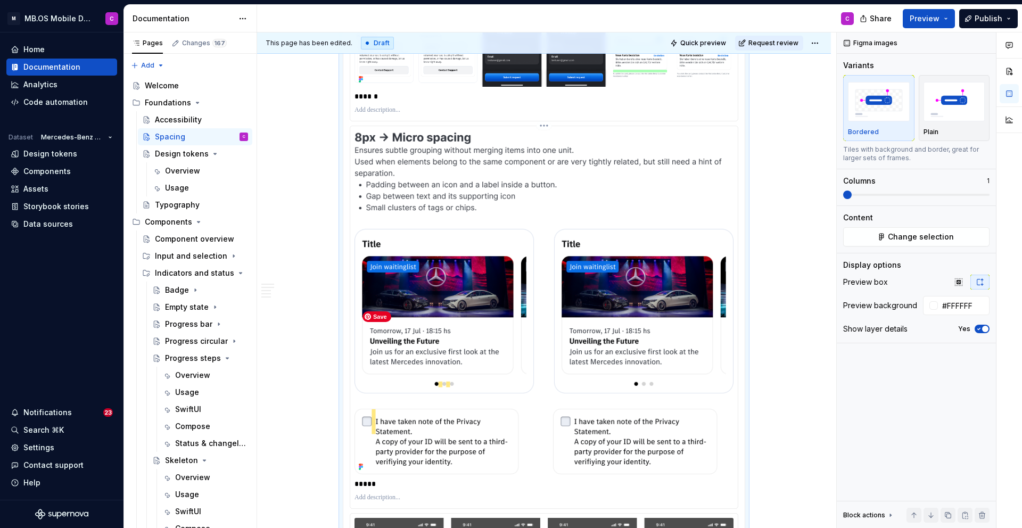
click at [431, 347] on img "To enrich screen reader interactions, please activate Accessibility in Grammarl…" at bounding box center [544, 302] width 379 height 344
click at [910, 249] on div "Figma images Variants Bordered Plain Tiles with background and border, great fo…" at bounding box center [916, 280] width 159 height 496
click at [910, 237] on span "Change selection" at bounding box center [921, 237] width 66 height 11
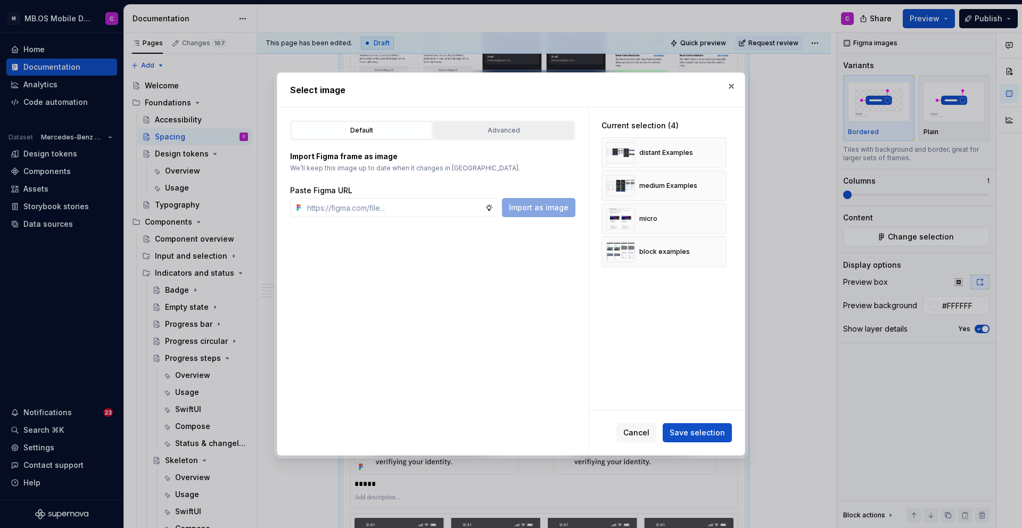
click at [501, 137] on button "Advanced" at bounding box center [503, 130] width 141 height 18
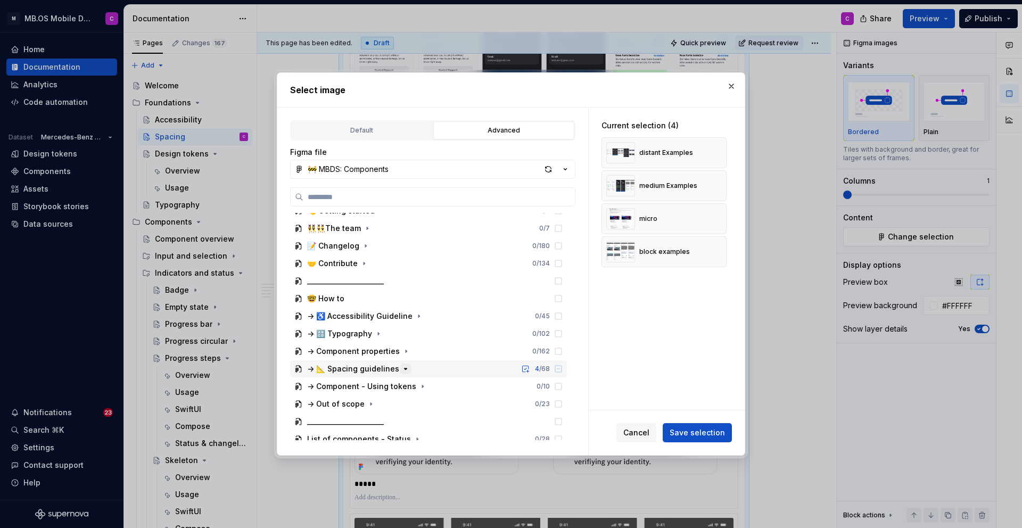
click at [401, 365] on icon "button" at bounding box center [405, 369] width 9 height 9
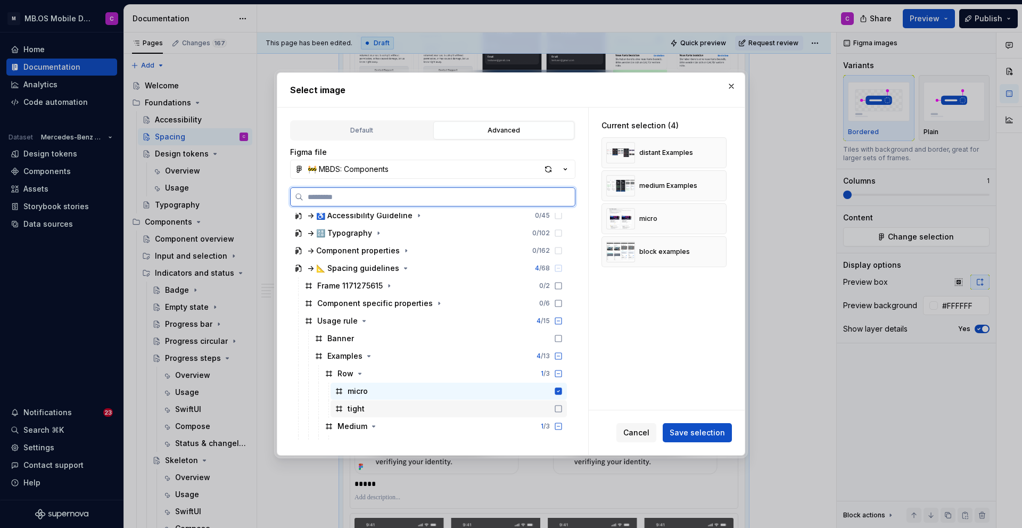
click at [400, 403] on div "tight" at bounding box center [449, 408] width 236 height 17
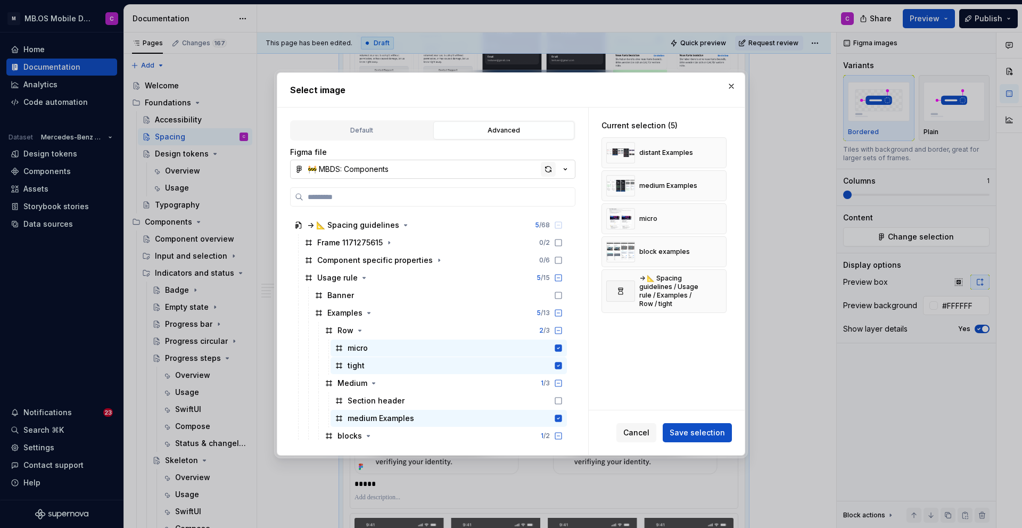
click at [551, 169] on div "button" at bounding box center [548, 169] width 15 height 15
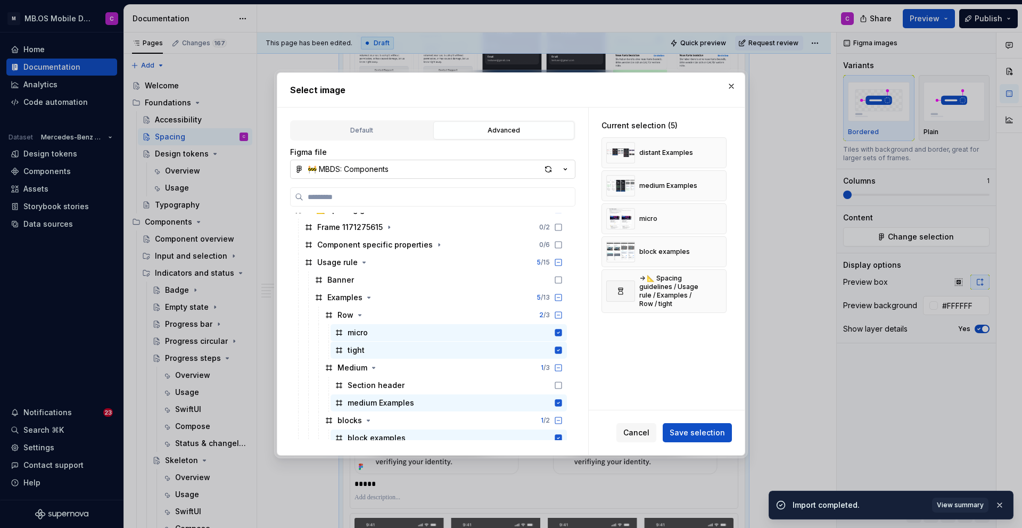
scroll to position [188, 0]
click at [339, 331] on icon at bounding box center [339, 332] width 9 height 9
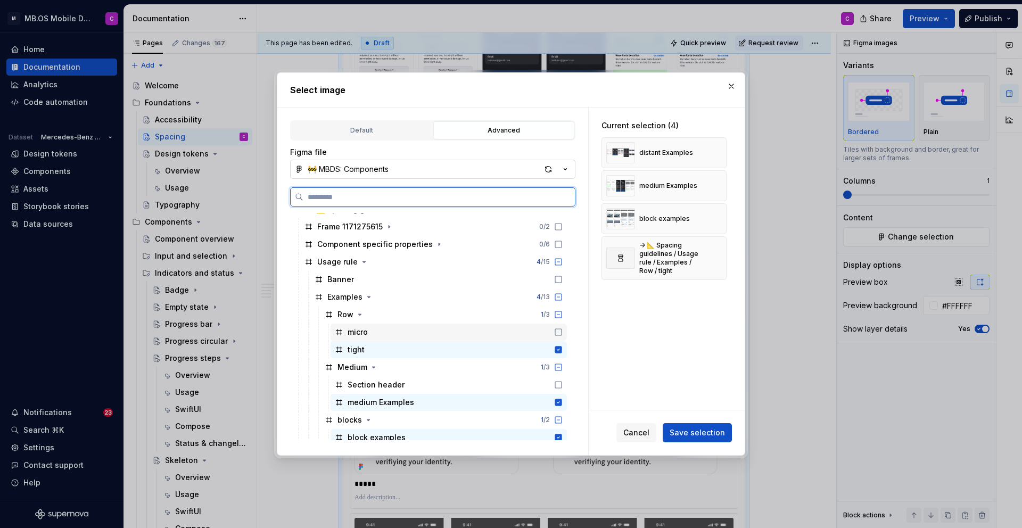
click at [351, 331] on div "micro" at bounding box center [358, 332] width 20 height 11
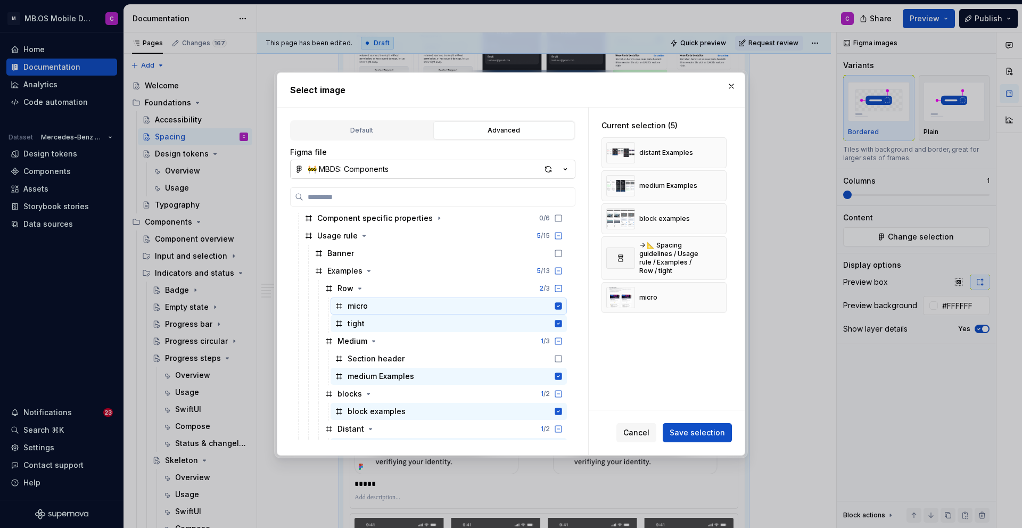
scroll to position [215, 0]
click at [694, 431] on span "Save selection" at bounding box center [697, 433] width 55 height 11
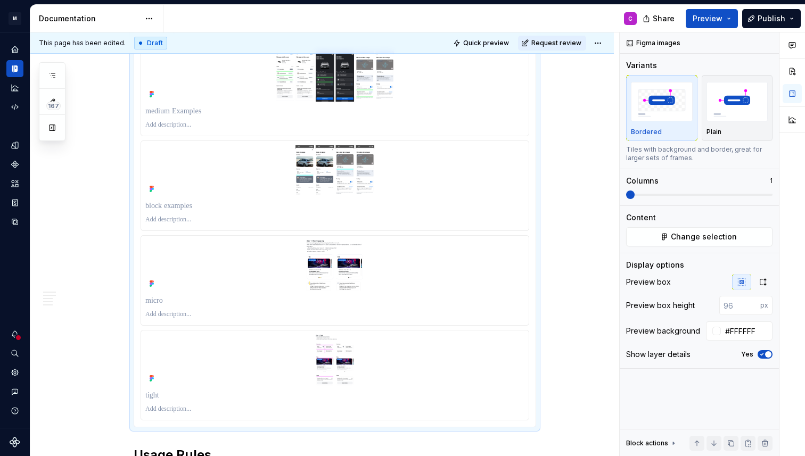
scroll to position [685, 0]
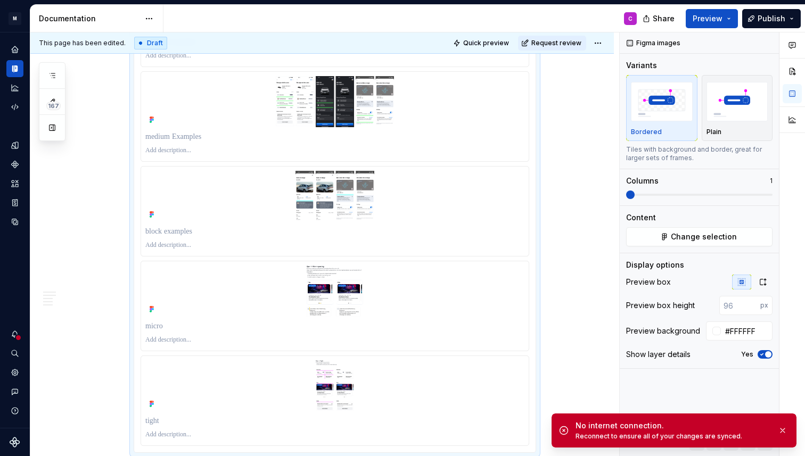
type textarea "*"
